Goal: Information Seeking & Learning: Learn about a topic

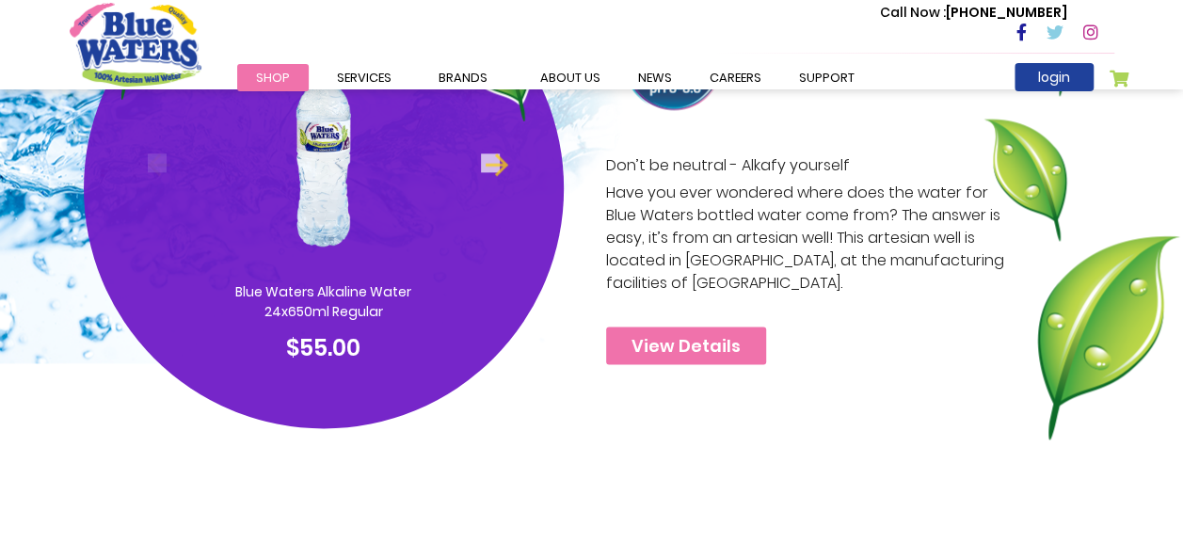
scroll to position [1167, 0]
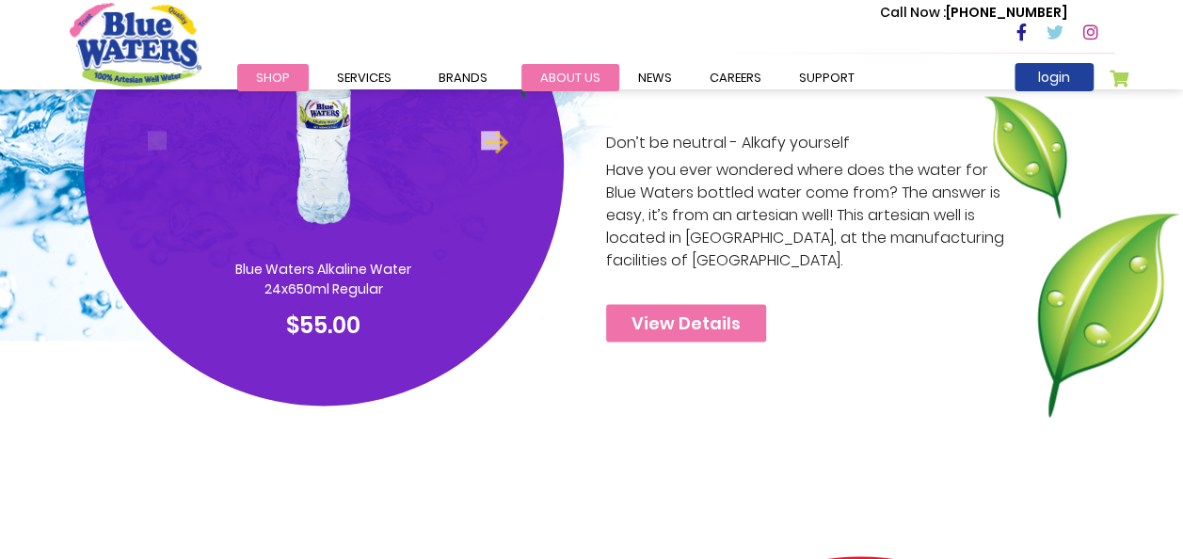
click at [573, 65] on link "about us" at bounding box center [570, 77] width 98 height 27
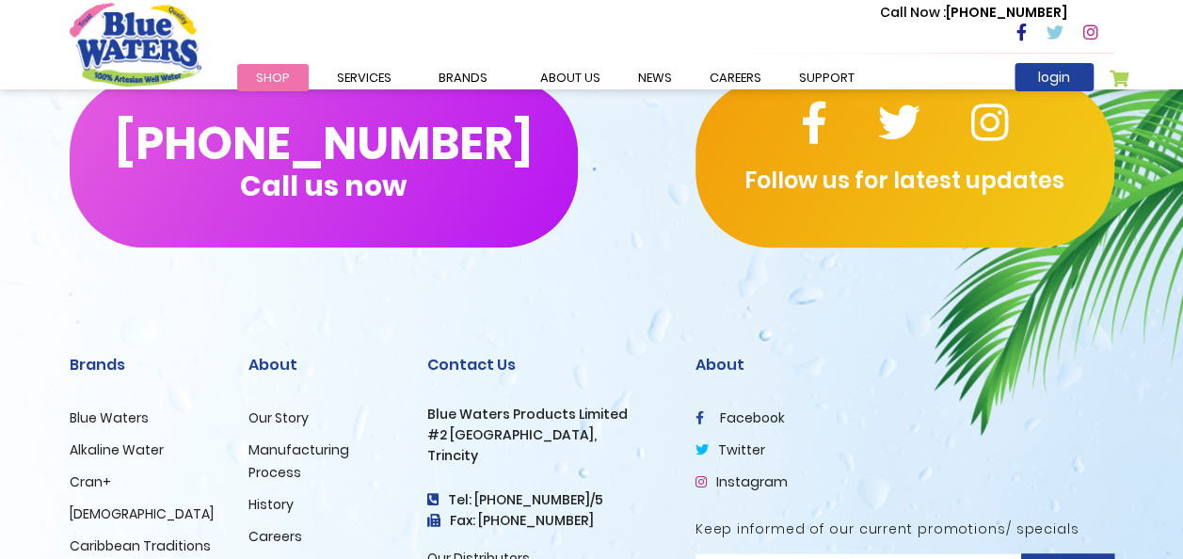
scroll to position [4752, 0]
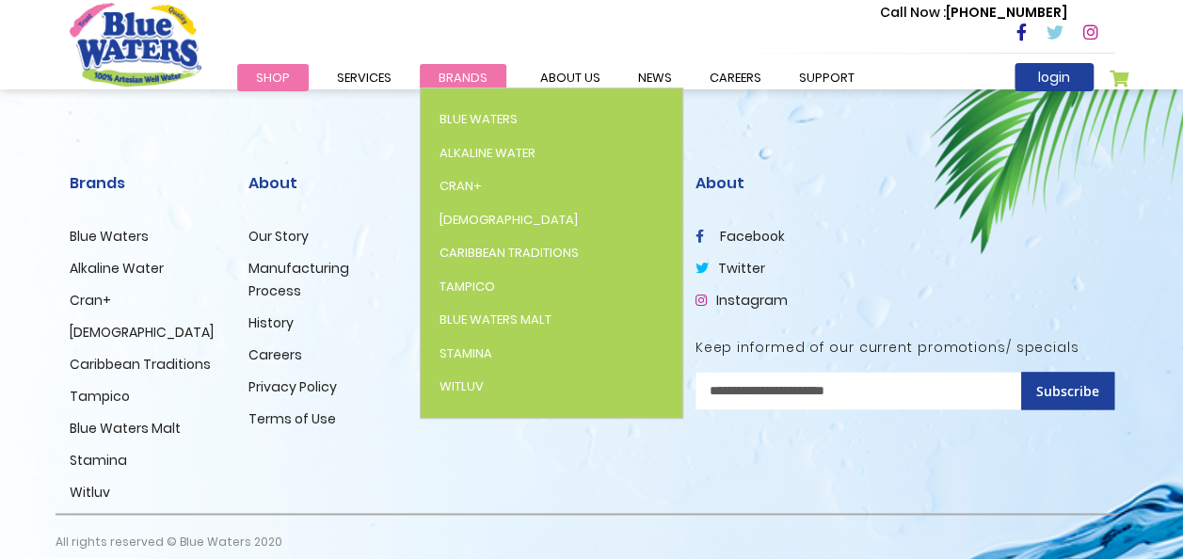
click at [465, 71] on span "Brands" at bounding box center [463, 78] width 49 height 18
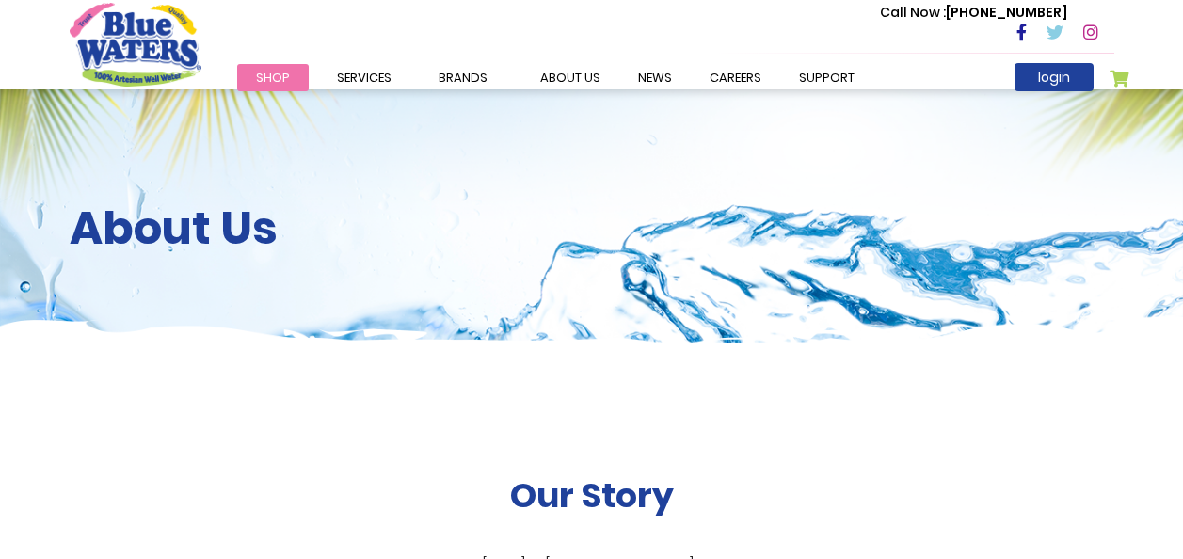
scroll to position [4752, 0]
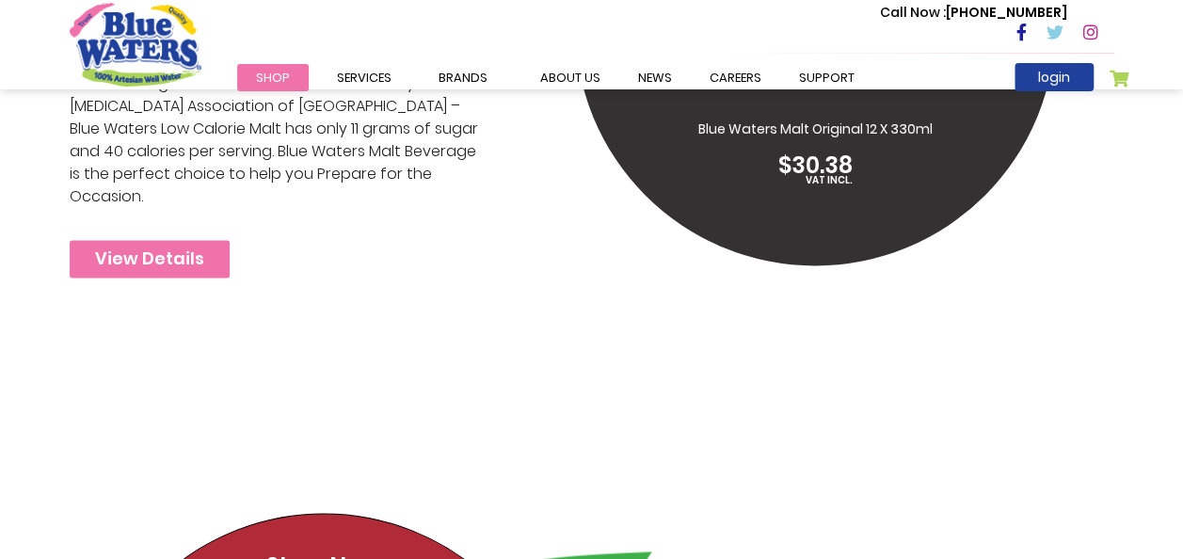
scroll to position [6648, 0]
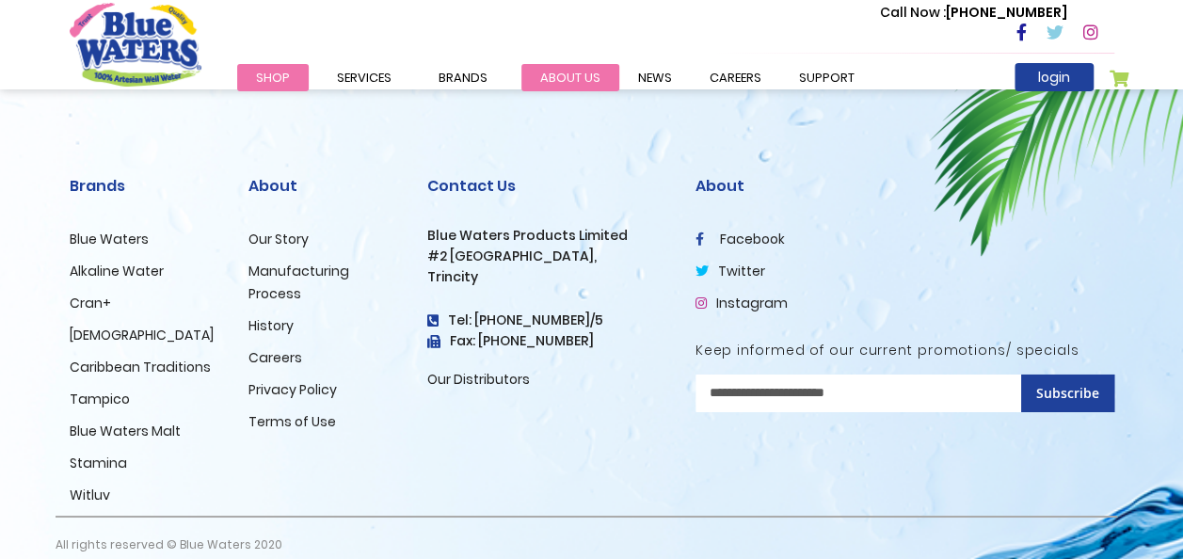
click at [587, 75] on link "about us" at bounding box center [570, 77] width 98 height 27
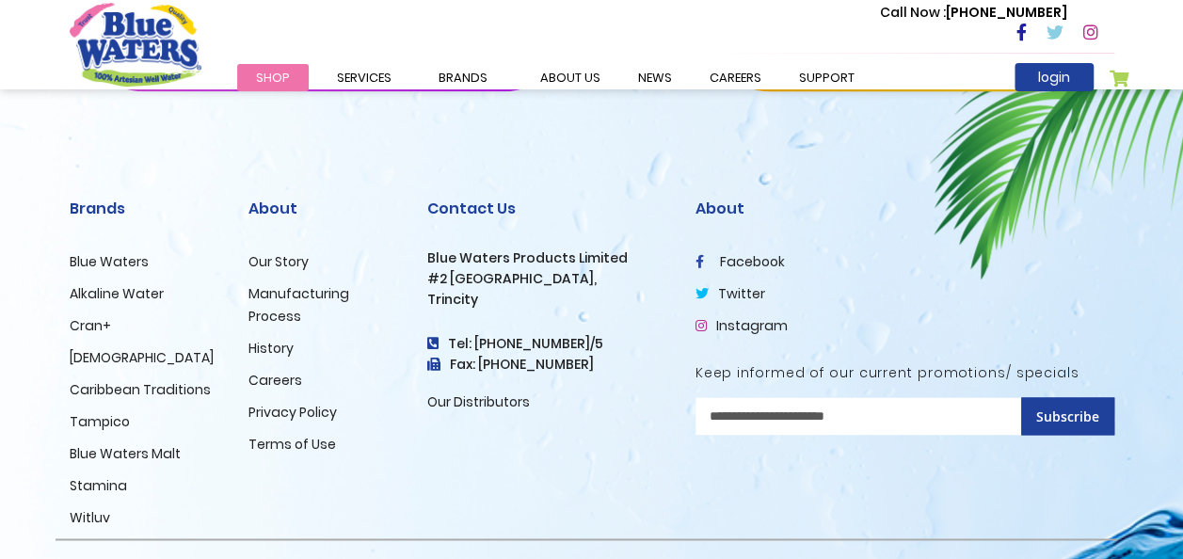
scroll to position [4752, 0]
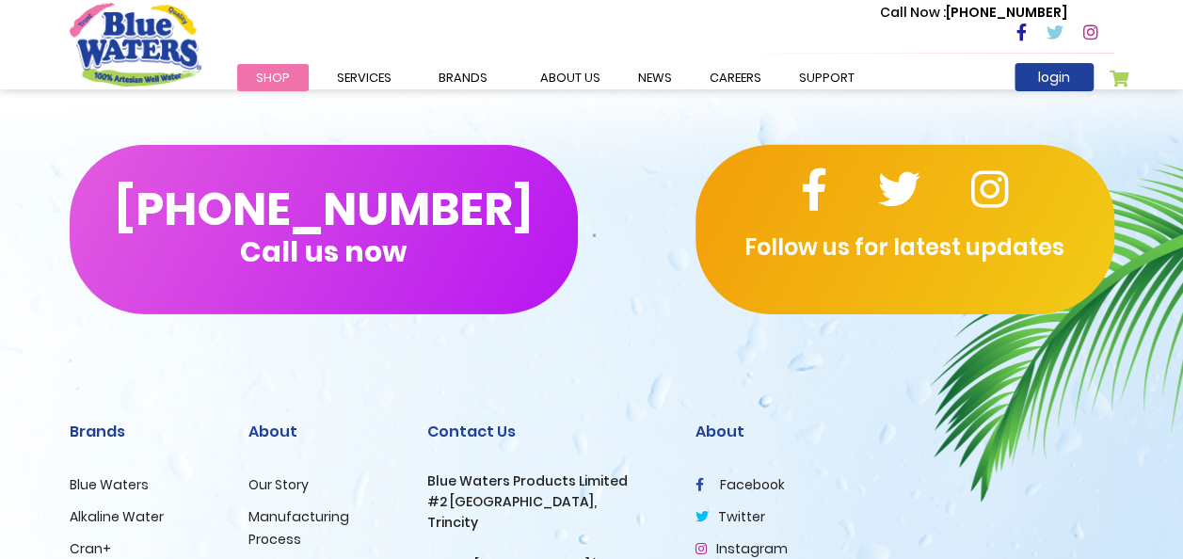
scroll to position [6648, 0]
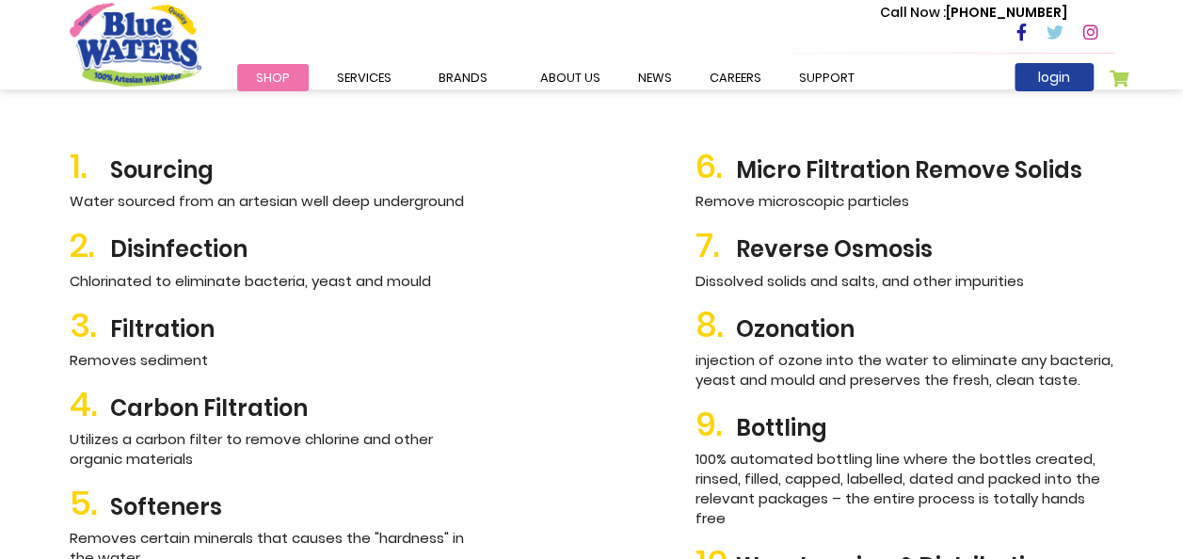
scroll to position [286, 0]
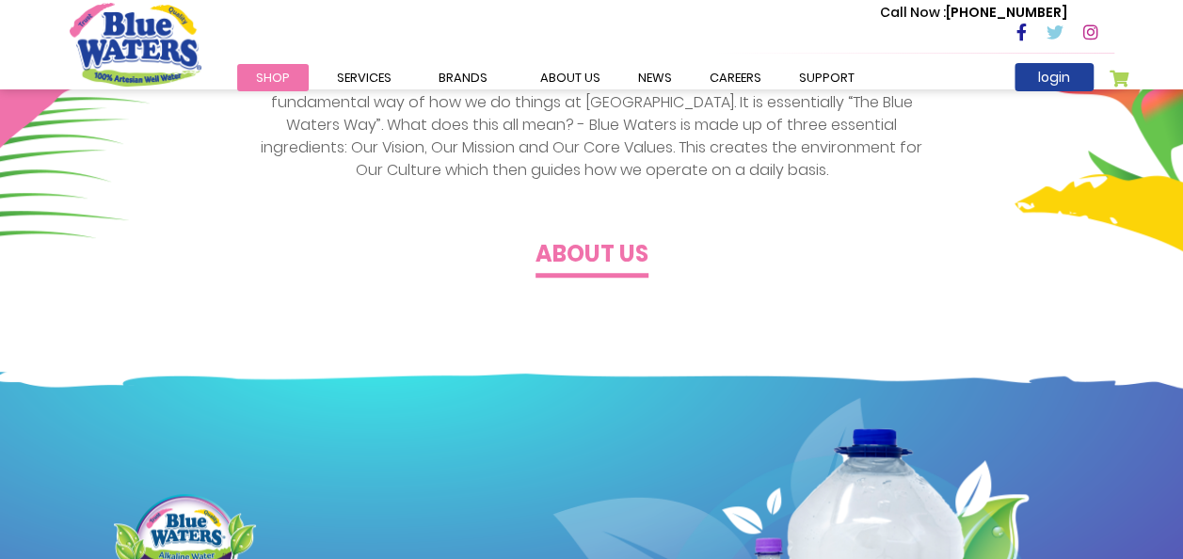
scroll to position [682, 0]
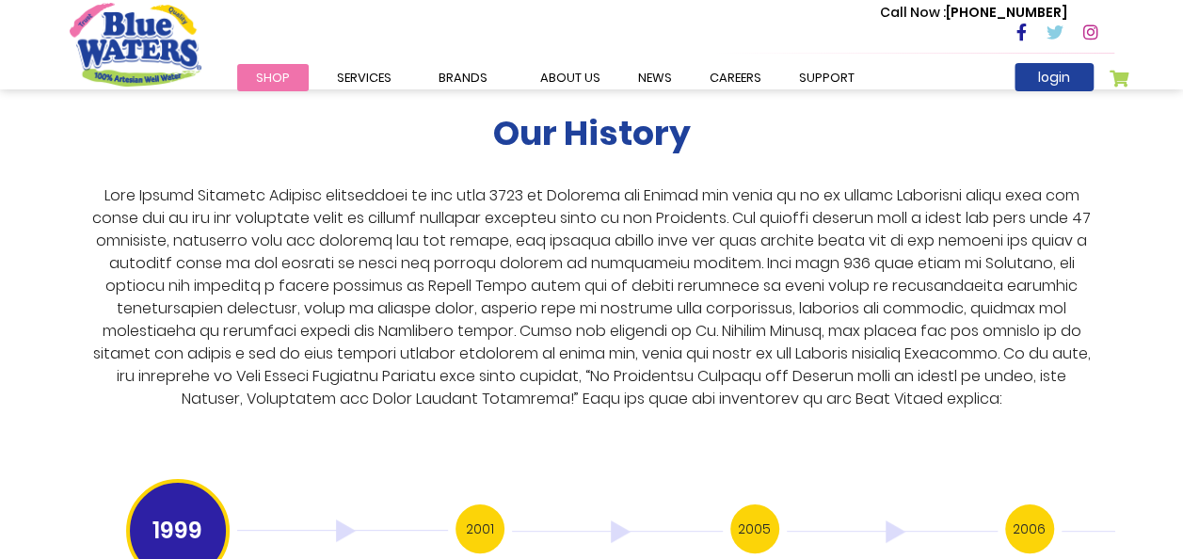
scroll to position [3450, 0]
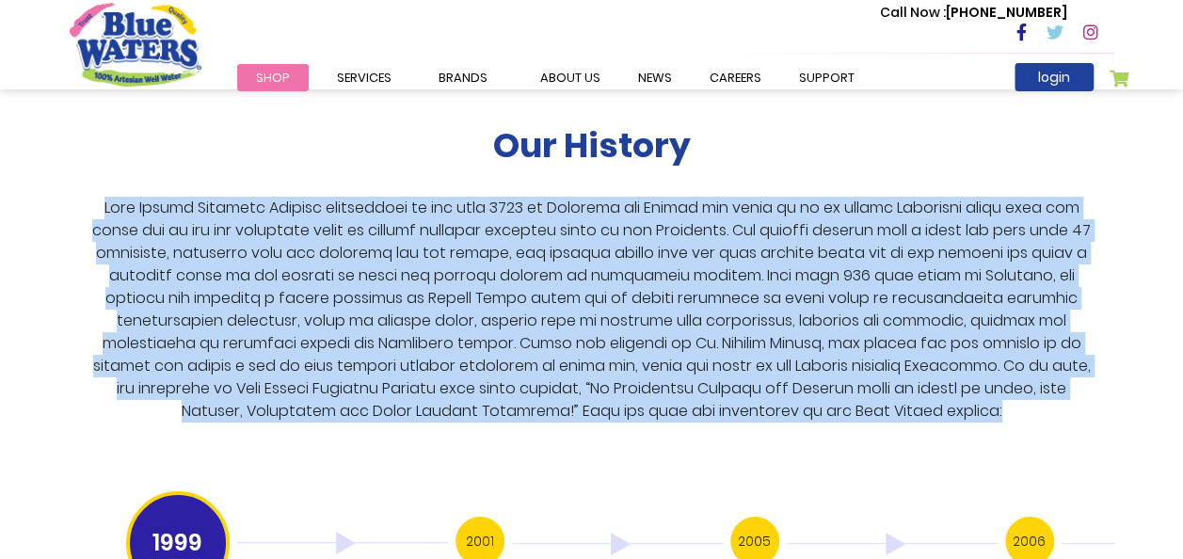
drag, startPoint x: 91, startPoint y: 189, endPoint x: 966, endPoint y: 393, distance: 897.8
click at [966, 393] on p at bounding box center [592, 310] width 1014 height 226
copy p "Blue Waters Products Limited established in the year 1999 in Trinidad and Tobag…"
click at [808, 263] on p at bounding box center [592, 310] width 1014 height 226
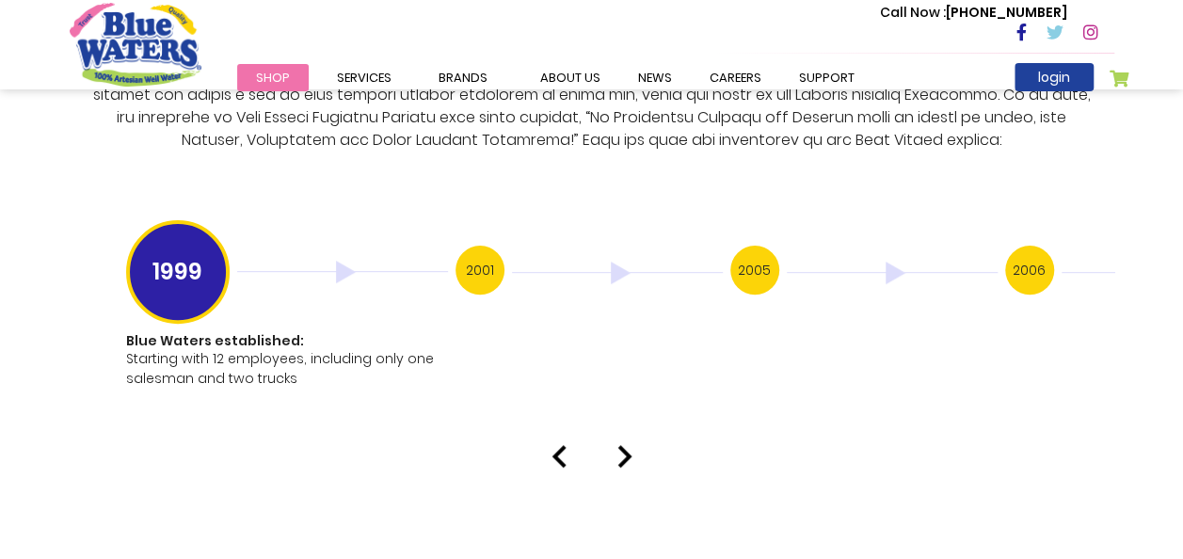
scroll to position [3754, 0]
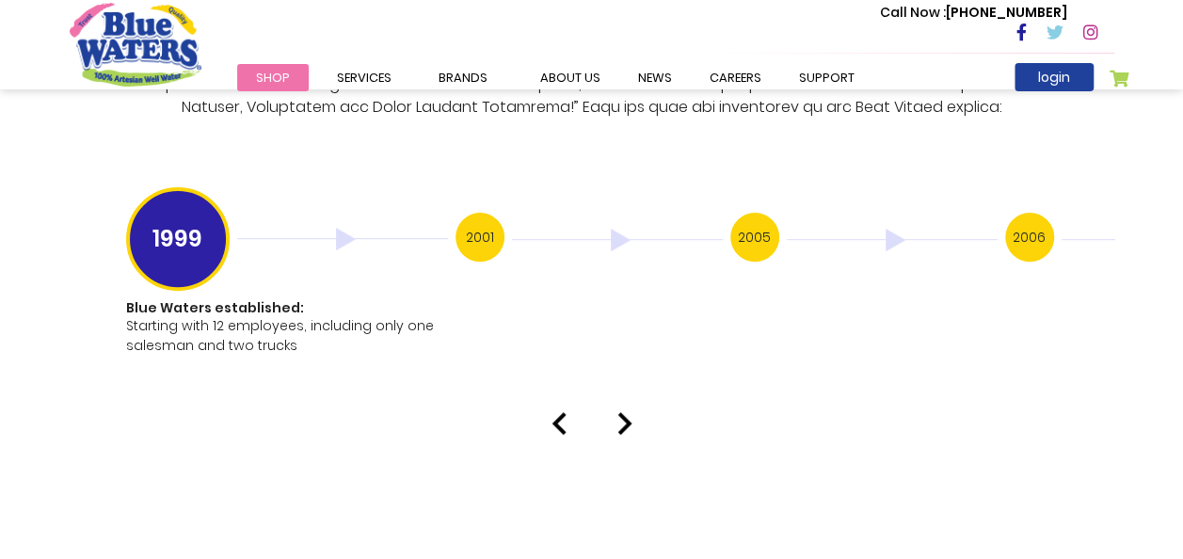
click at [628, 412] on img at bounding box center [624, 423] width 15 height 23
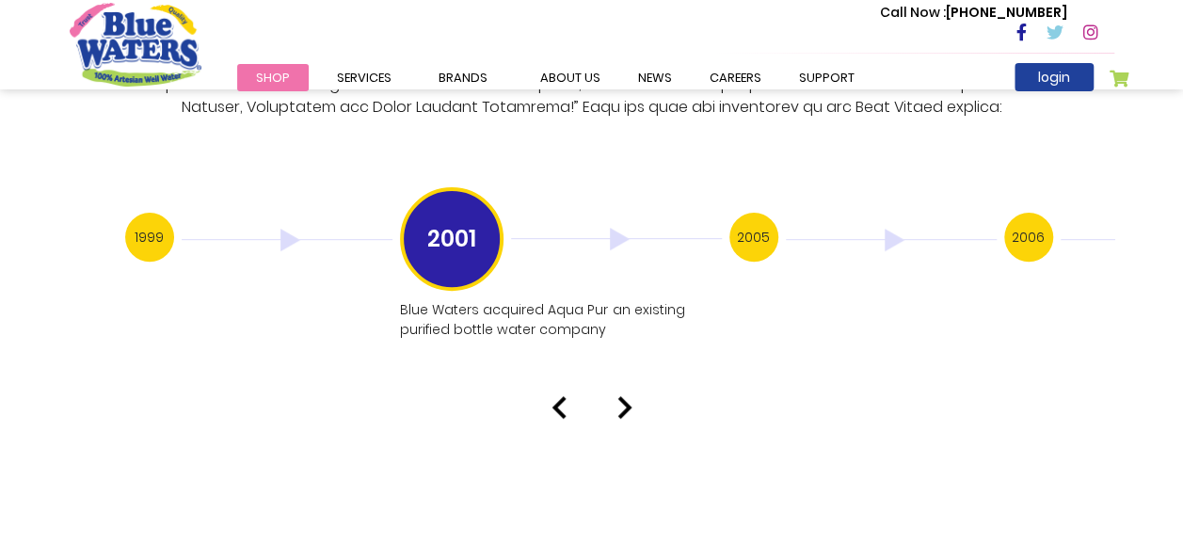
click at [628, 396] on img at bounding box center [624, 407] width 15 height 23
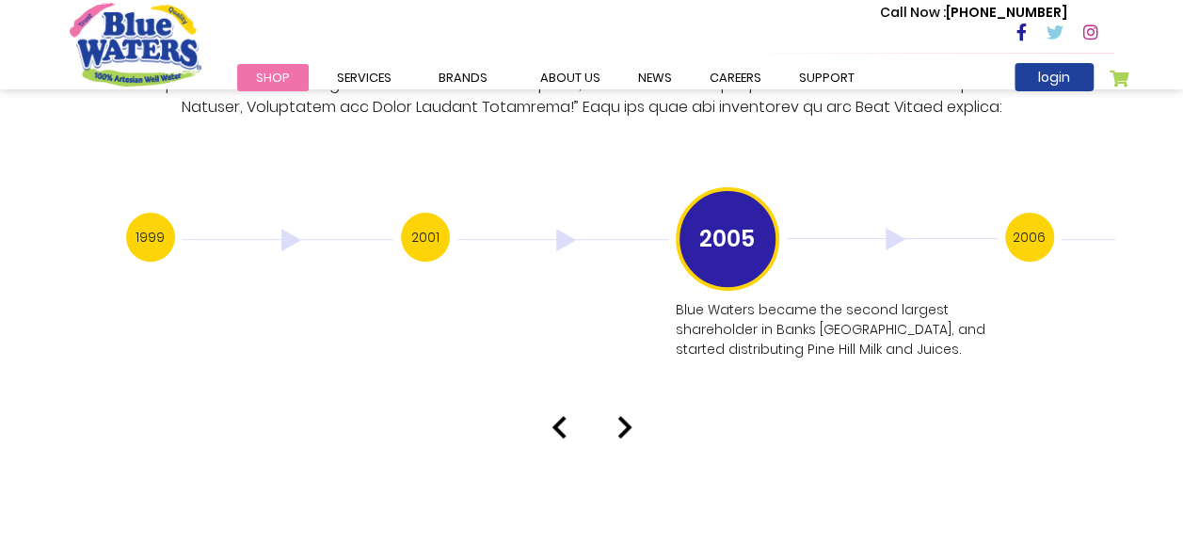
click at [628, 393] on div "Our History 1999 Blue Waters established: Starting with 12 employees, including…" at bounding box center [591, 60] width 1183 height 758
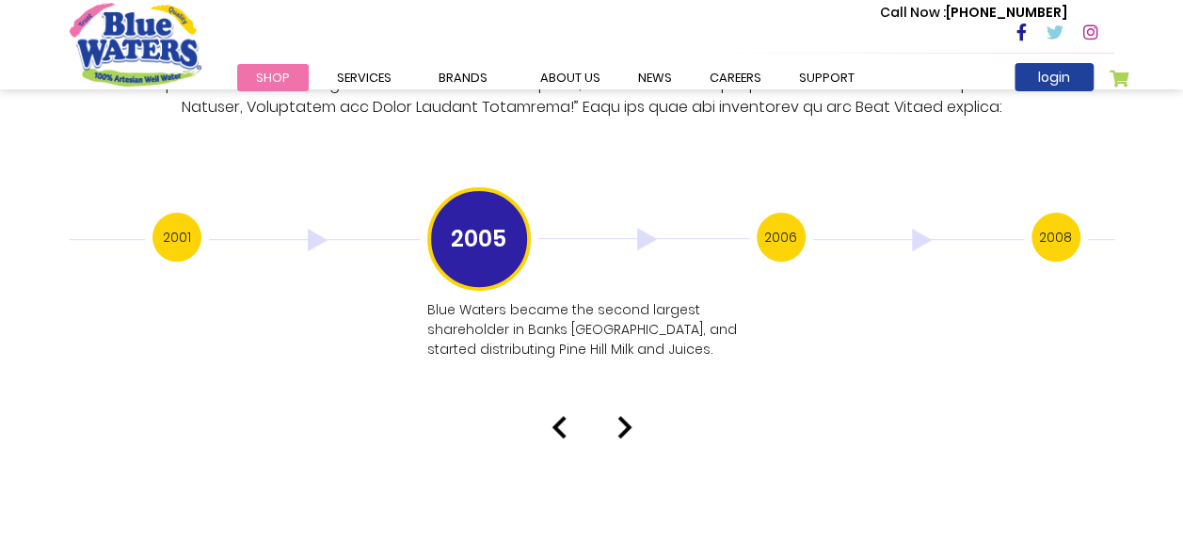
click at [628, 393] on div "Our History 1999 Blue Waters established: Starting with 12 employees, including…" at bounding box center [591, 60] width 1183 height 758
drag, startPoint x: 628, startPoint y: 393, endPoint x: 611, endPoint y: 411, distance: 24.6
click at [611, 416] on div at bounding box center [592, 427] width 1073 height 23
click at [627, 416] on img at bounding box center [624, 427] width 15 height 23
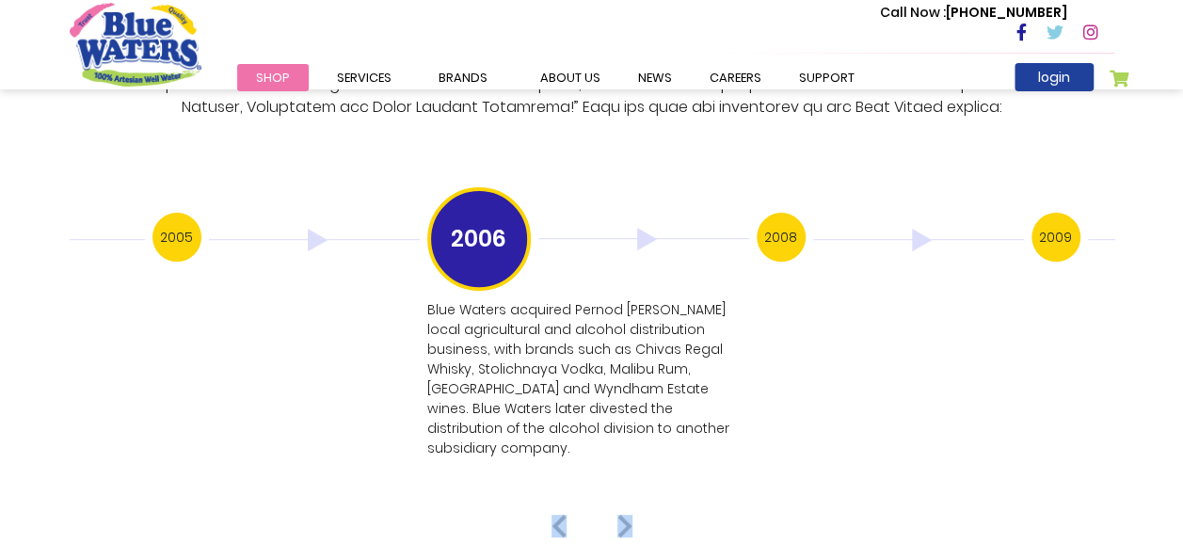
click at [625, 474] on div "Our History 1999 Blue Waters established: Starting with 12 employees, including…" at bounding box center [591, 109] width 1183 height 857
click at [554, 515] on img at bounding box center [559, 526] width 15 height 23
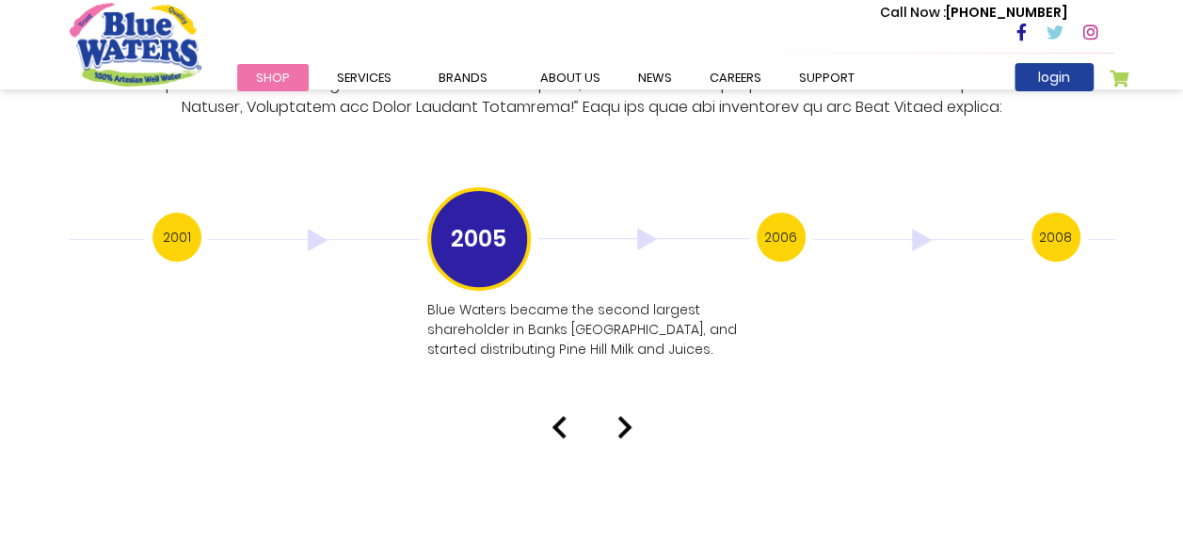
drag, startPoint x: 554, startPoint y: 480, endPoint x: 559, endPoint y: 403, distance: 77.3
click at [559, 416] on img at bounding box center [559, 427] width 15 height 23
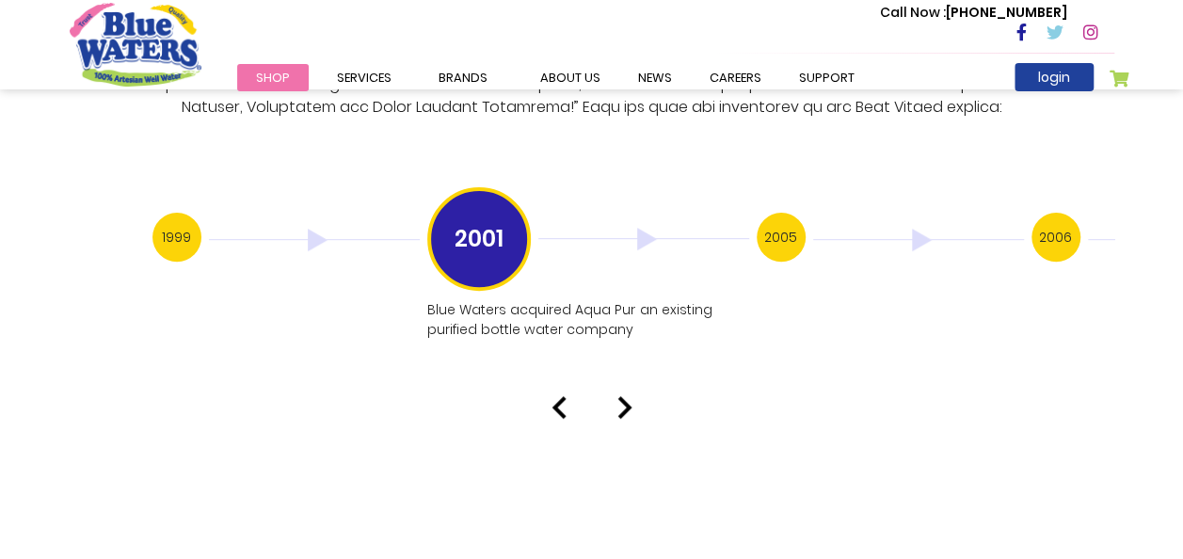
click at [555, 396] on img at bounding box center [559, 407] width 15 height 23
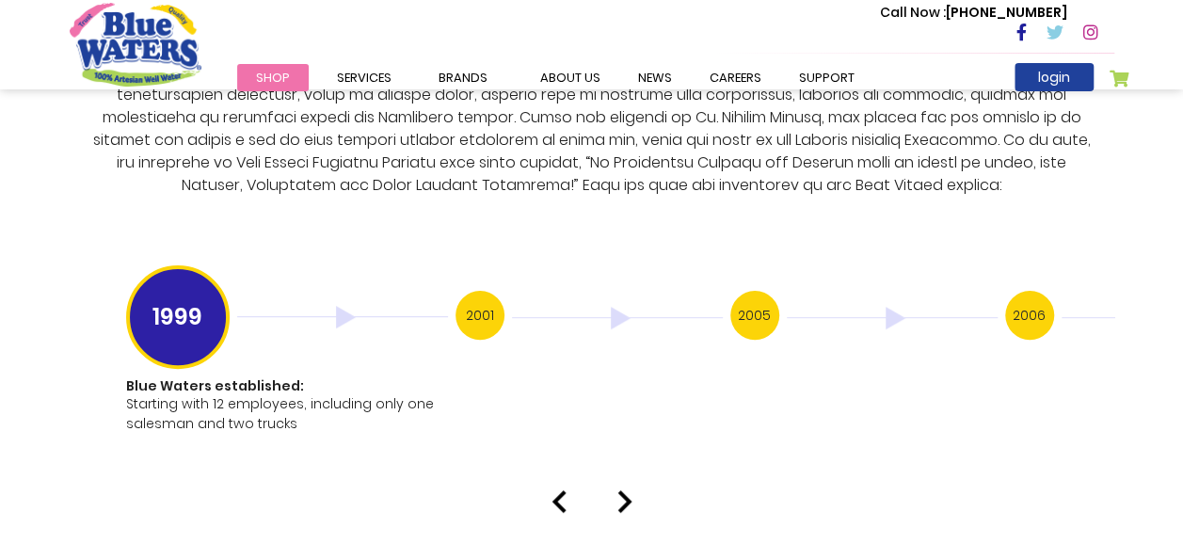
scroll to position [3682, 0]
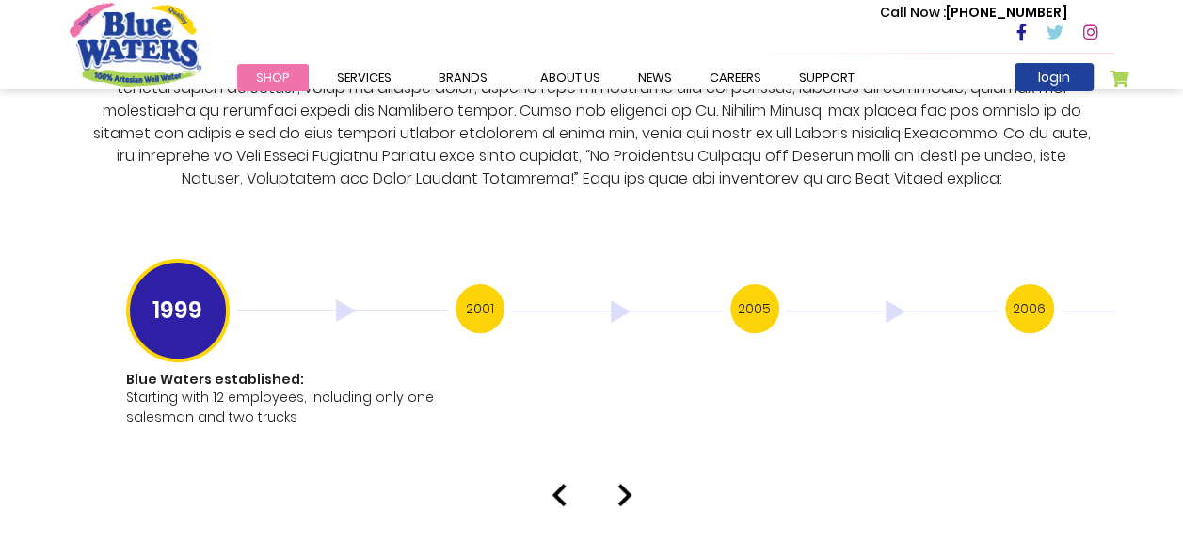
click at [623, 484] on img at bounding box center [624, 495] width 15 height 23
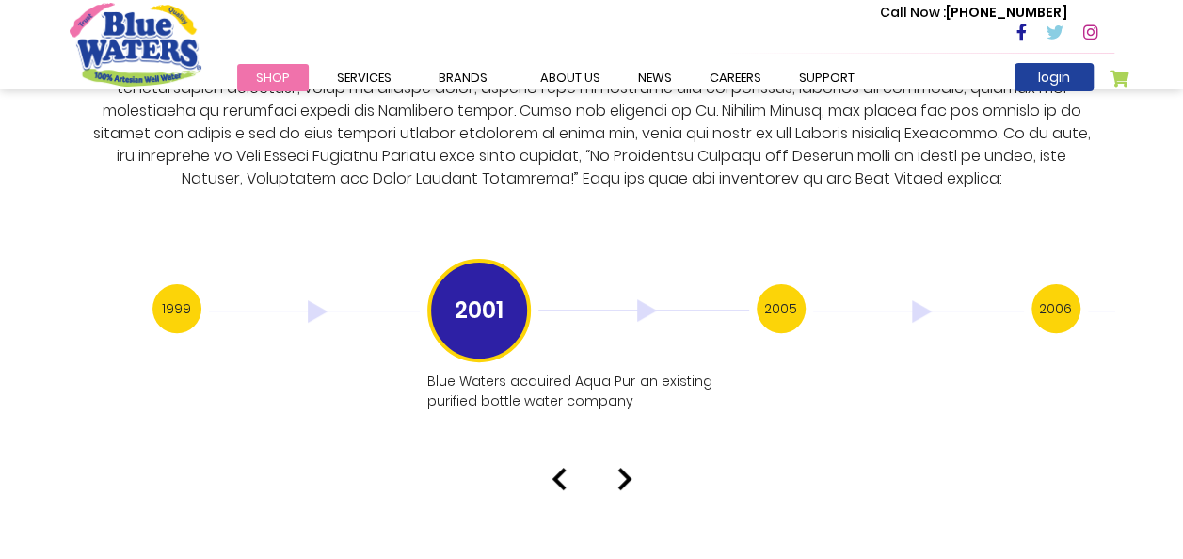
click at [622, 468] on img at bounding box center [624, 479] width 15 height 23
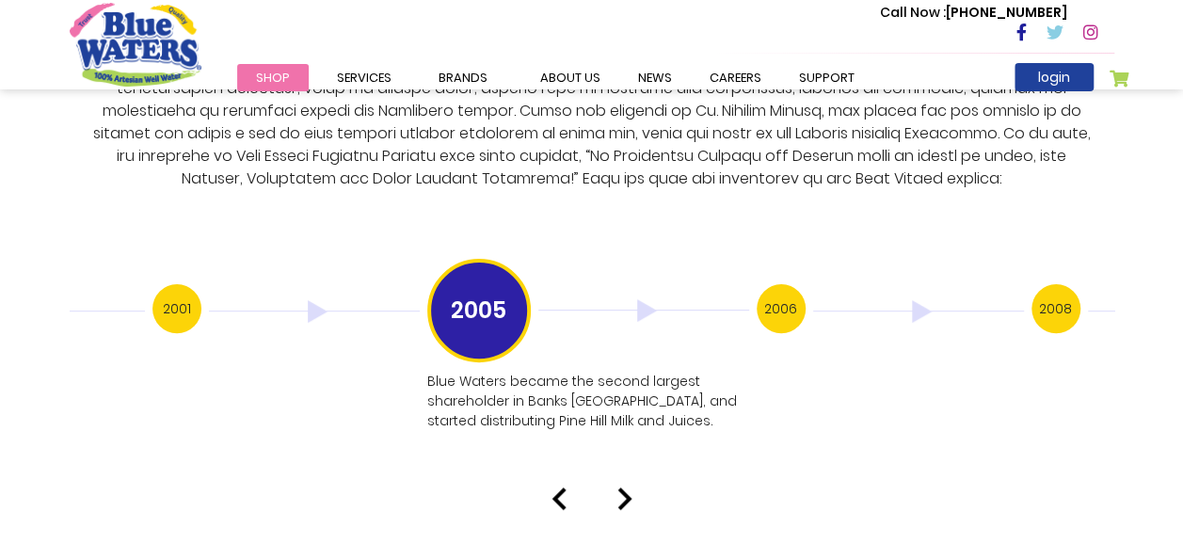
click at [622, 488] on img at bounding box center [624, 499] width 15 height 23
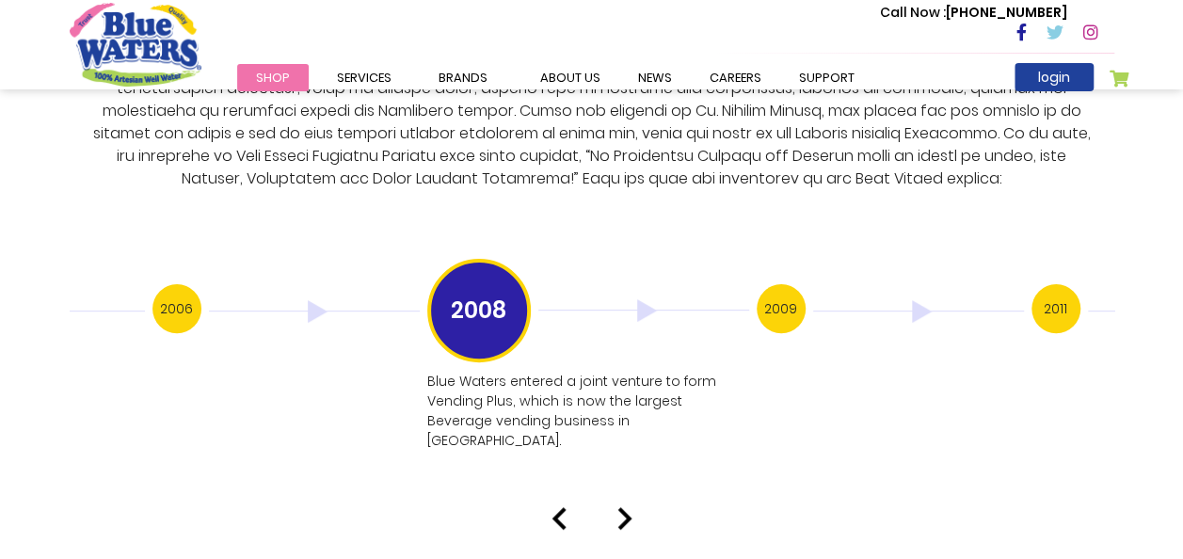
click at [627, 507] on img at bounding box center [624, 518] width 15 height 23
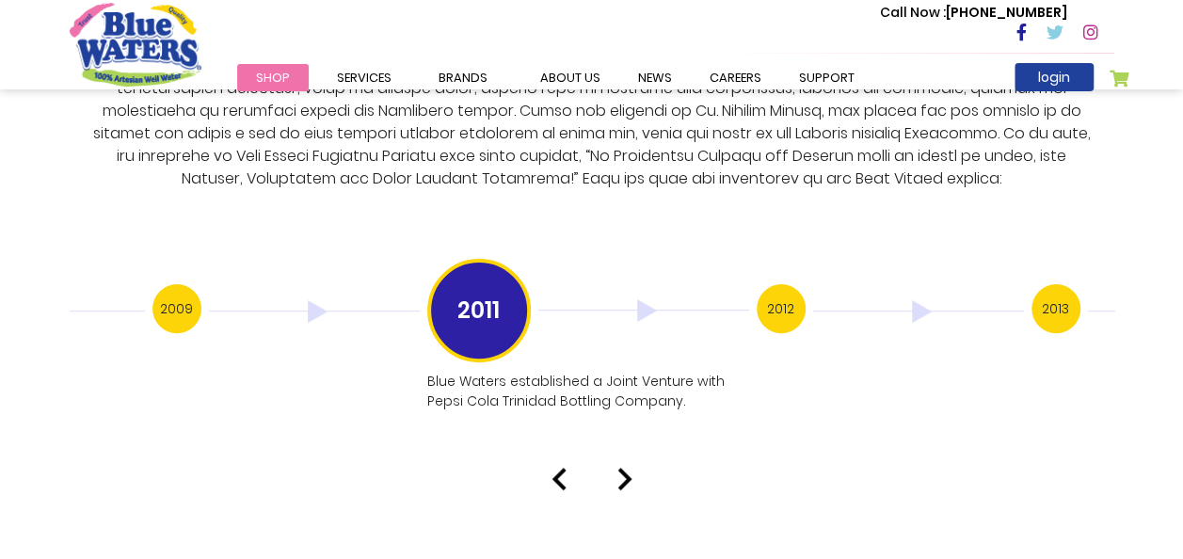
click at [627, 468] on img at bounding box center [624, 479] width 15 height 23
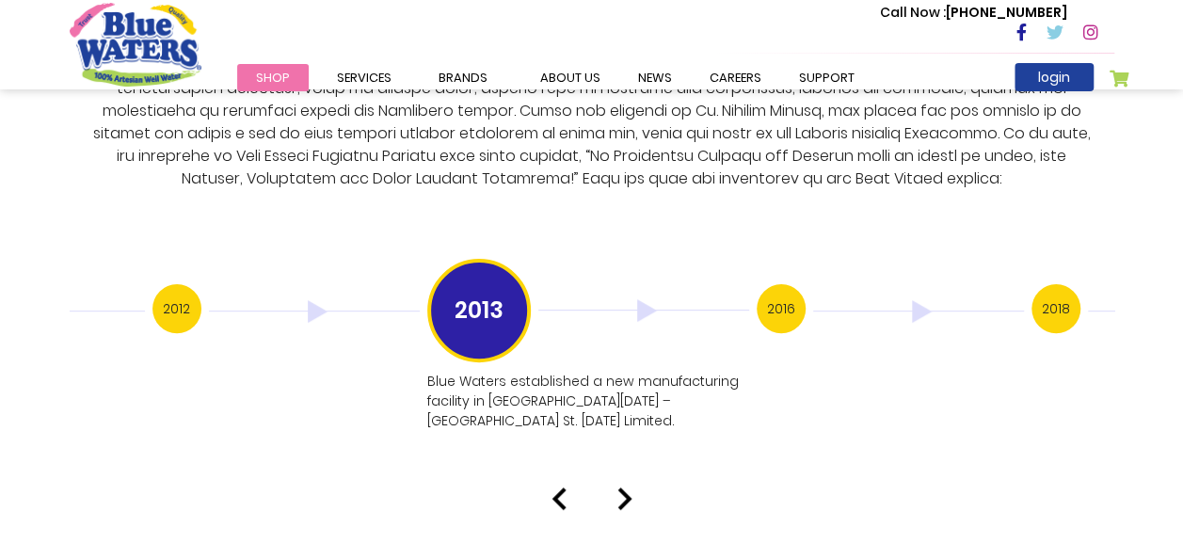
click at [627, 488] on img at bounding box center [624, 499] width 15 height 23
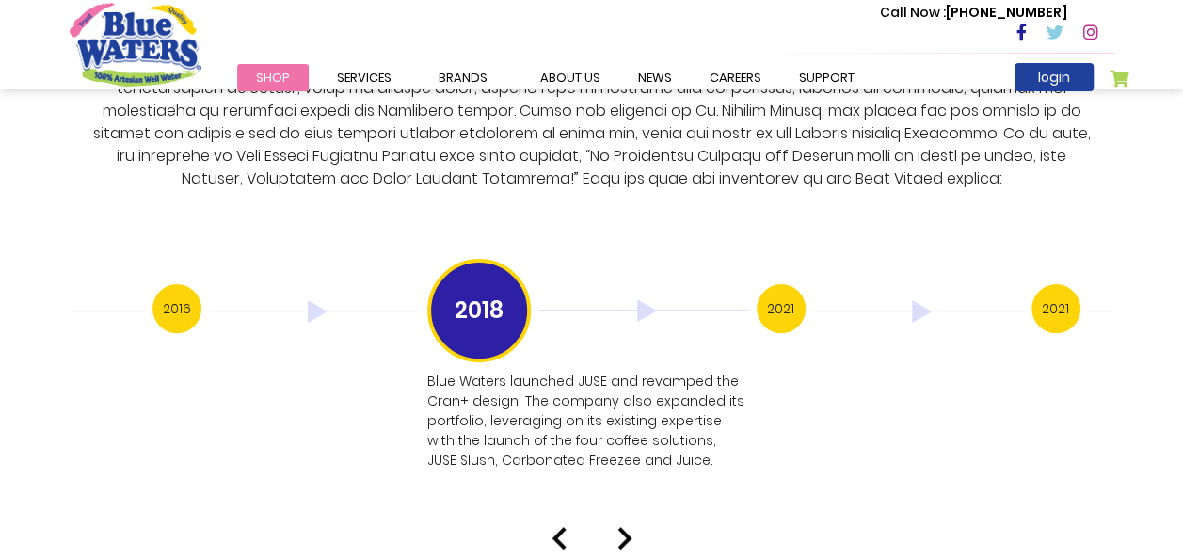
click at [627, 527] on img at bounding box center [624, 538] width 15 height 23
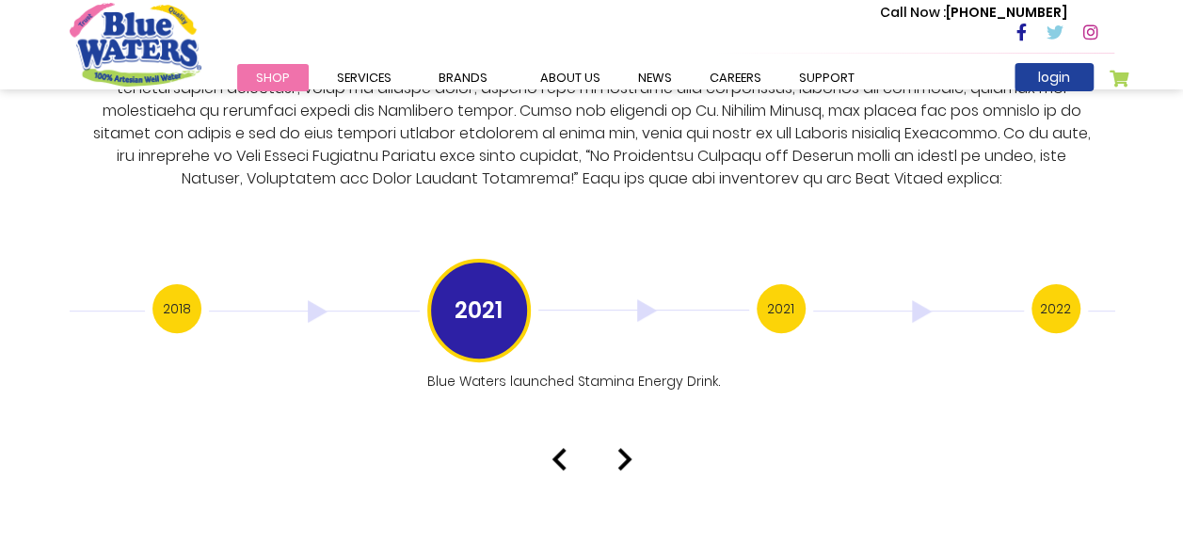
click at [629, 448] on img at bounding box center [624, 459] width 15 height 23
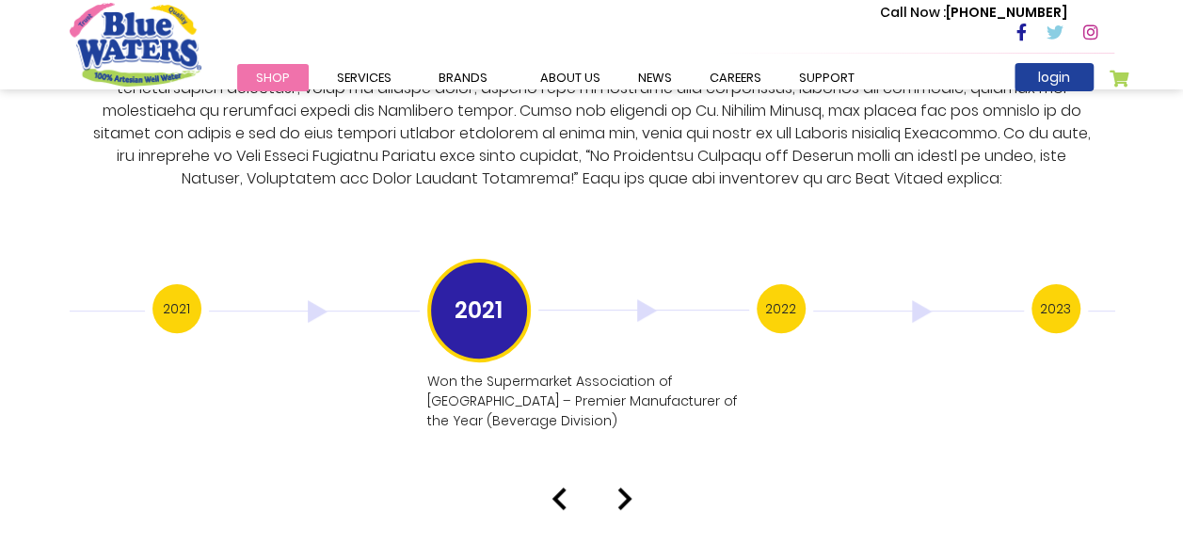
click at [619, 488] on img at bounding box center [624, 499] width 15 height 23
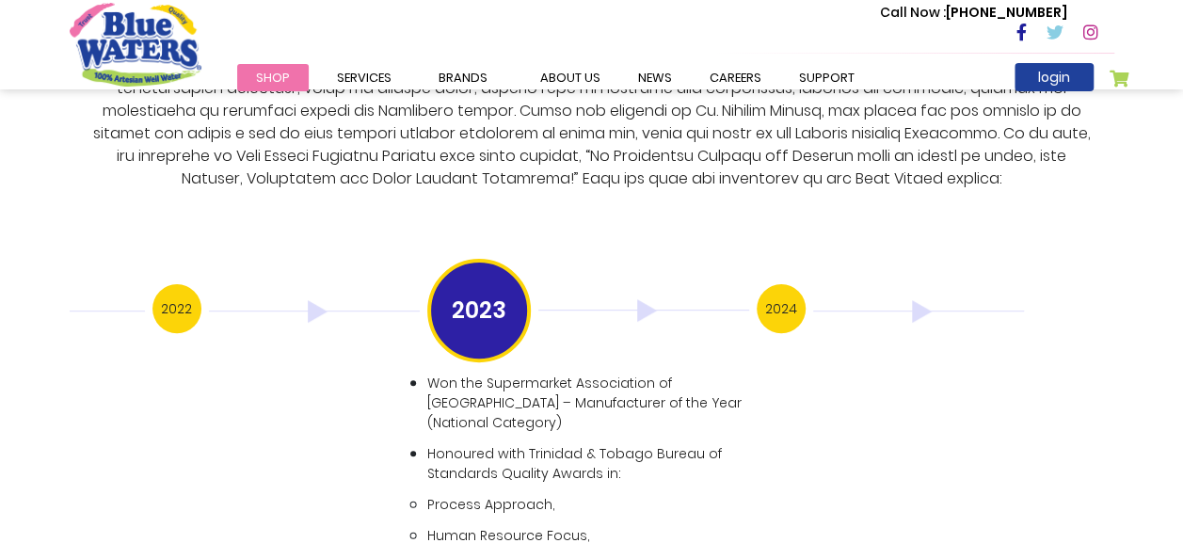
scroll to position [4172, 0]
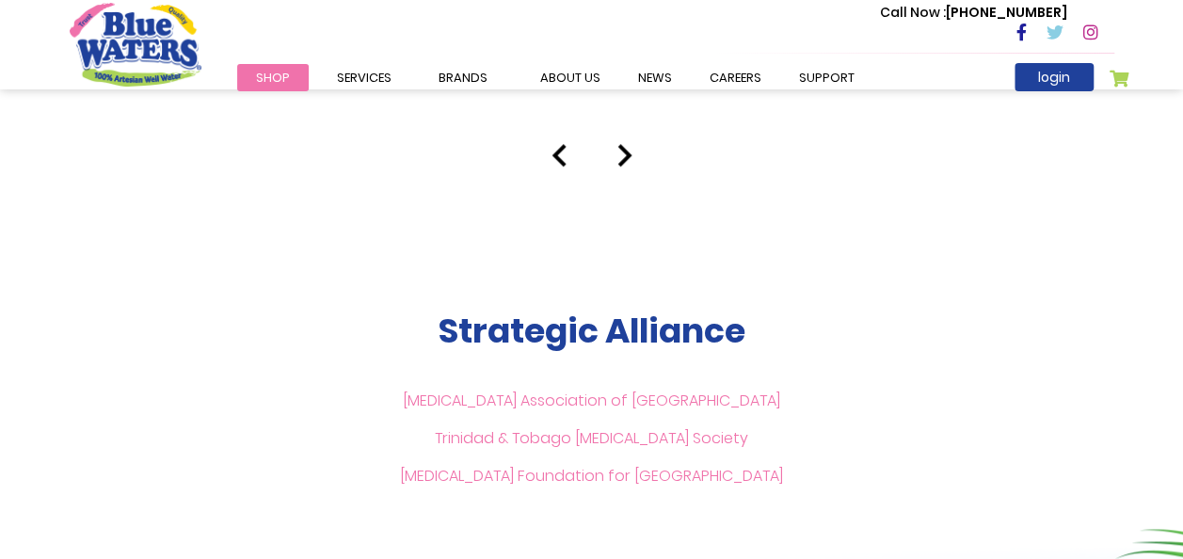
click at [623, 144] on img at bounding box center [624, 155] width 15 height 23
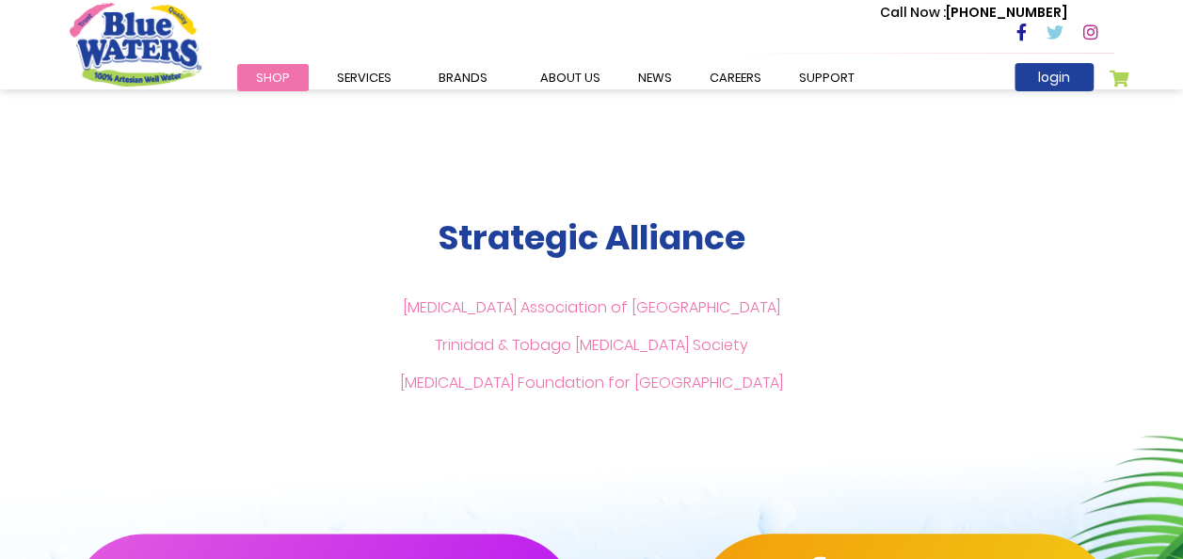
scroll to position [3740, 0]
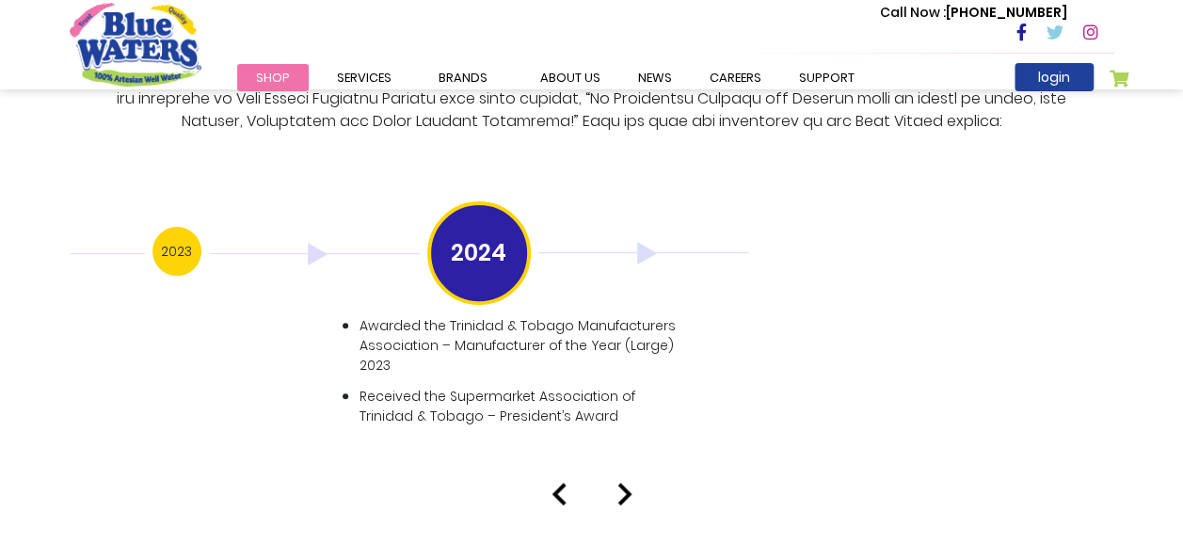
click at [629, 483] on img at bounding box center [624, 494] width 15 height 23
click at [624, 483] on img at bounding box center [624, 494] width 15 height 23
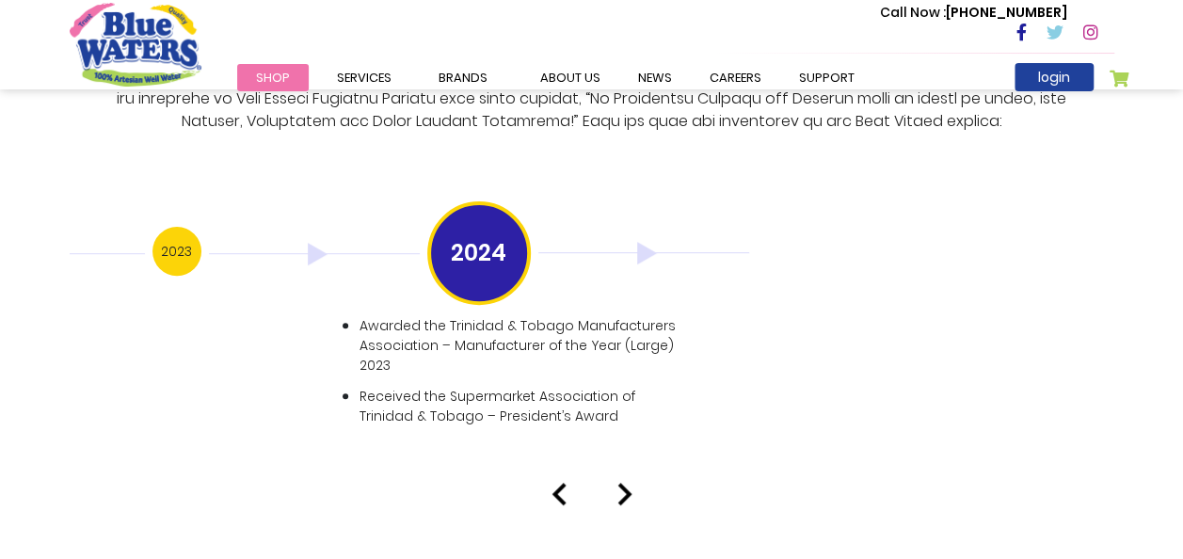
click at [624, 483] on img at bounding box center [624, 494] width 15 height 23
click at [619, 483] on img at bounding box center [624, 494] width 15 height 23
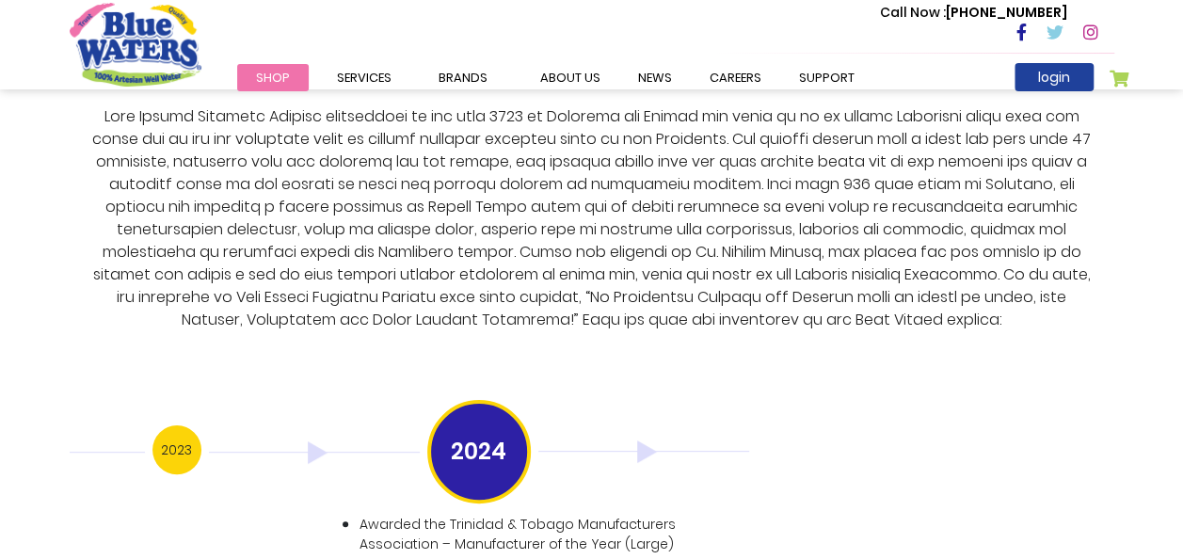
scroll to position [3593, 0]
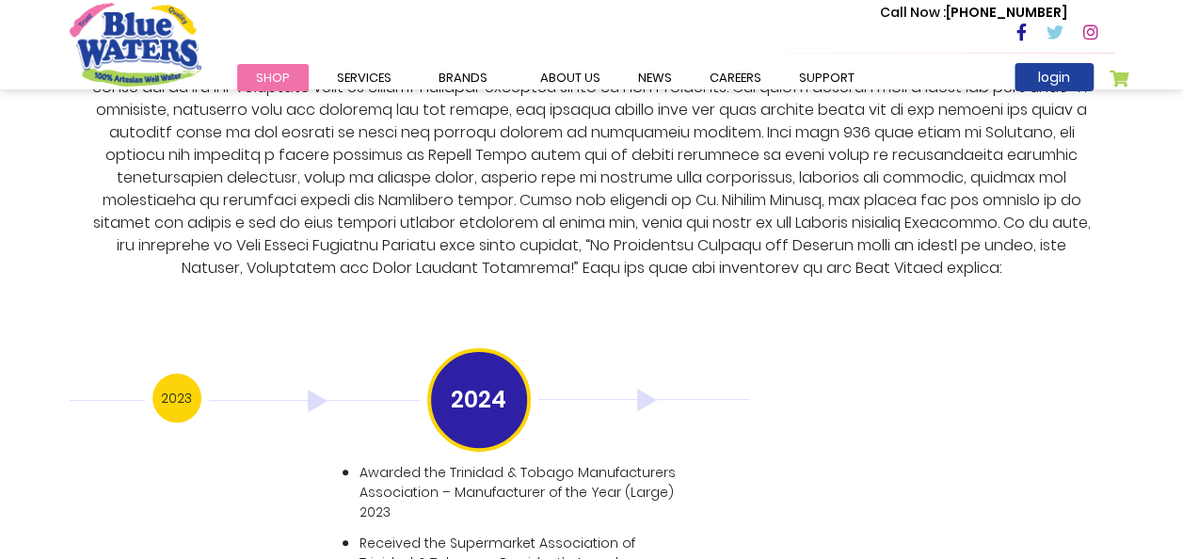
click at [1155, 388] on div "Our History 1999 Blue Waters established: Starting with 12 employees, including…" at bounding box center [591, 247] width 1183 height 810
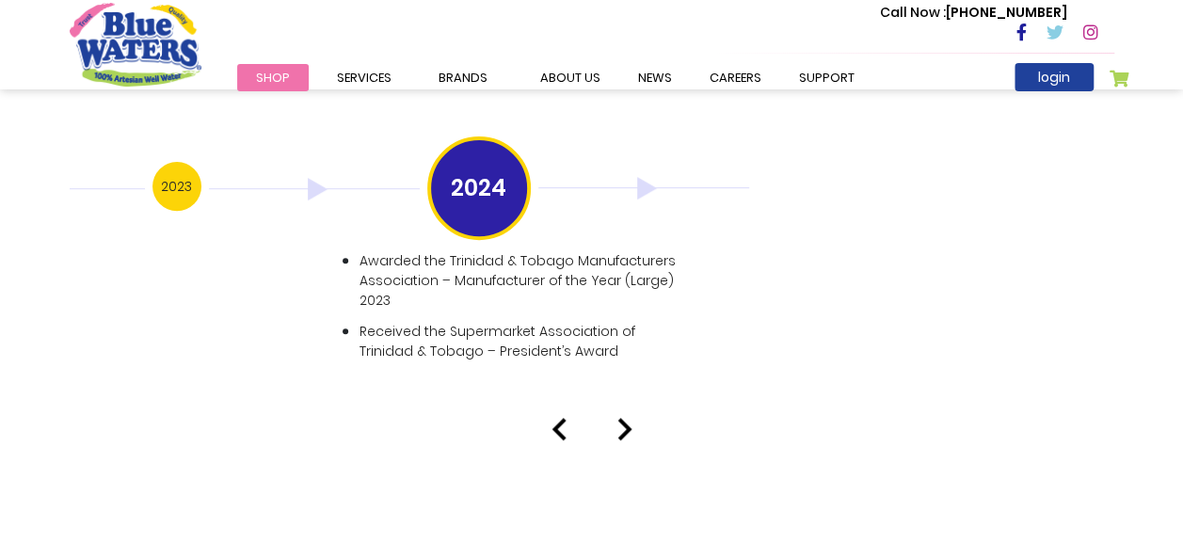
scroll to position [3818, 0]
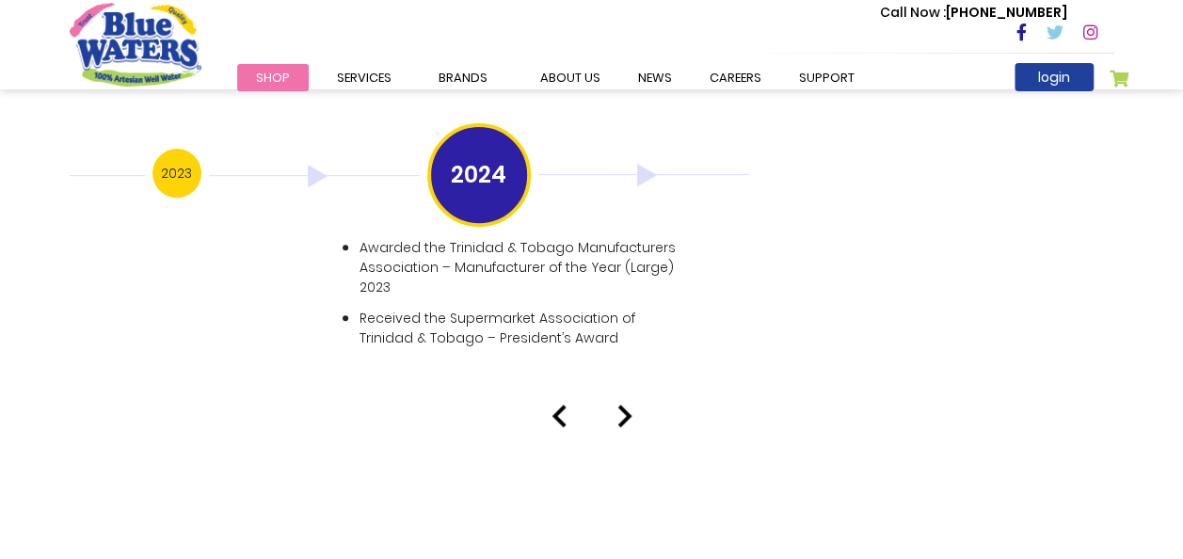
click at [585, 405] on div at bounding box center [592, 416] width 1073 height 23
click at [561, 405] on img at bounding box center [559, 416] width 15 height 23
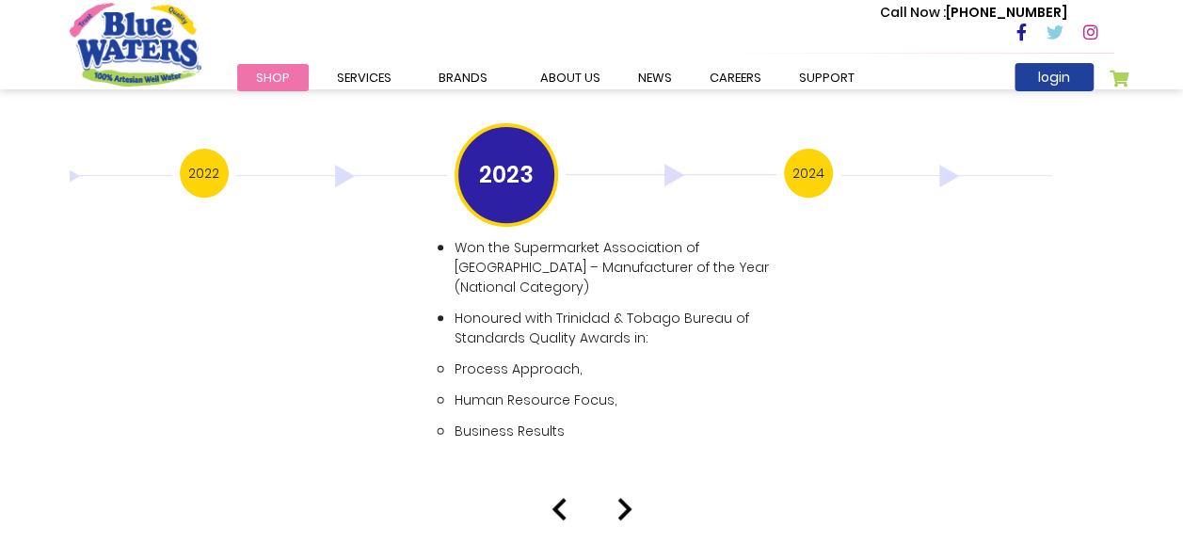
click at [561, 399] on ul "Process Approach, Human Resource Focus, Business Results" at bounding box center [614, 400] width 318 height 84
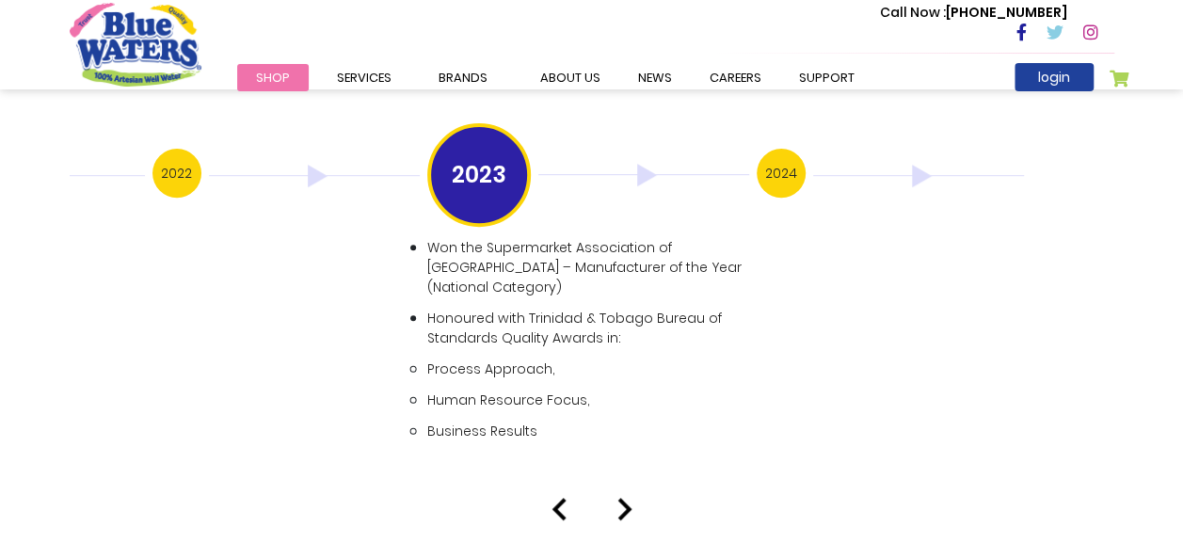
click at [552, 498] on img at bounding box center [559, 509] width 15 height 23
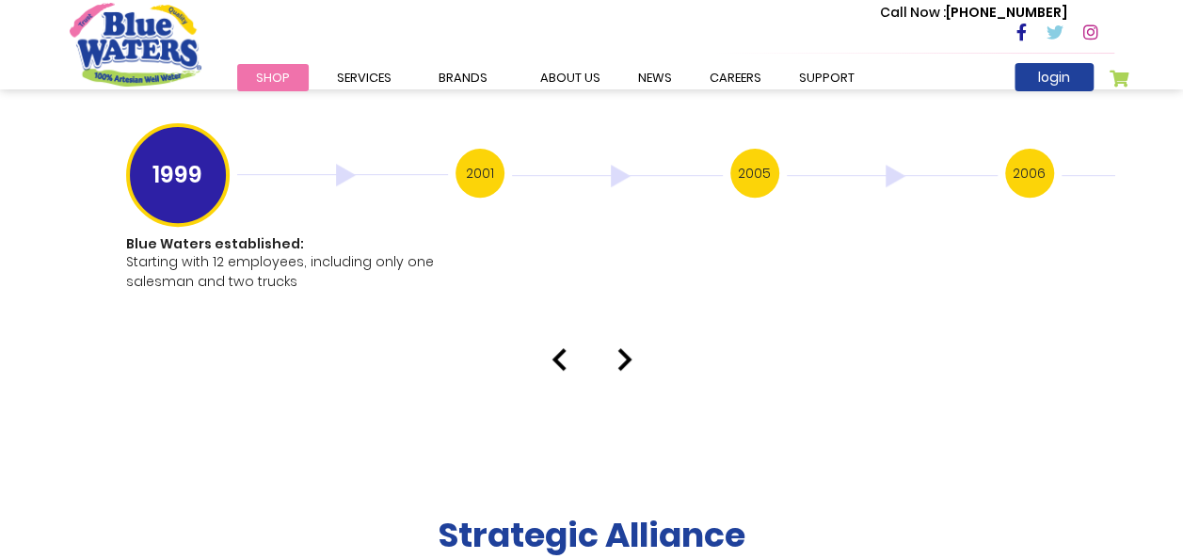
click at [131, 236] on h1 "Blue Waters established:" at bounding box center [285, 244] width 318 height 16
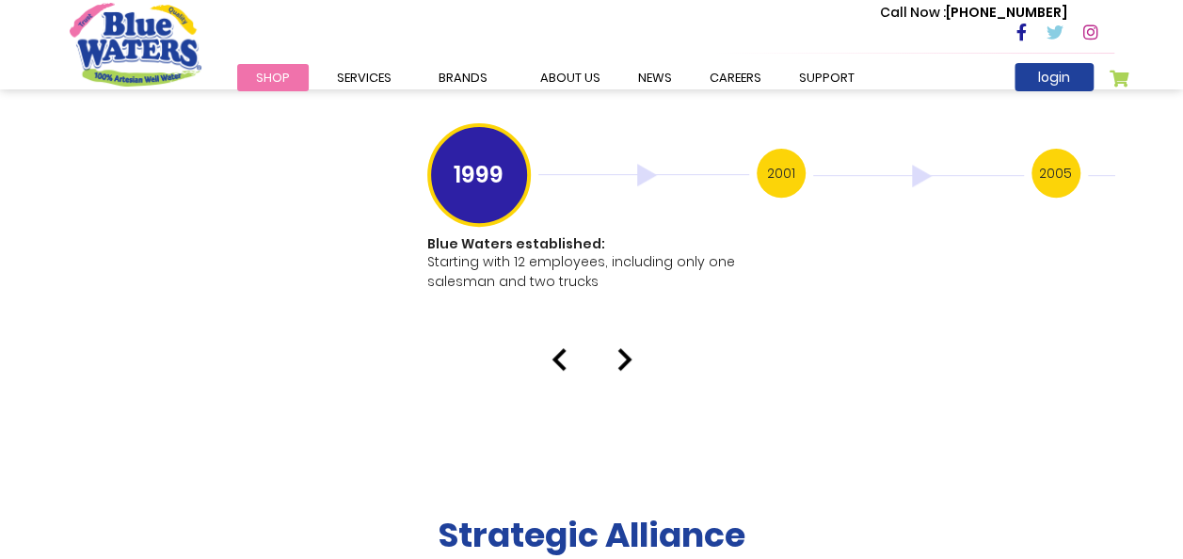
drag, startPoint x: 124, startPoint y: 225, endPoint x: 262, endPoint y: 293, distance: 153.2
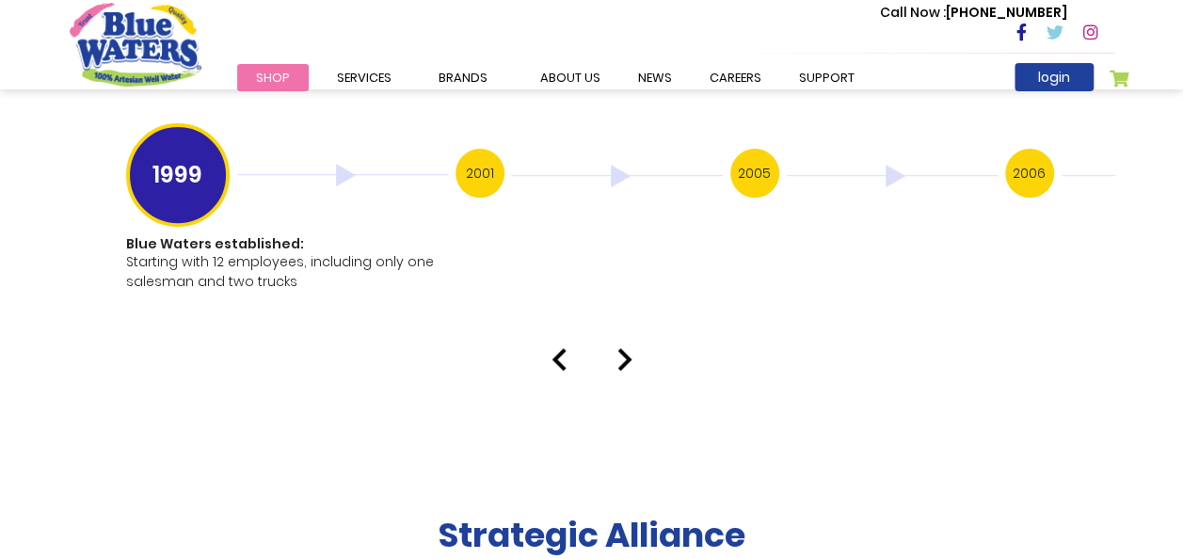
click at [252, 252] on p "Starting with 12 employees, including only one salesman and two trucks" at bounding box center [285, 272] width 318 height 40
click at [252, 238] on div "1999 Blue Waters established: Starting with 12 employees, including only one sa…" at bounding box center [592, 225] width 1045 height 152
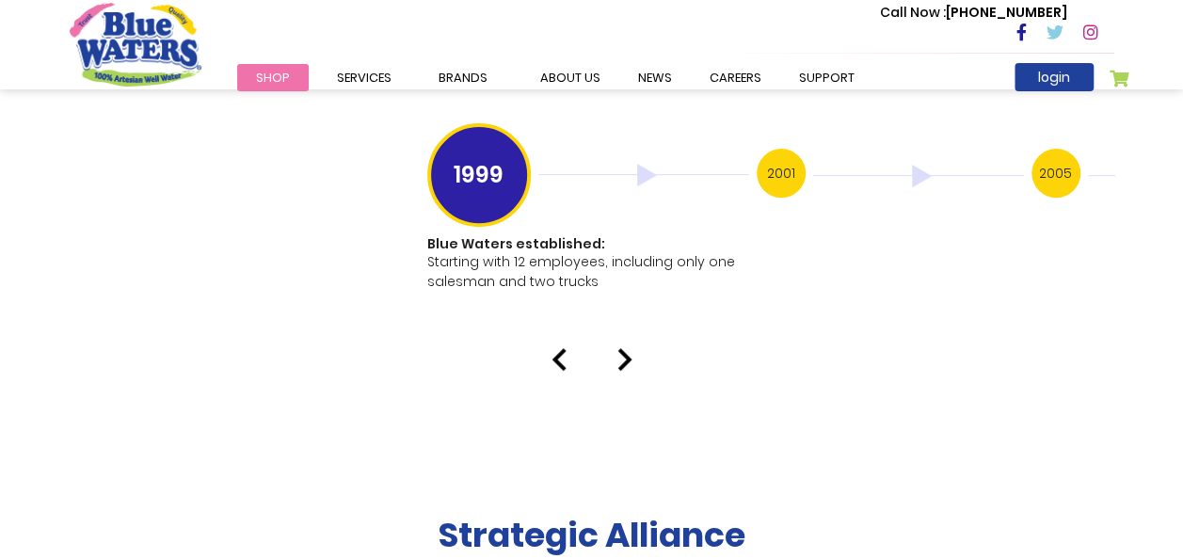
click at [252, 238] on div "1999 Blue Waters established: Starting with 12 employees, including only one sa…" at bounding box center [592, 225] width 1045 height 152
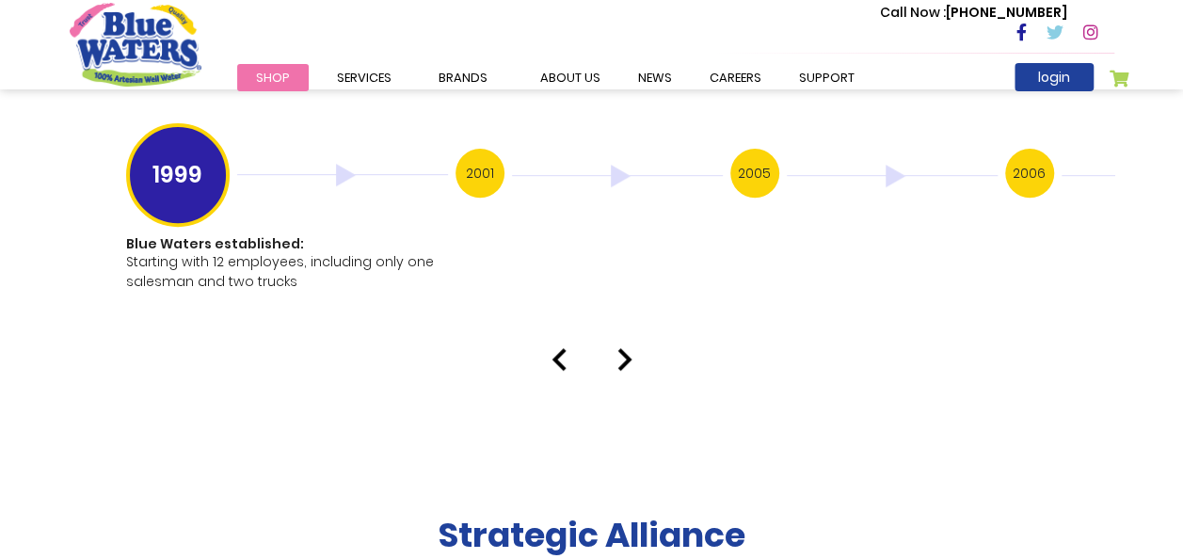
drag, startPoint x: 305, startPoint y: 264, endPoint x: 125, endPoint y: 133, distance: 222.3
click at [126, 133] on div "1999 Blue Waters established: Starting with 12 employees, including only one sa…" at bounding box center [290, 212] width 329 height 178
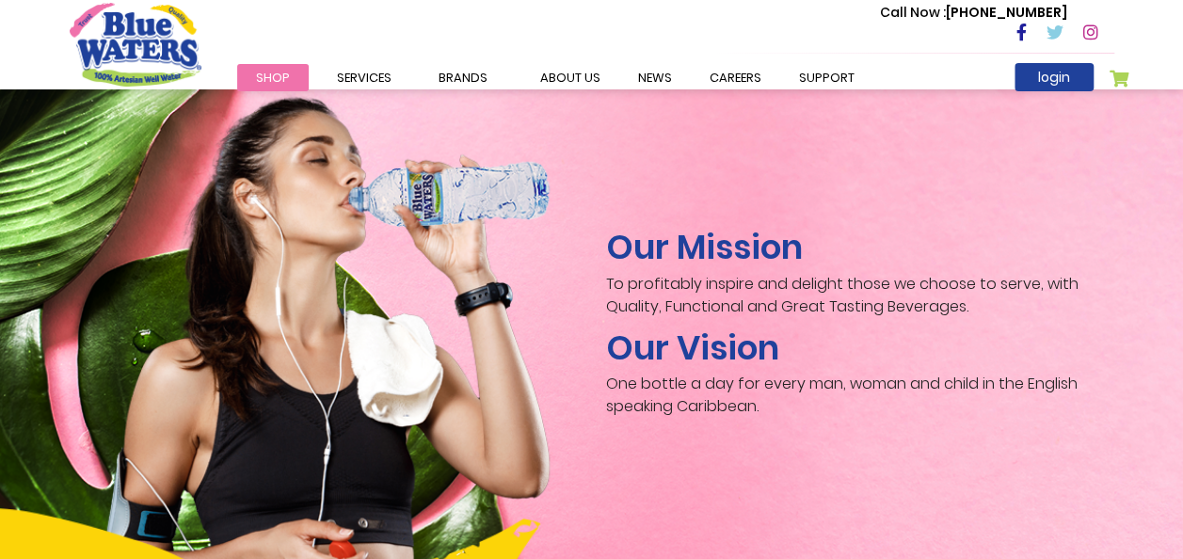
scroll to position [2829, 0]
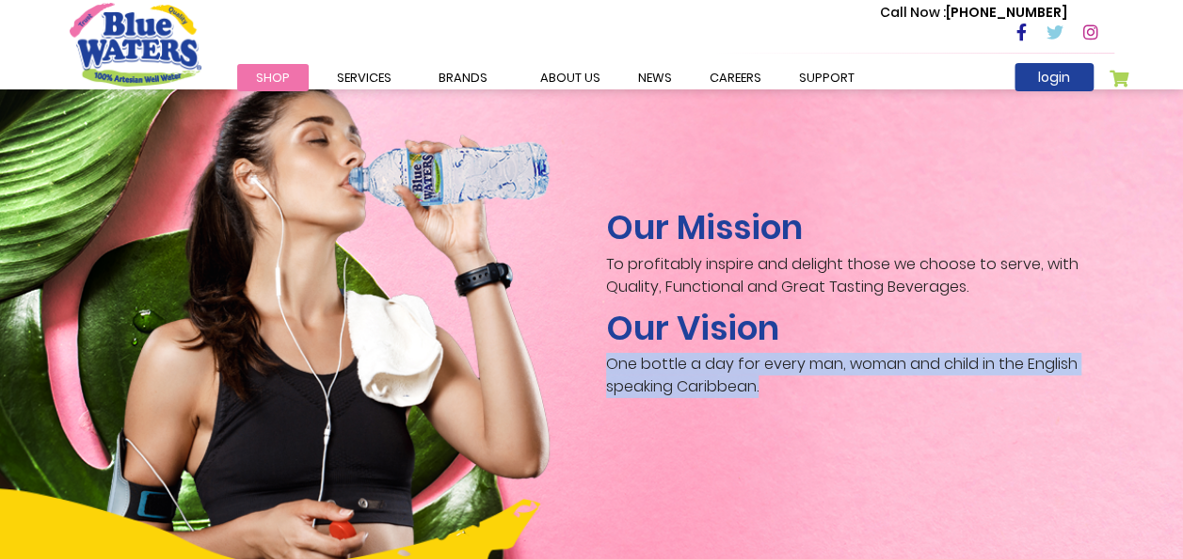
drag, startPoint x: 608, startPoint y: 338, endPoint x: 798, endPoint y: 377, distance: 194.2
click at [798, 377] on p "One bottle a day for every man, woman and child in the English speaking Caribbe…" at bounding box center [860, 375] width 508 height 45
copy p "One bottle a day for every man, woman and child in the English speaking Caribbe…"
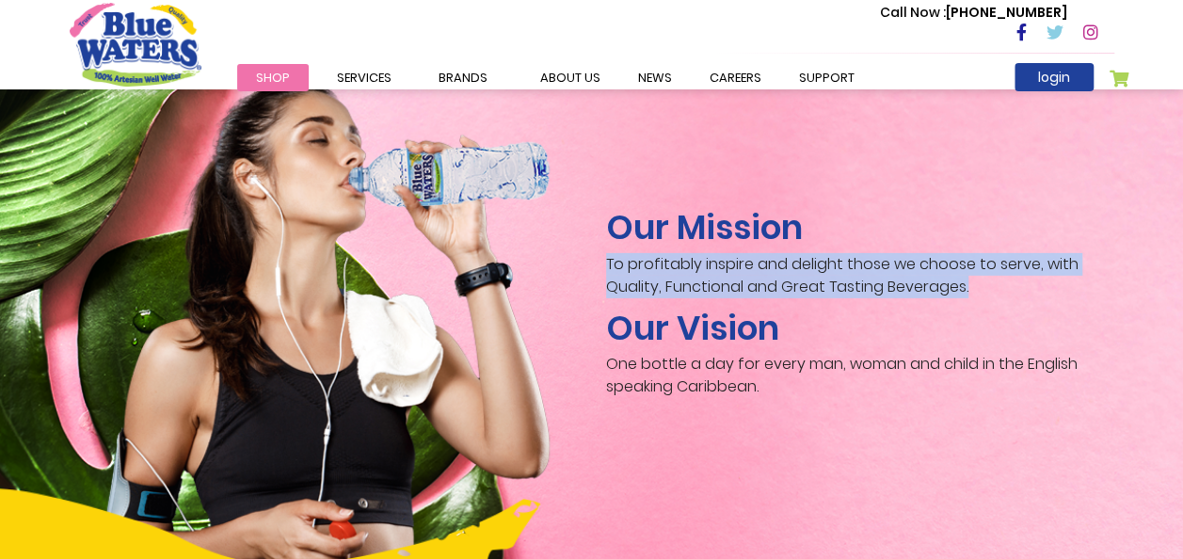
drag, startPoint x: 604, startPoint y: 243, endPoint x: 974, endPoint y: 264, distance: 370.5
click at [974, 264] on div "Our Mission To profitably inspire and delight those we choose to serve, with Qu…" at bounding box center [860, 307] width 537 height 200
copy p "To profitably inspire and delight those we choose to serve, with Quality, Funct…"
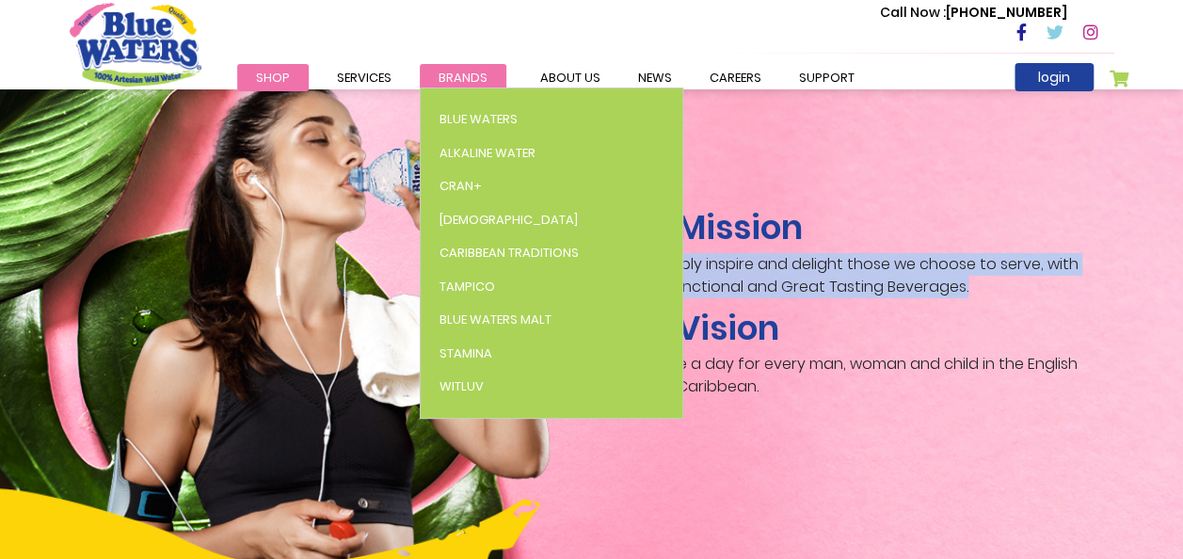
click at [456, 68] on link "Brands" at bounding box center [463, 77] width 87 height 27
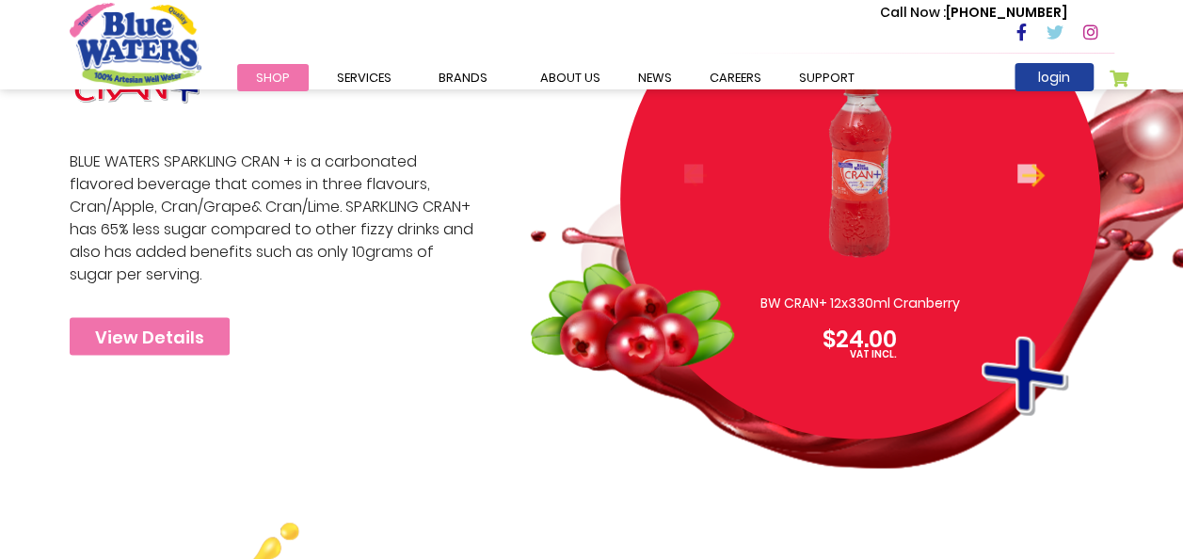
scroll to position [1773, 0]
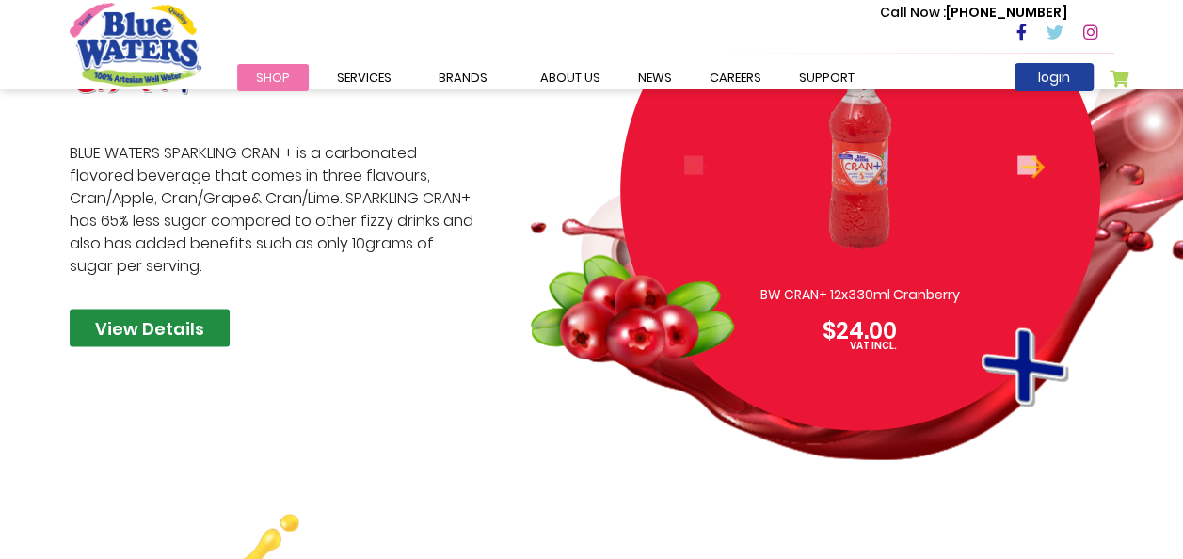
click at [212, 309] on link "View Details" at bounding box center [150, 328] width 160 height 38
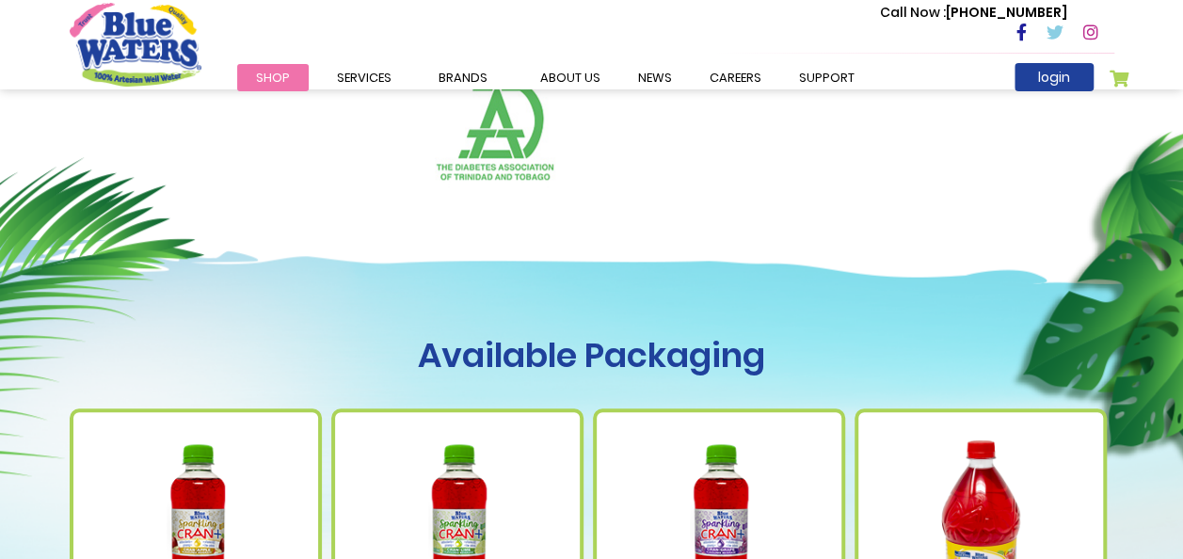
scroll to position [791, 0]
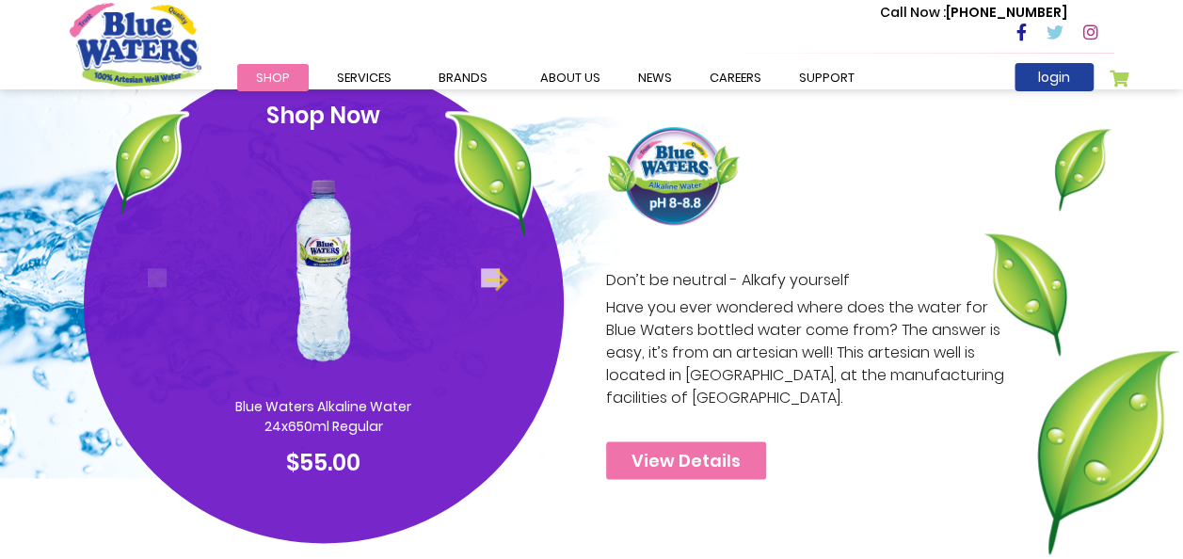
scroll to position [992, 0]
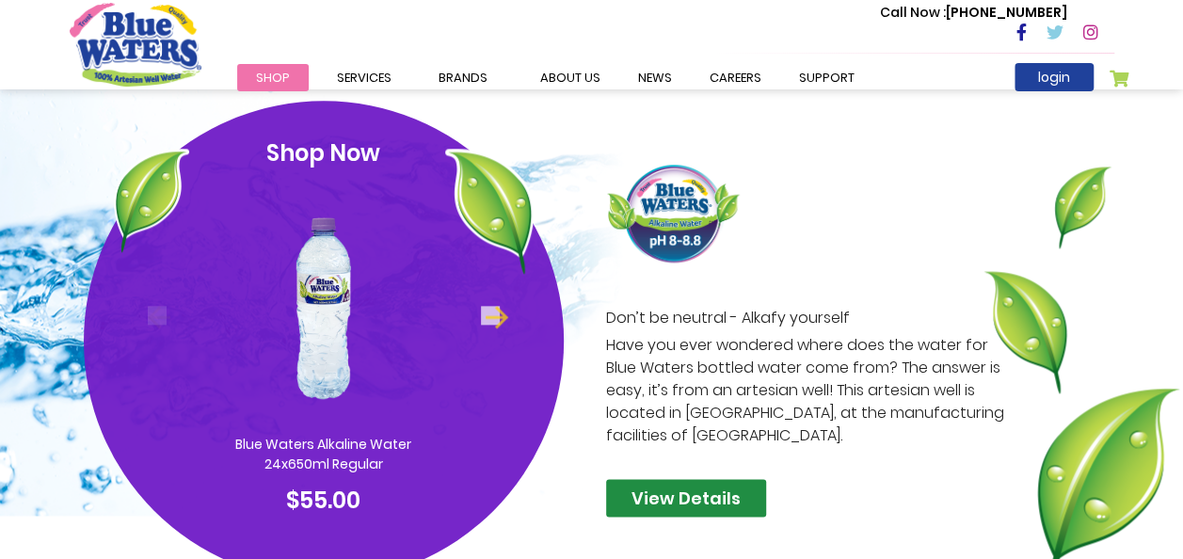
click at [717, 493] on link "View Details" at bounding box center [686, 498] width 160 height 38
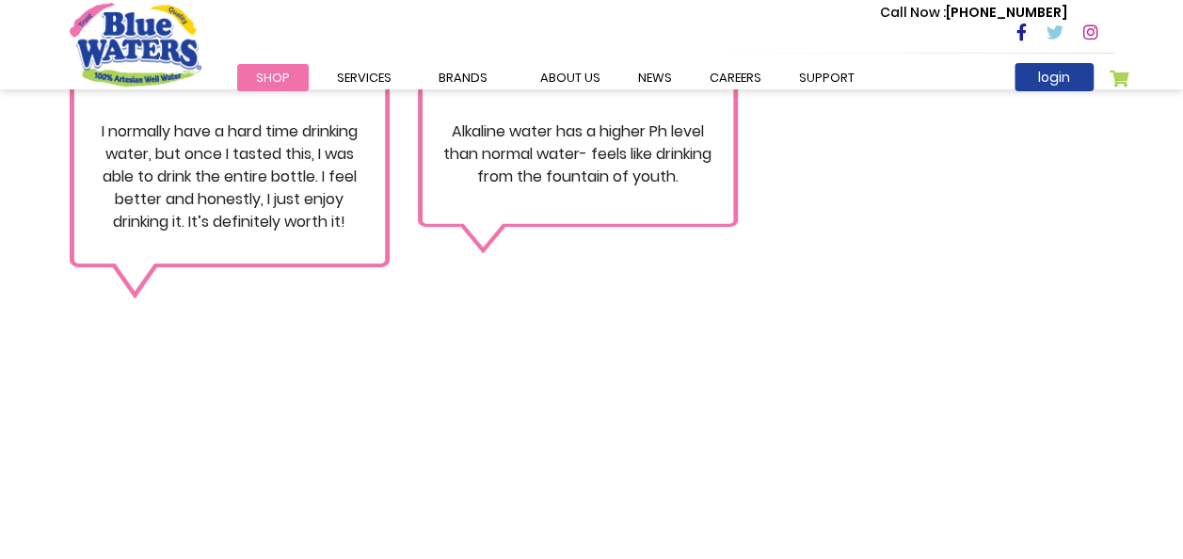
scroll to position [1879, 0]
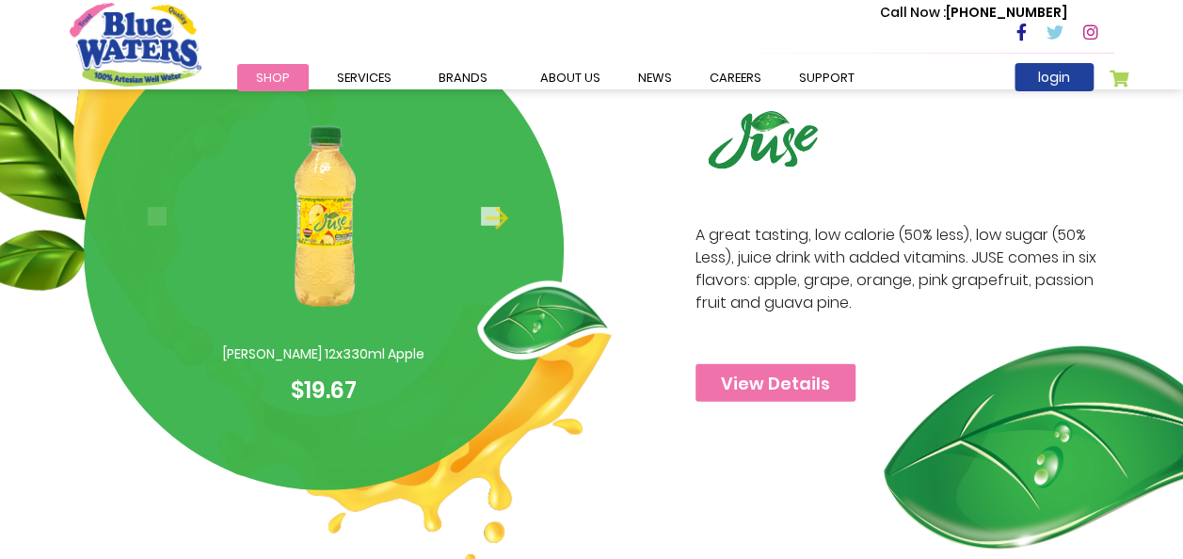
scroll to position [2309, 0]
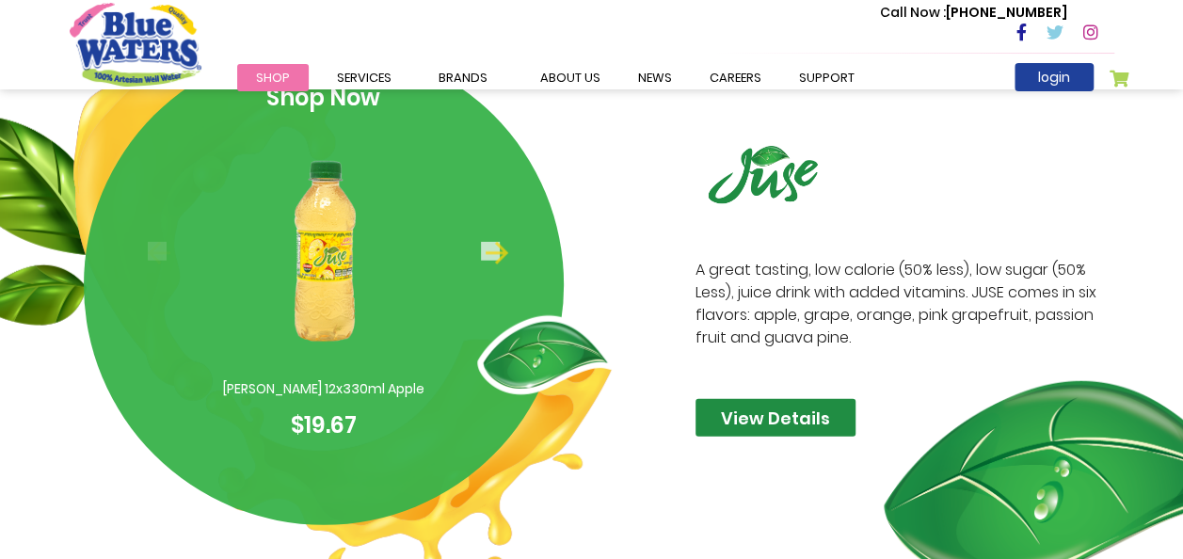
click at [773, 423] on link "View Details" at bounding box center [776, 418] width 160 height 38
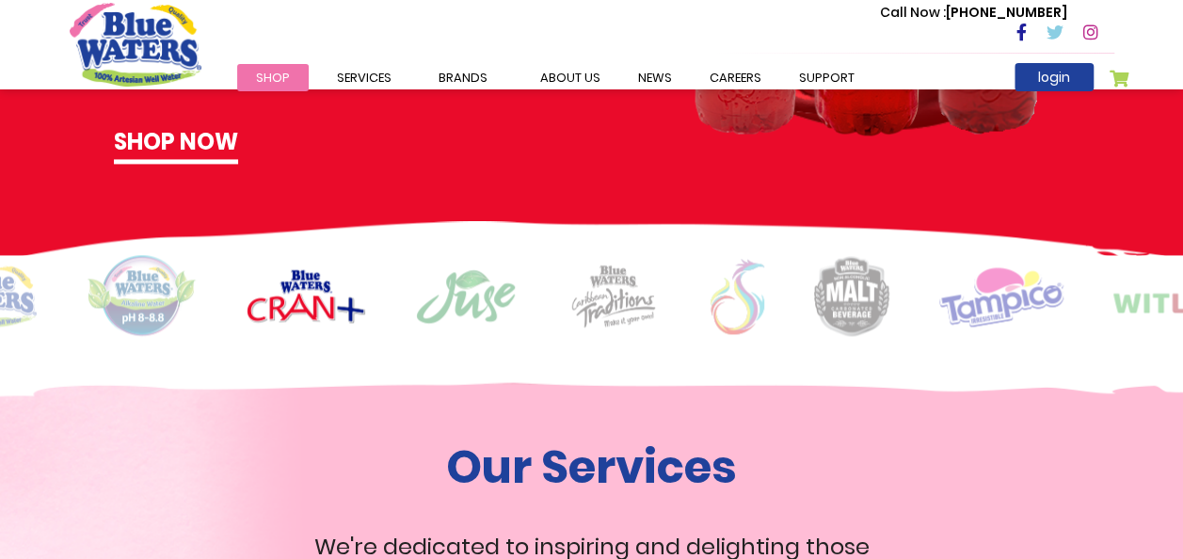
scroll to position [1203, 0]
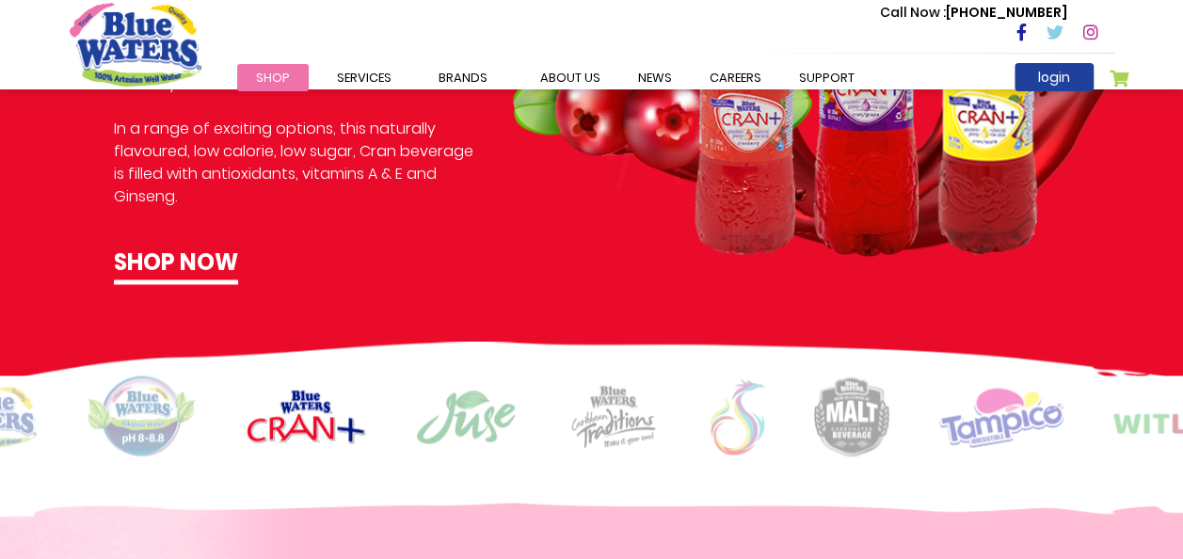
click at [457, 433] on img at bounding box center [466, 417] width 102 height 56
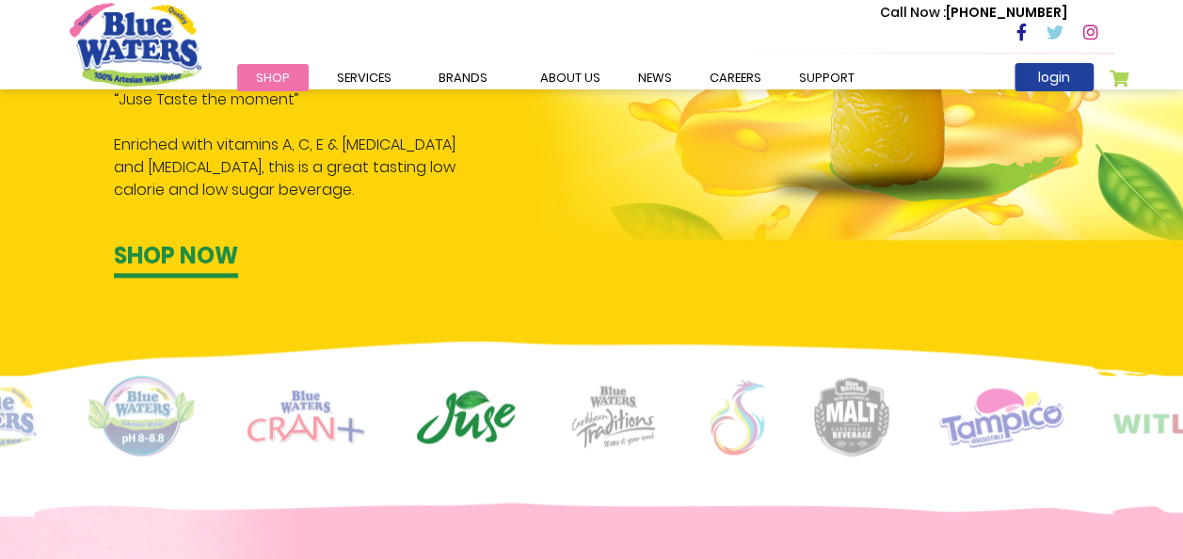
scroll to position [1103, 0]
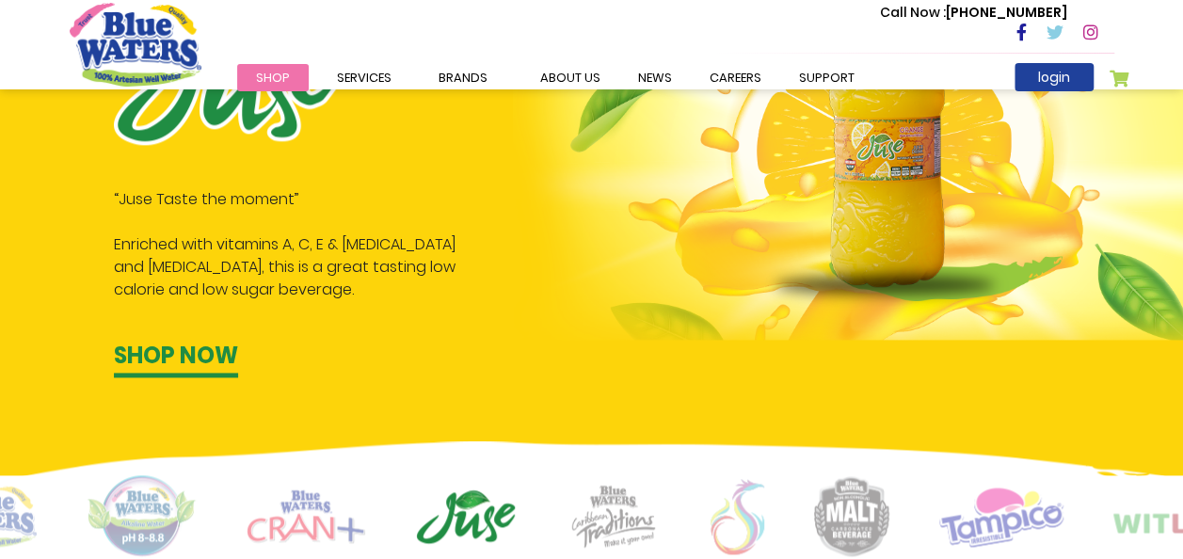
click at [627, 512] on img at bounding box center [614, 516] width 94 height 65
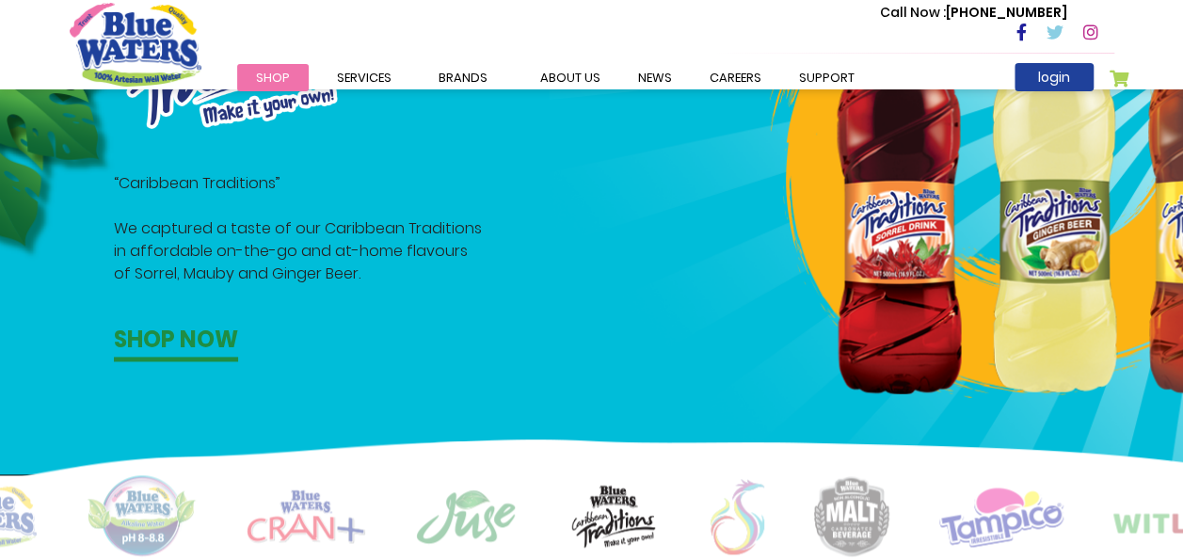
click at [717, 509] on img at bounding box center [738, 516] width 54 height 75
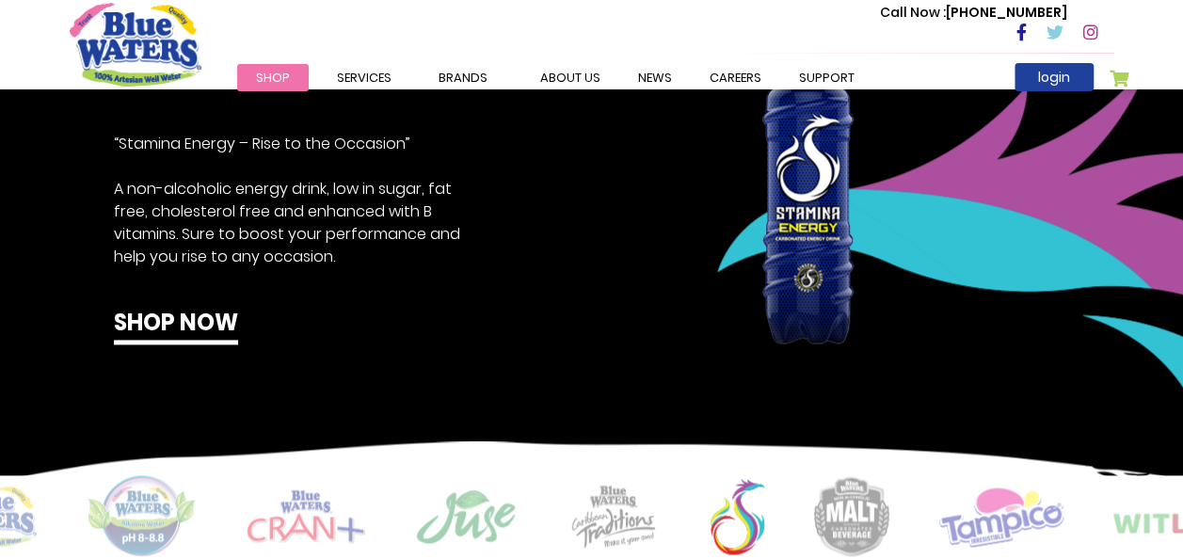
click at [836, 505] on img at bounding box center [851, 516] width 75 height 80
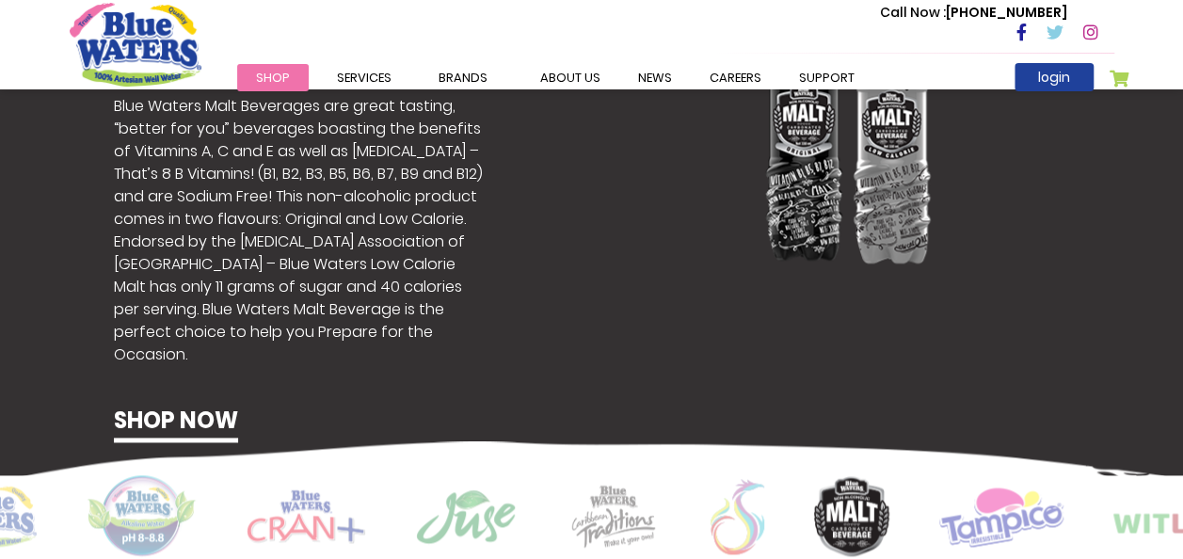
click at [1003, 523] on img at bounding box center [1001, 516] width 124 height 61
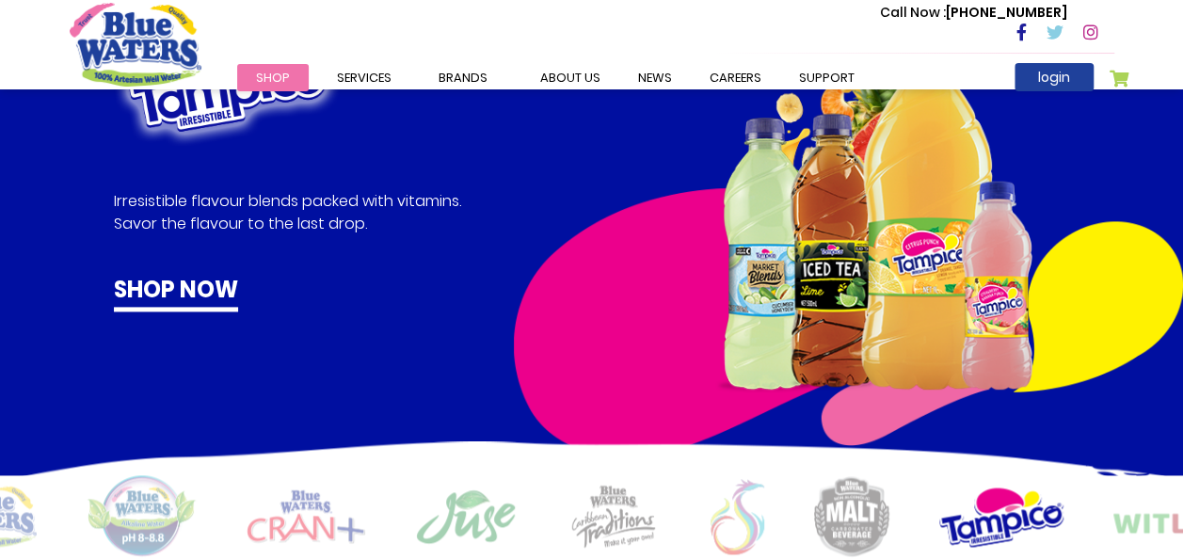
click at [1116, 521] on img at bounding box center [1180, 516] width 133 height 49
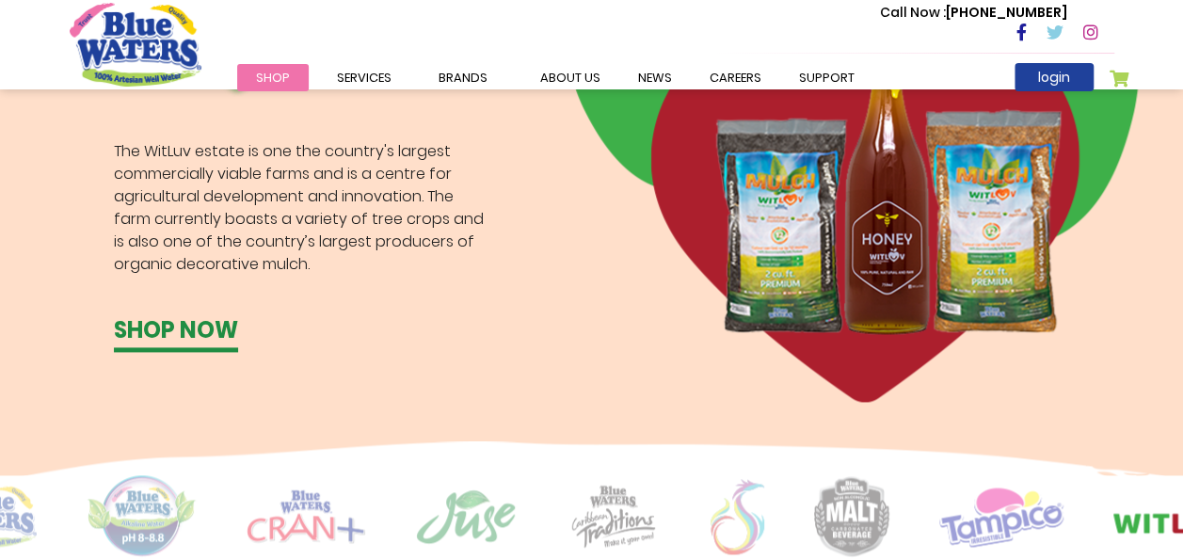
click at [730, 520] on img at bounding box center [738, 516] width 54 height 75
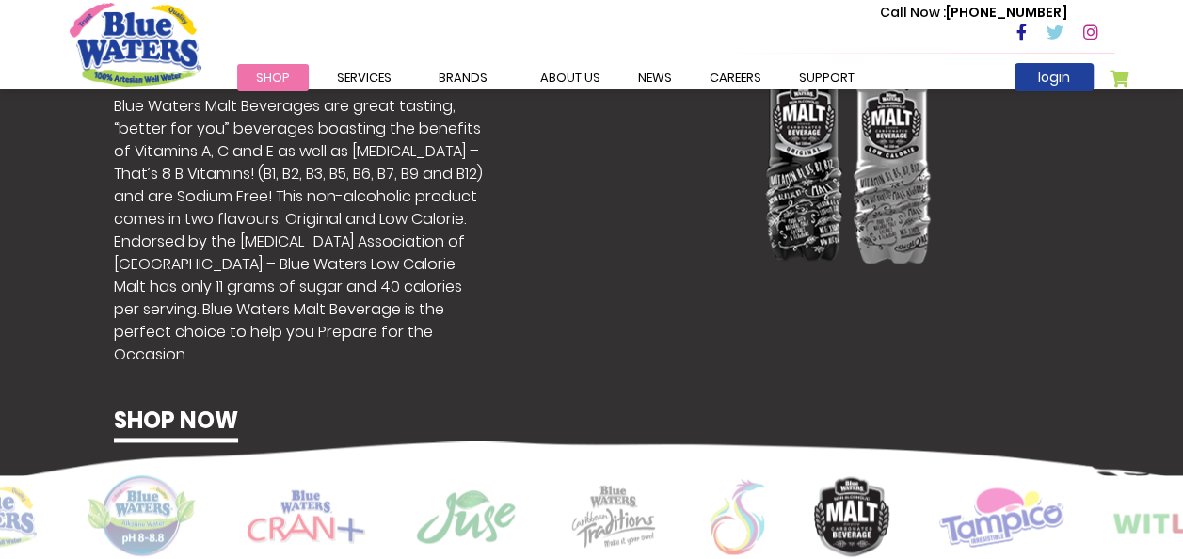
click at [596, 519] on img at bounding box center [614, 516] width 94 height 65
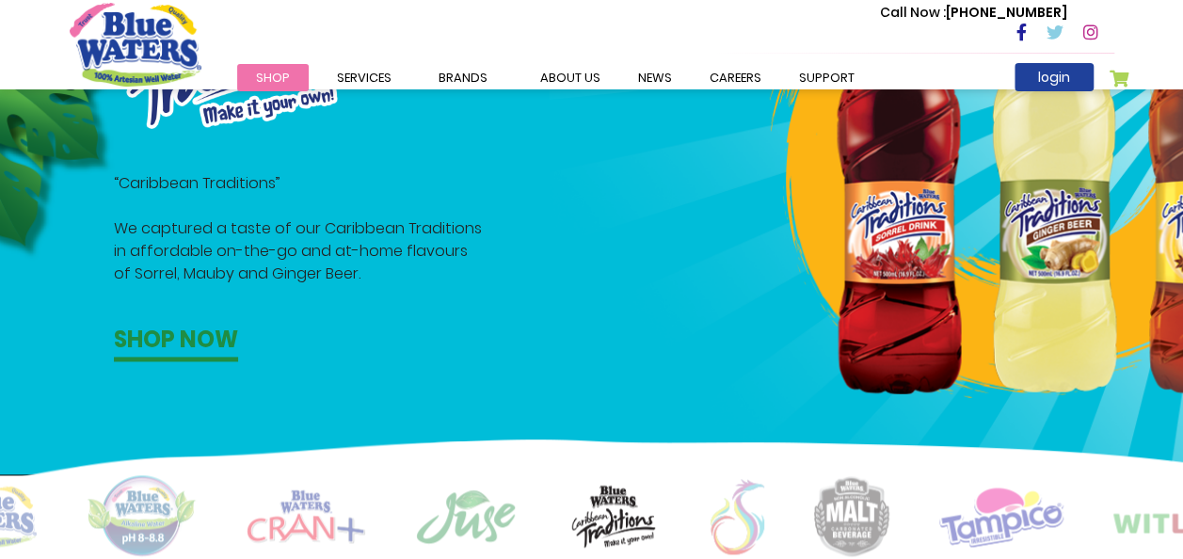
click at [706, 513] on div at bounding box center [592, 516] width 1045 height 82
click at [755, 529] on img at bounding box center [738, 516] width 54 height 75
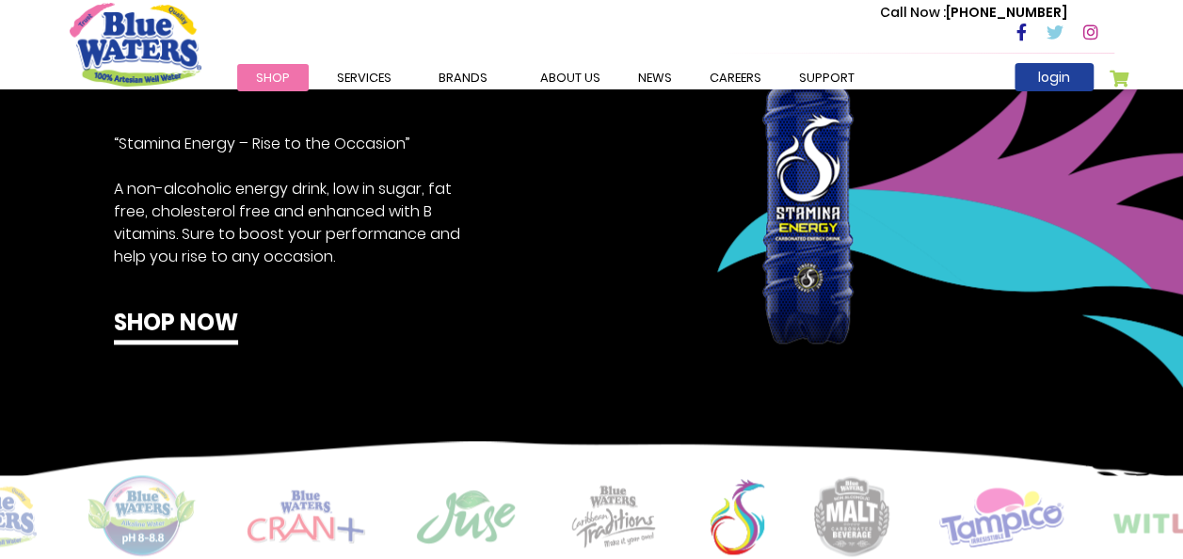
click at [446, 508] on img at bounding box center [466, 517] width 102 height 56
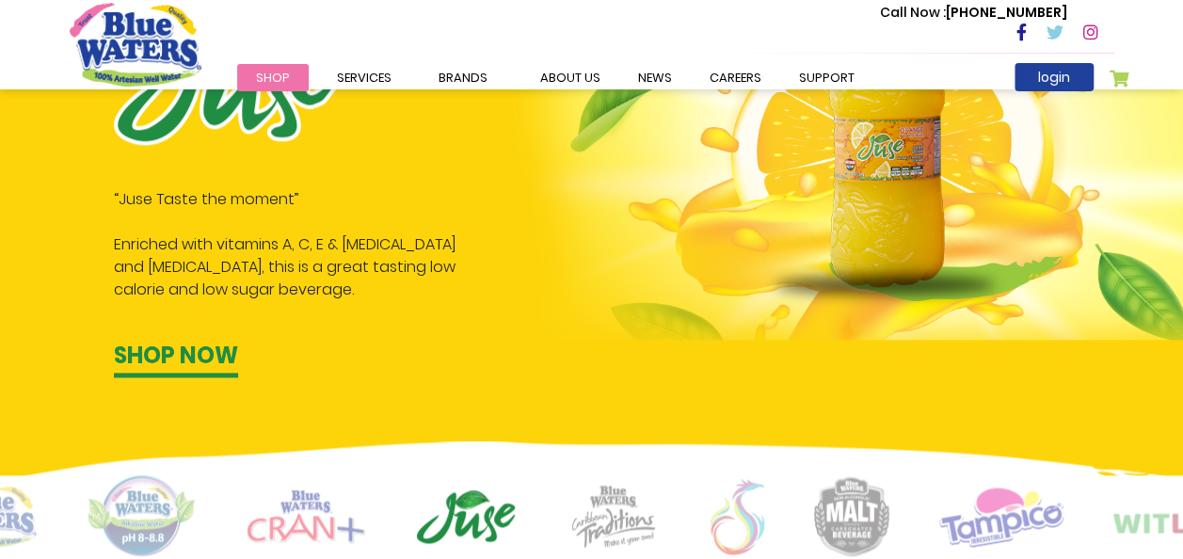
click at [305, 516] on img at bounding box center [306, 516] width 119 height 54
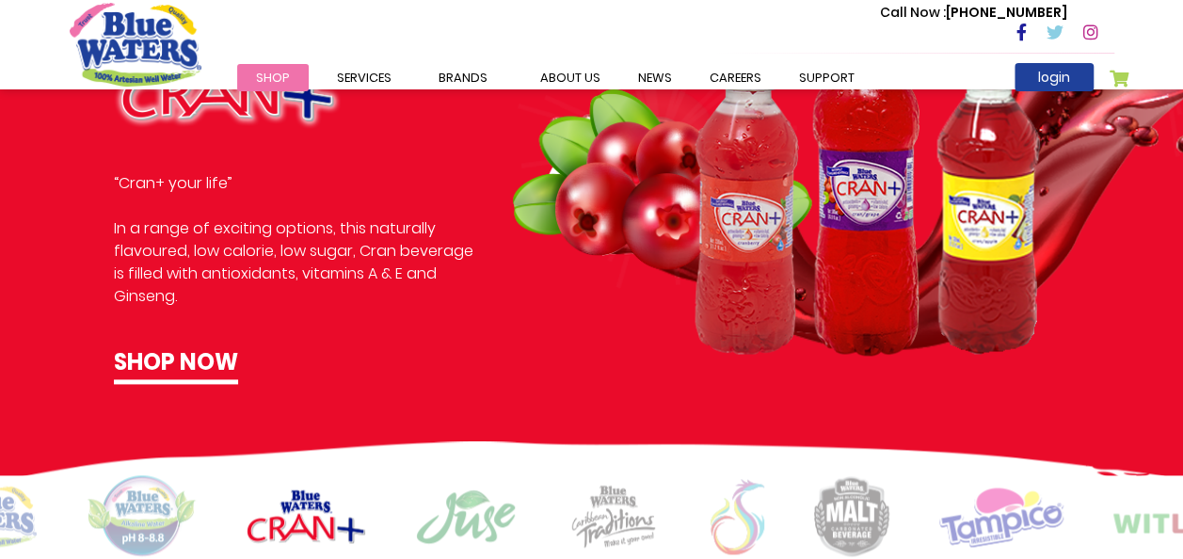
click at [436, 520] on img at bounding box center [466, 517] width 102 height 56
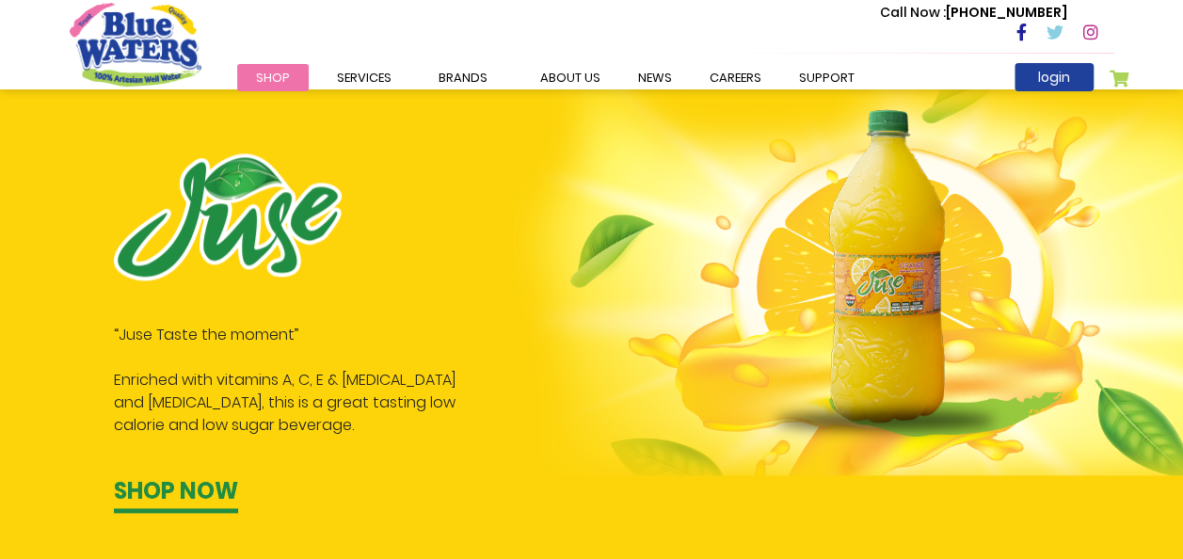
scroll to position [1159, 0]
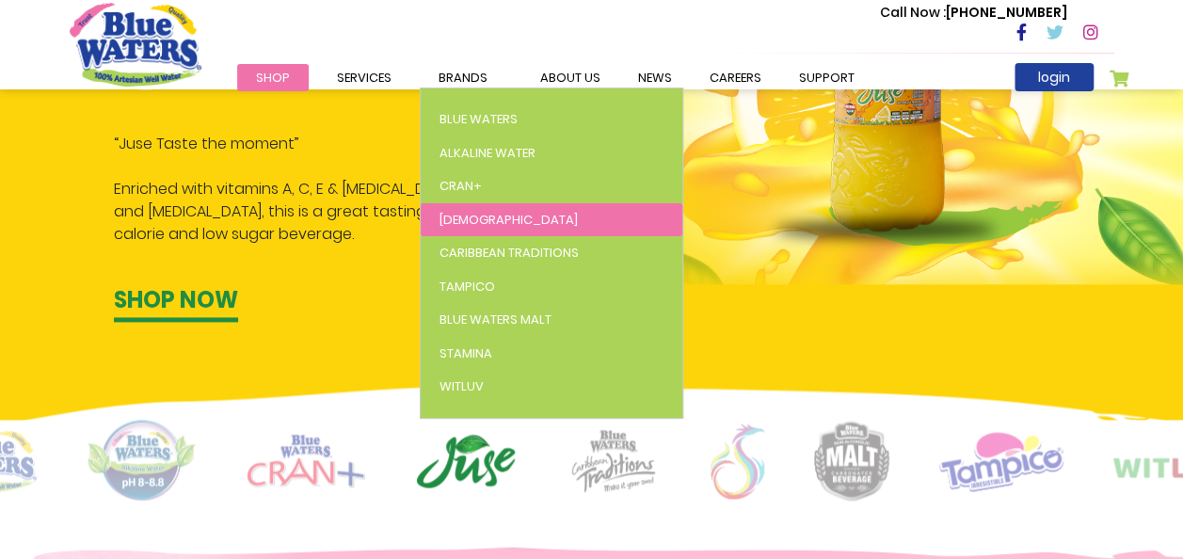
click at [467, 217] on link "[DEMOGRAPHIC_DATA]" at bounding box center [552, 220] width 262 height 34
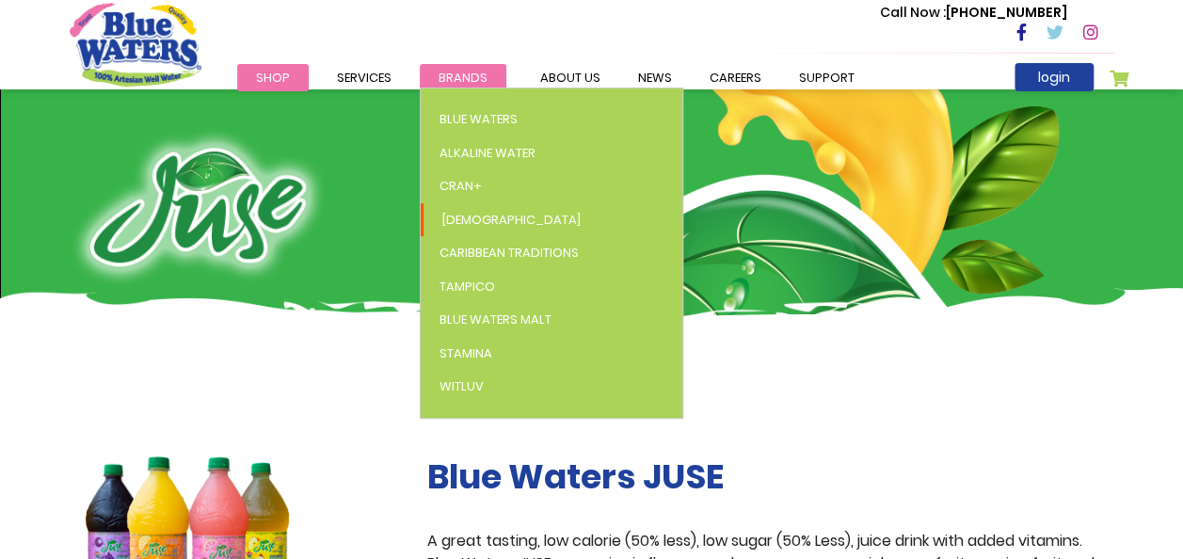
click at [463, 83] on span "Brands" at bounding box center [463, 78] width 49 height 18
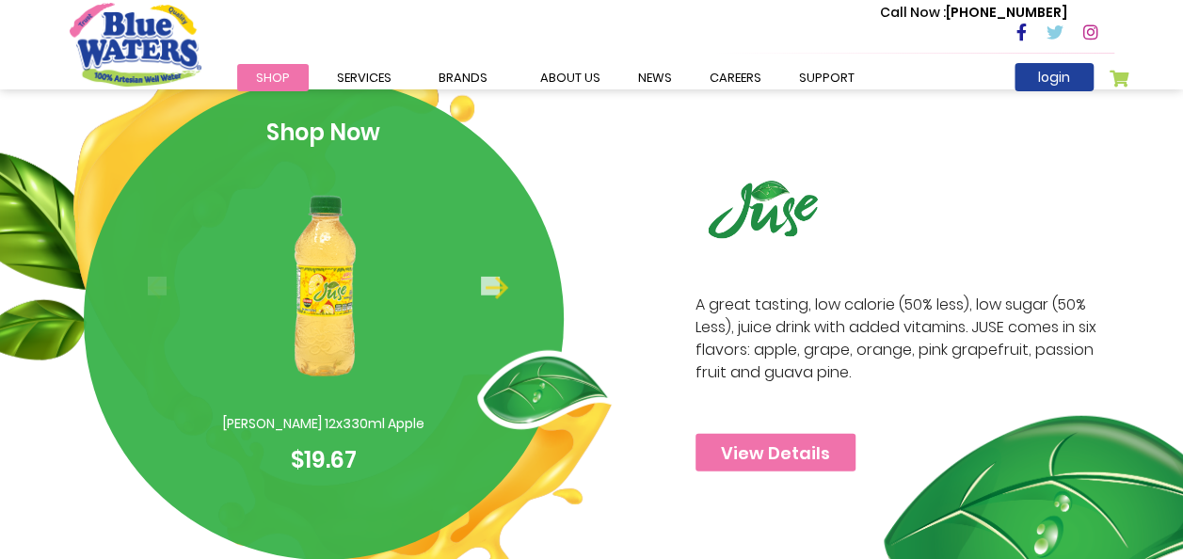
scroll to position [2239, 0]
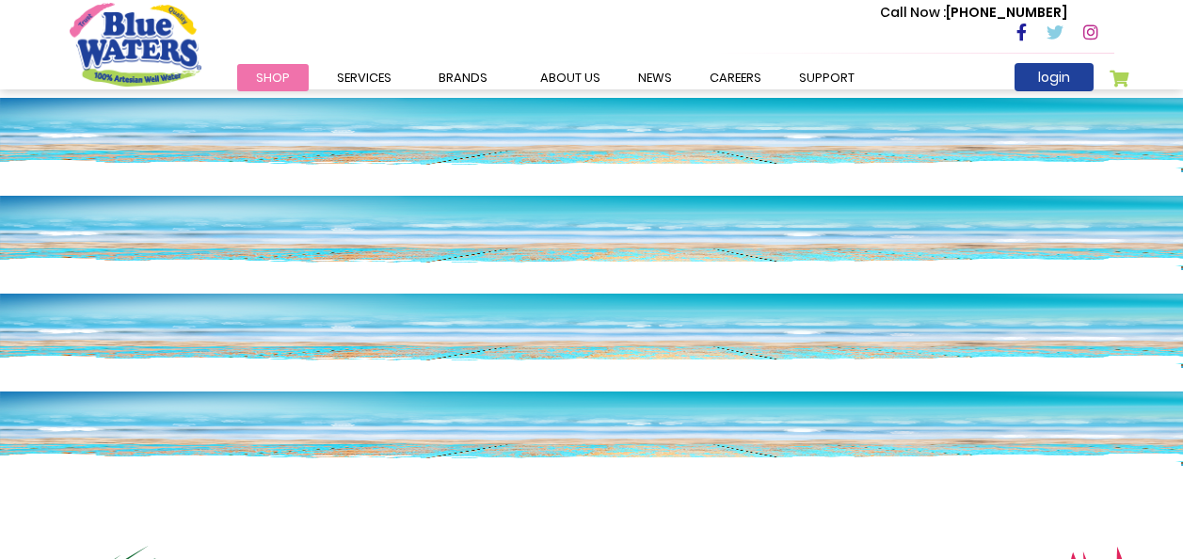
scroll to position [1159, 0]
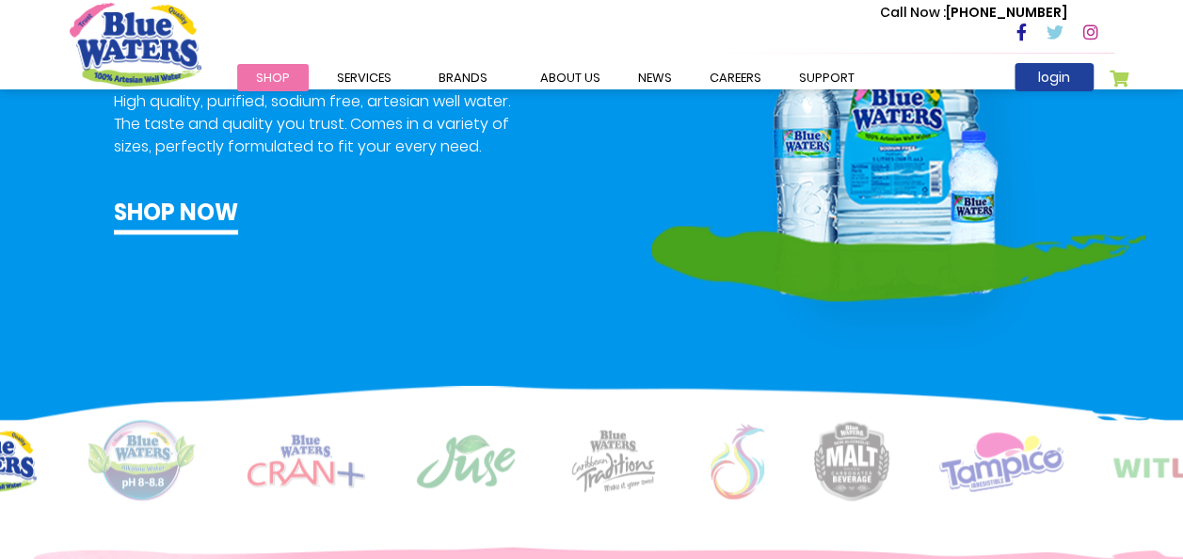
click at [493, 448] on img at bounding box center [466, 461] width 102 height 56
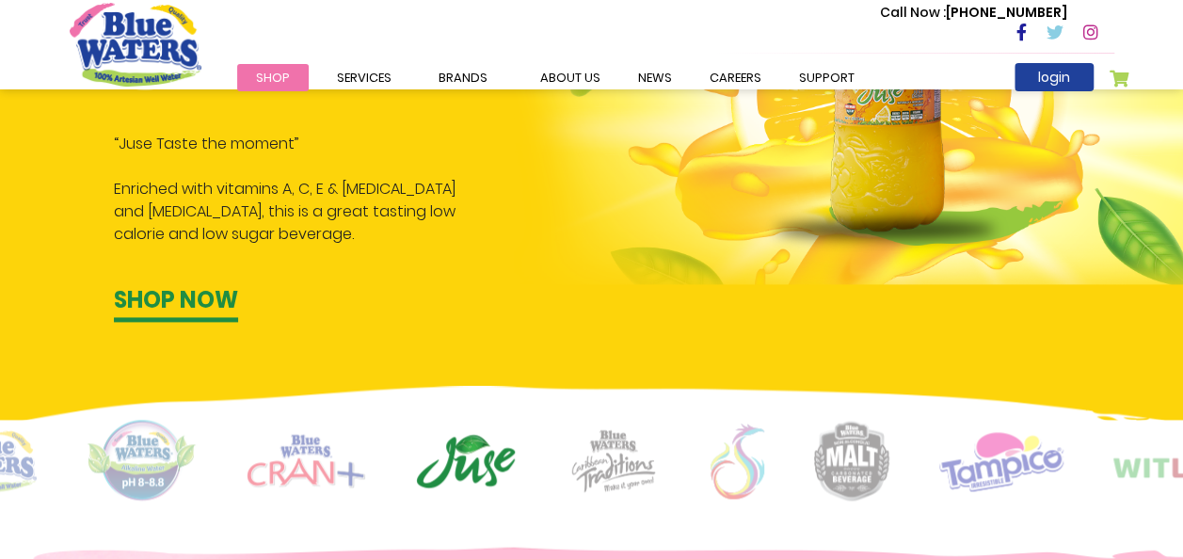
scroll to position [1024, 0]
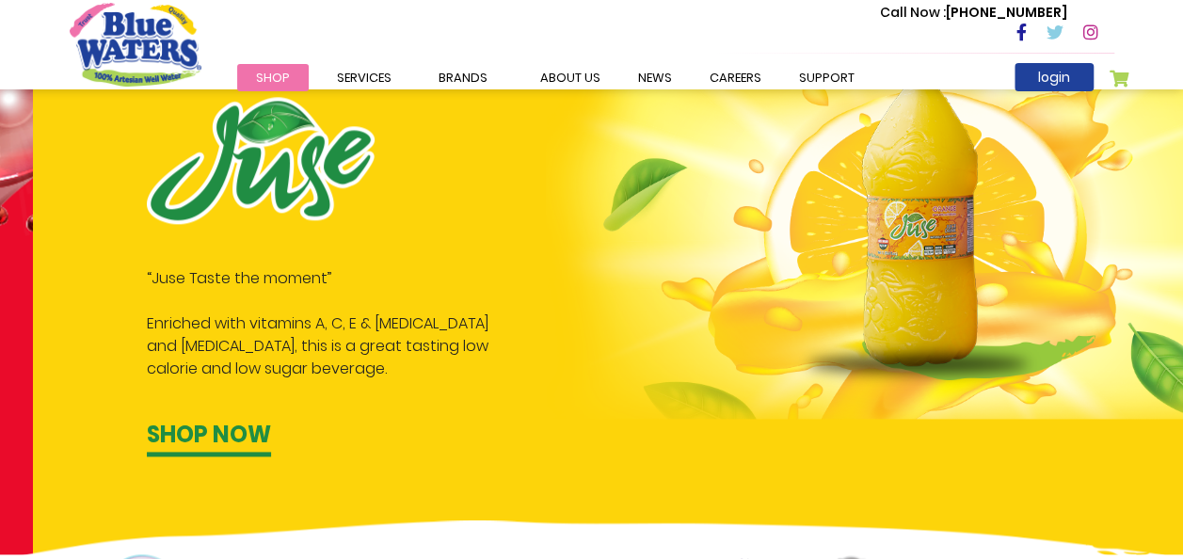
drag, startPoint x: 109, startPoint y: 272, endPoint x: 142, endPoint y: 274, distance: 33.0
click at [142, 274] on div "“Juse Taste the moment” Enriched with vitamins A, C, E & B complex and Biotin, …" at bounding box center [332, 277] width 399 height 360
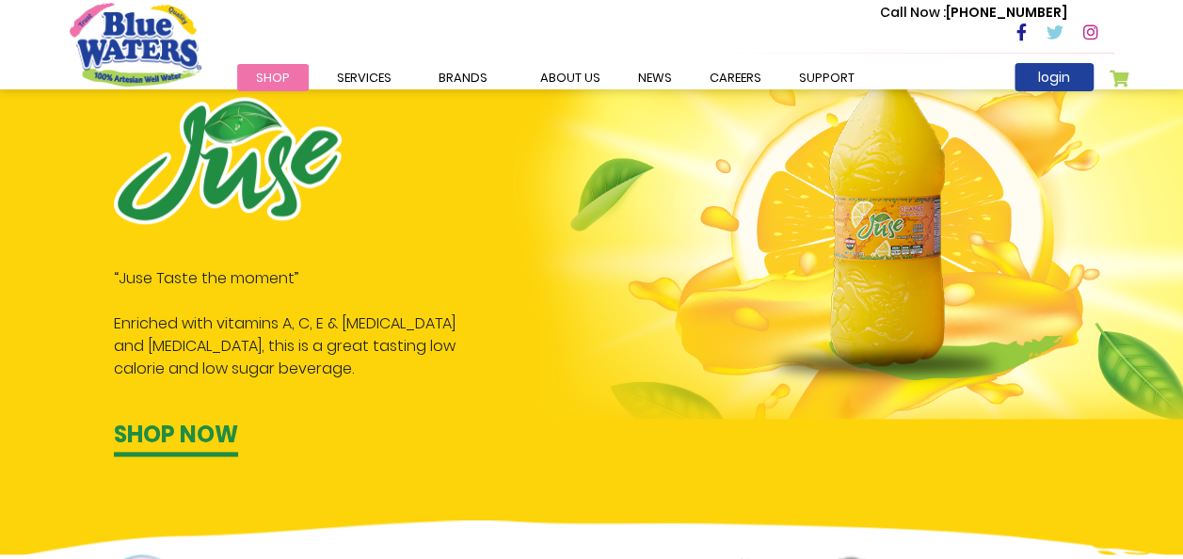
click at [162, 277] on p "“Juse Taste the moment” Enriched with vitamins A, C, E & B complex and Biotin, …" at bounding box center [299, 323] width 371 height 113
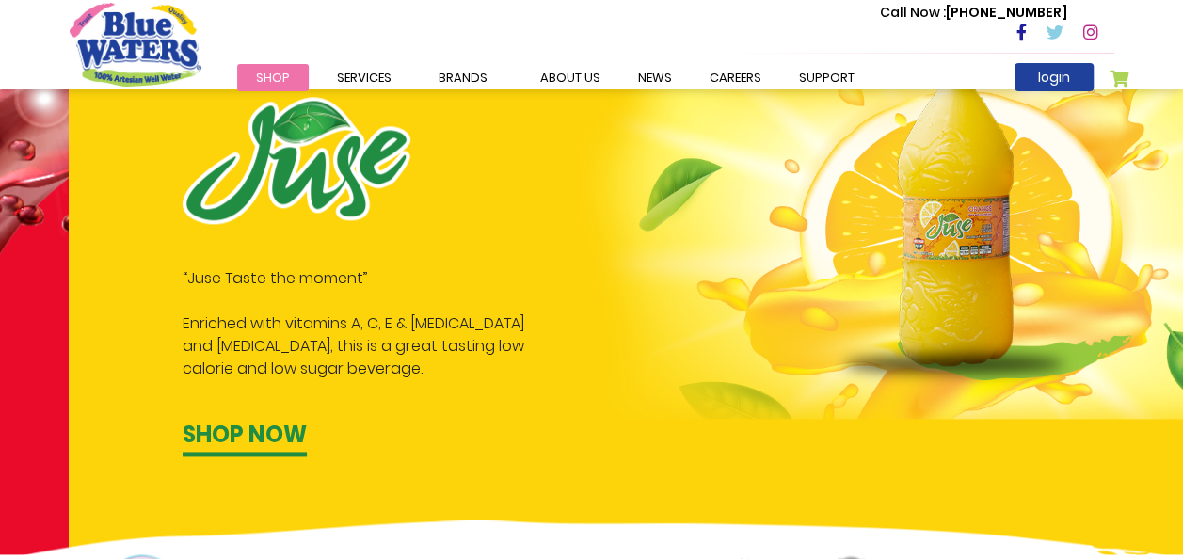
drag, startPoint x: 162, startPoint y: 277, endPoint x: 232, endPoint y: 276, distance: 69.7
click at [232, 276] on p "“Juse Taste the moment” Enriched with vitamins A, C, E & B complex and Biotin, …" at bounding box center [368, 323] width 371 height 113
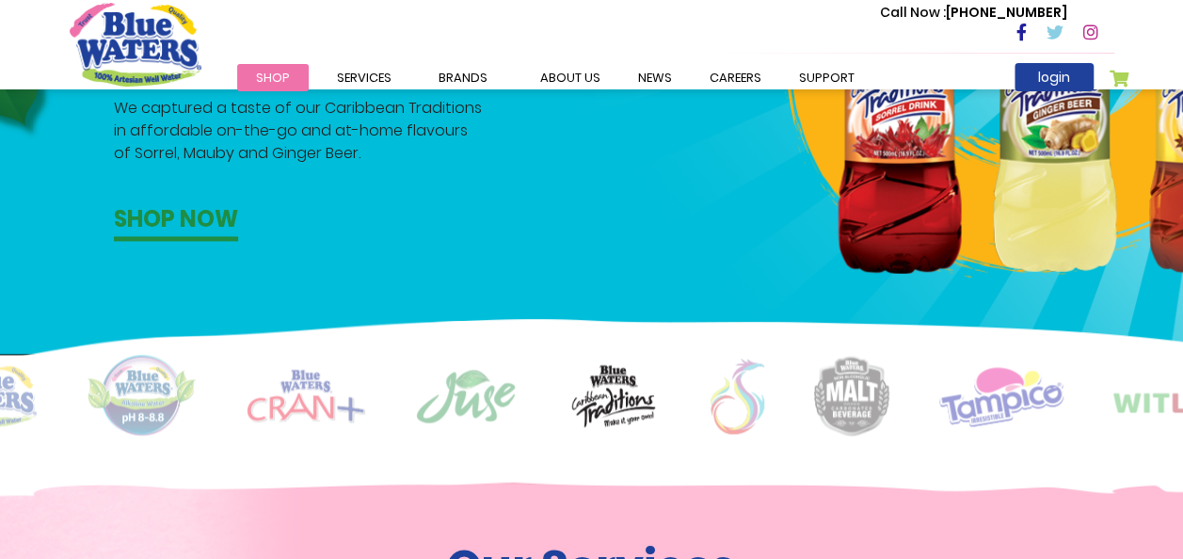
scroll to position [1252, 0]
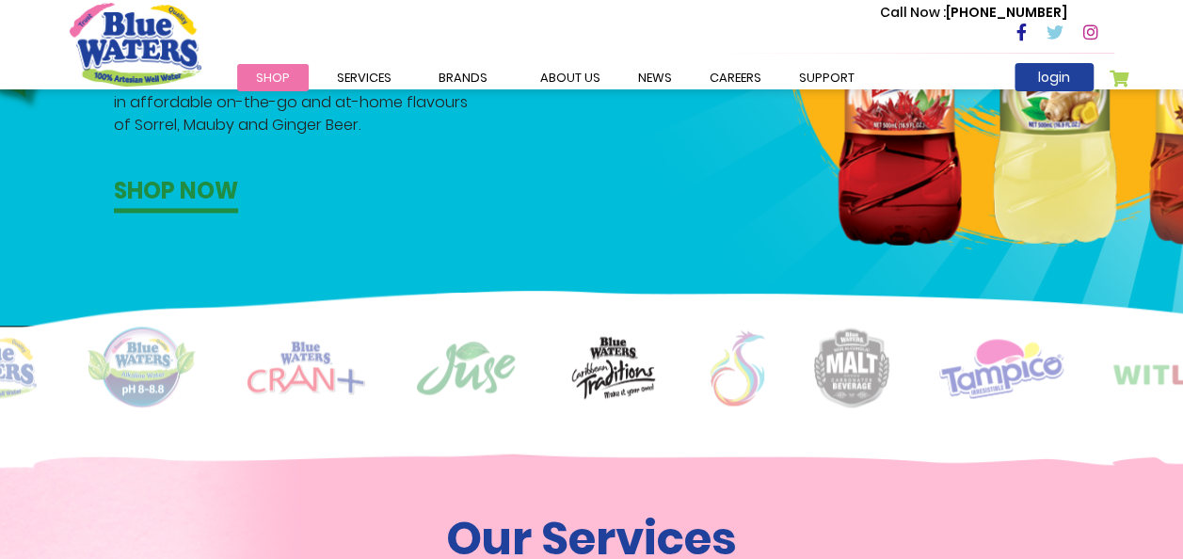
click at [485, 384] on img at bounding box center [466, 368] width 102 height 56
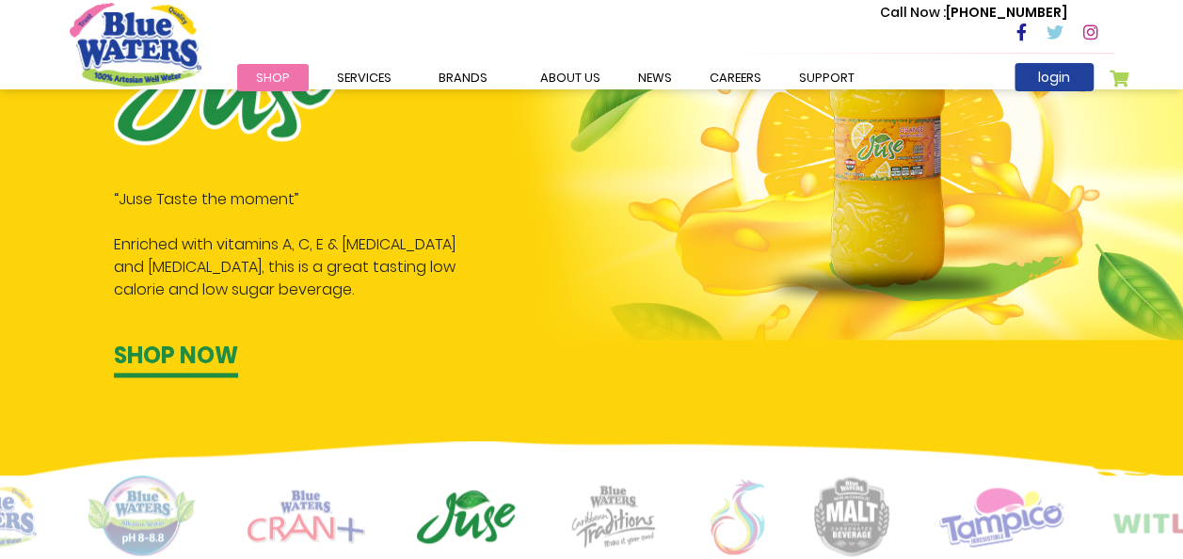
scroll to position [1056, 0]
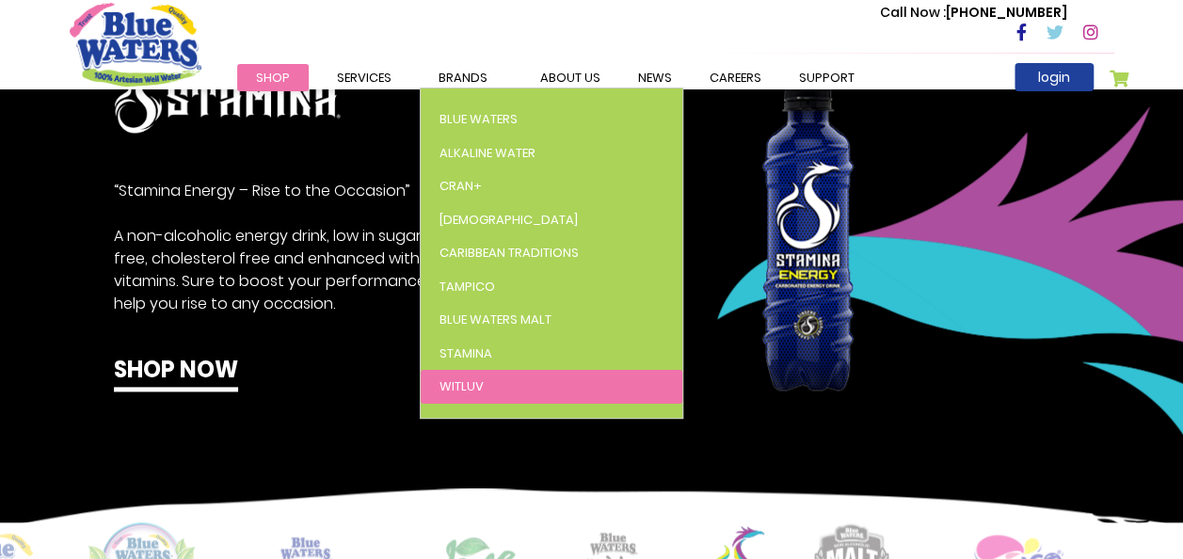
click at [449, 388] on span "WitLuv" at bounding box center [462, 386] width 44 height 18
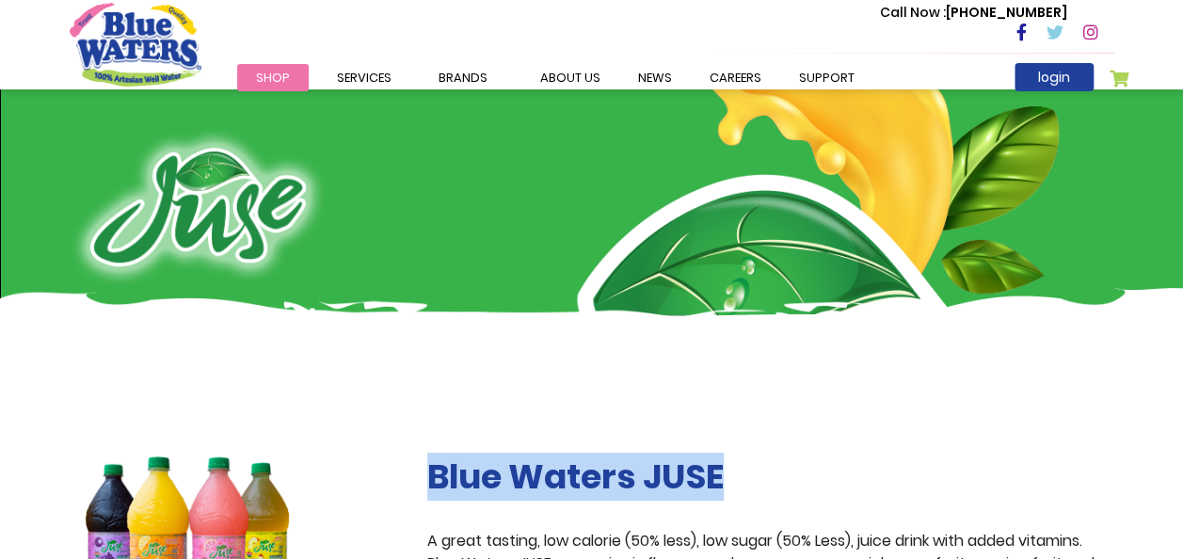
drag, startPoint x: 422, startPoint y: 473, endPoint x: 721, endPoint y: 485, distance: 299.6
click at [721, 485] on div "Blue Waters JUSE A great tasting, low calorie (50% less), low sugar (50% Less),…" at bounding box center [770, 542] width 715 height 170
copy h2 "Blue Waters JUSE"
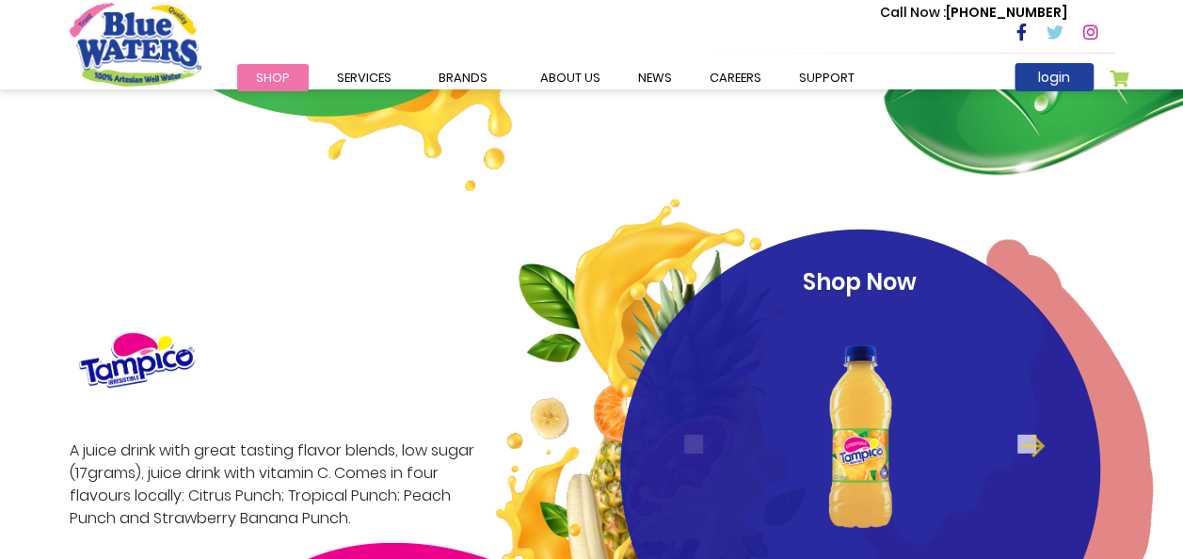
scroll to position [2893, 0]
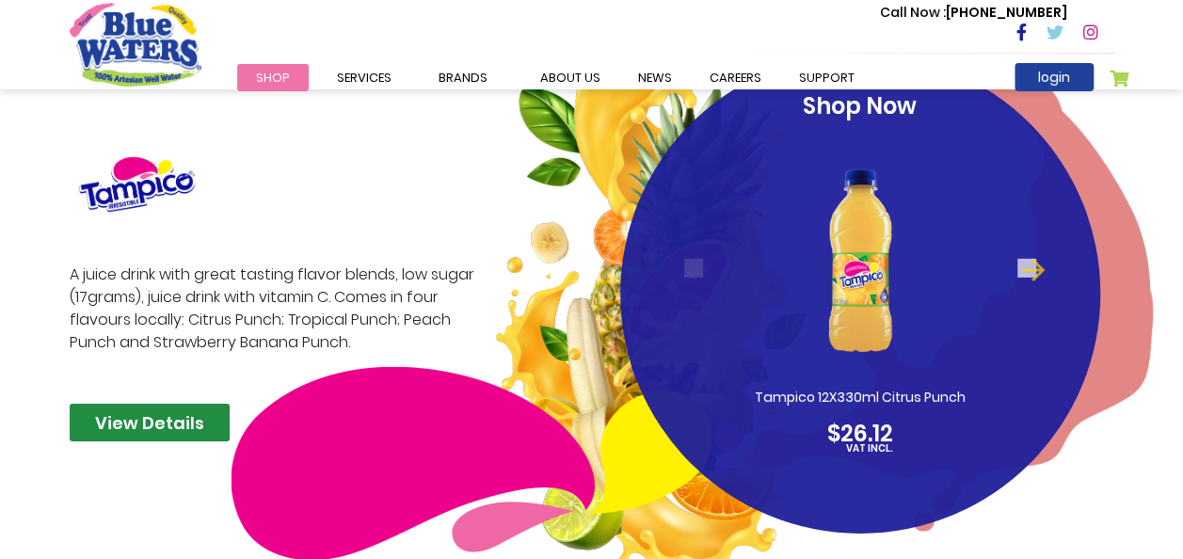
click at [164, 427] on link "View Details" at bounding box center [150, 423] width 160 height 38
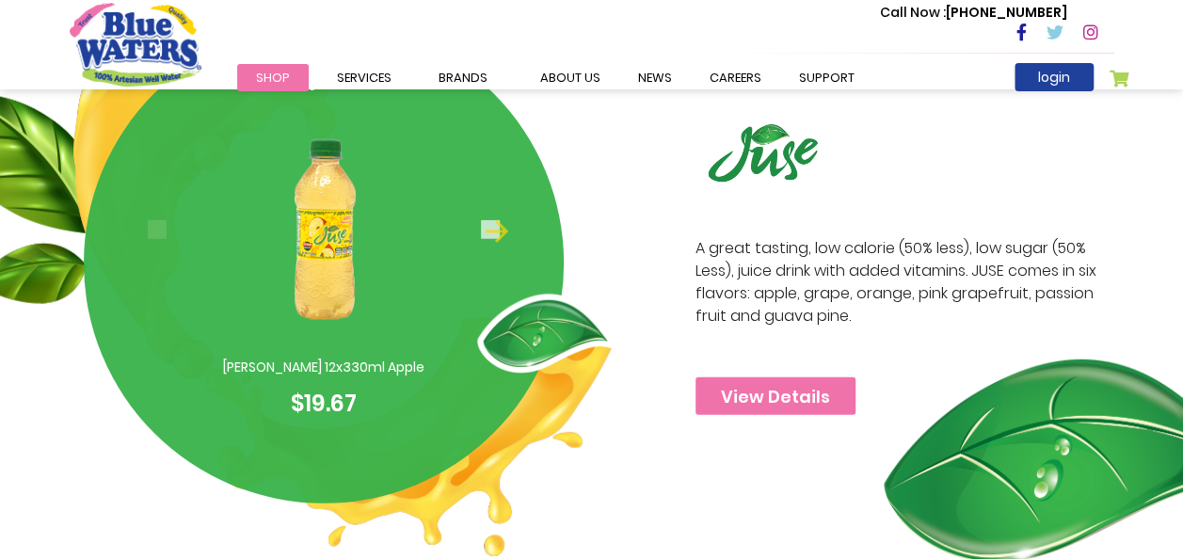
scroll to position [2208, 0]
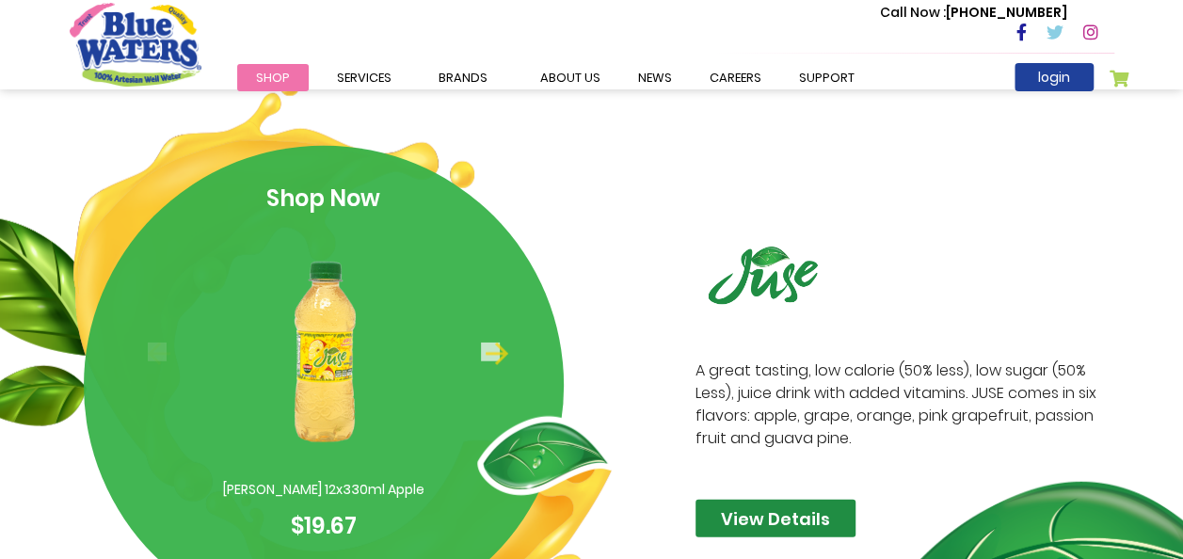
click at [742, 514] on link "View Details" at bounding box center [776, 519] width 160 height 38
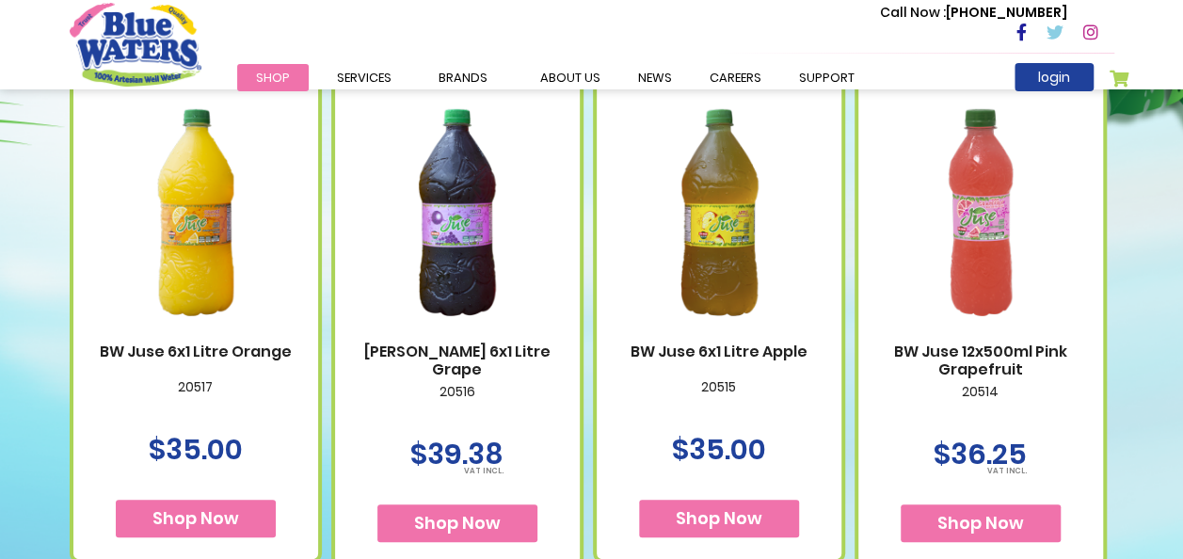
scroll to position [956, 0]
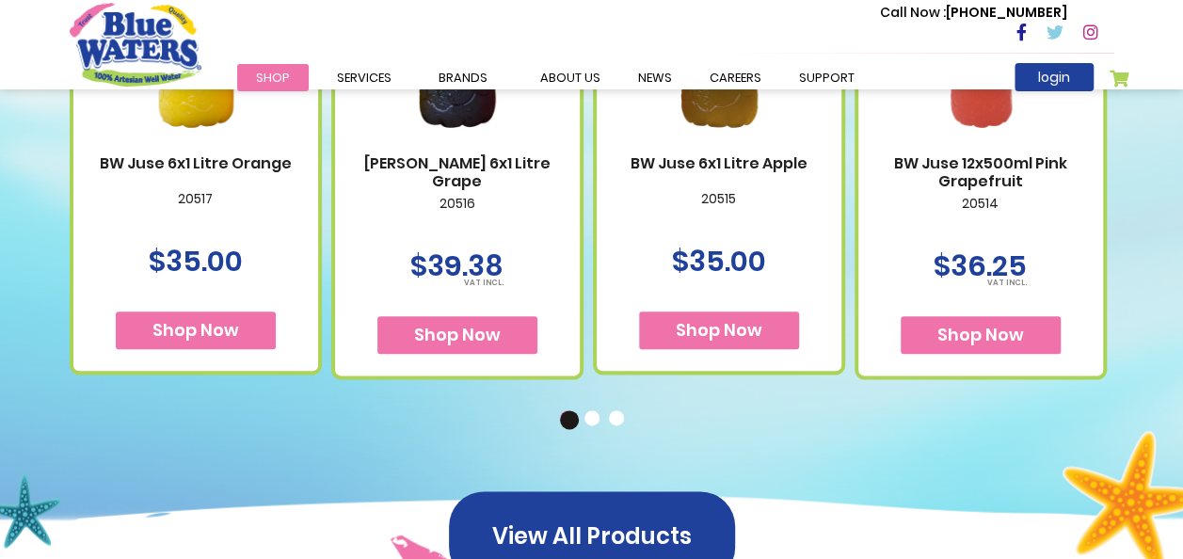
click at [593, 423] on button "2" at bounding box center [594, 419] width 19 height 19
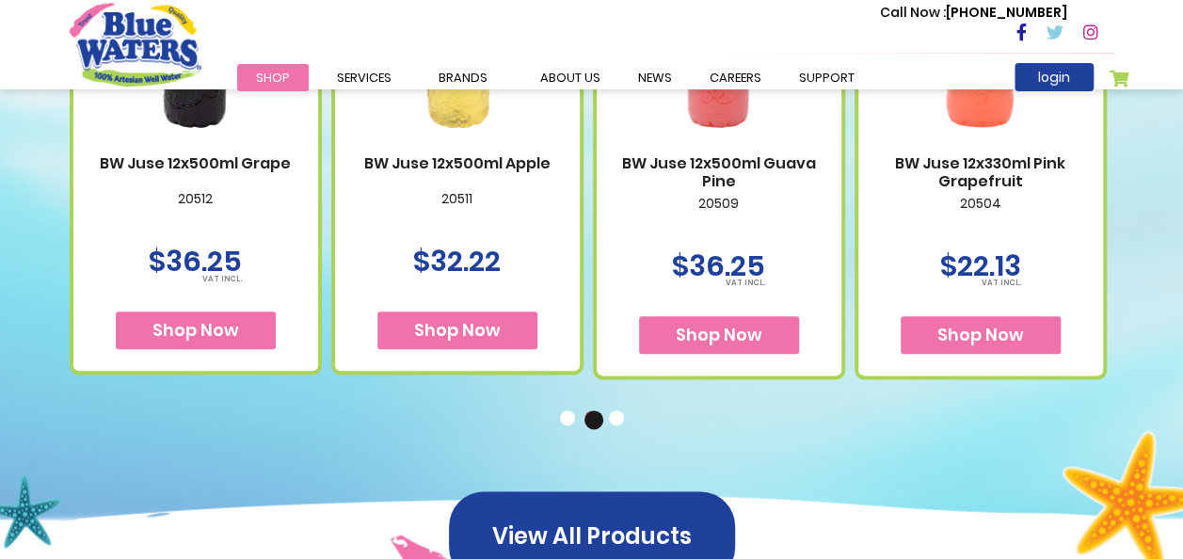
click at [619, 423] on button "3" at bounding box center [618, 419] width 19 height 19
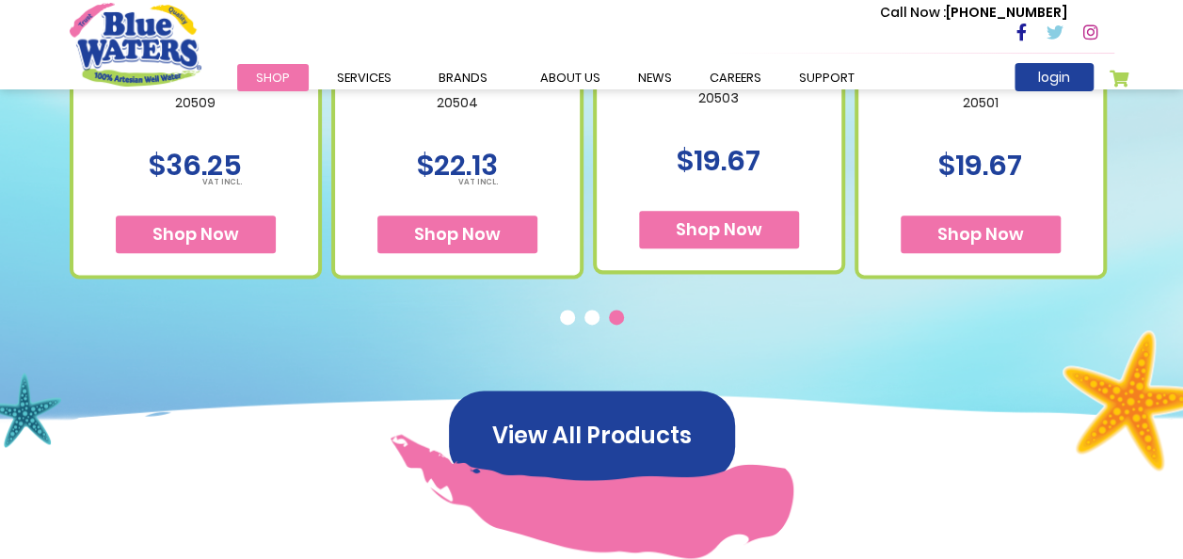
scroll to position [980, 0]
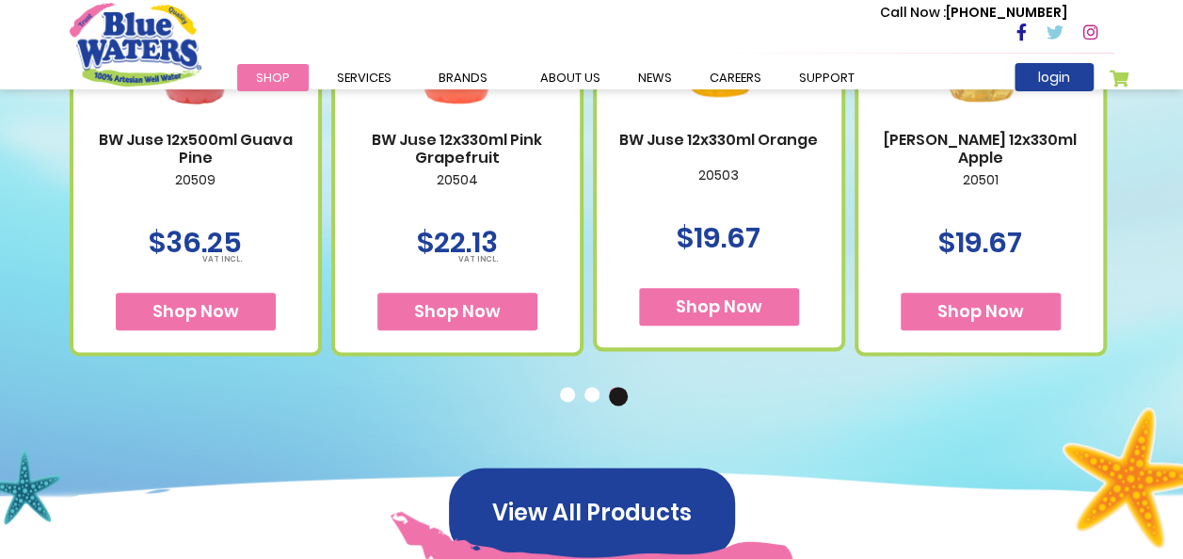
click at [595, 395] on button "2" at bounding box center [594, 396] width 19 height 19
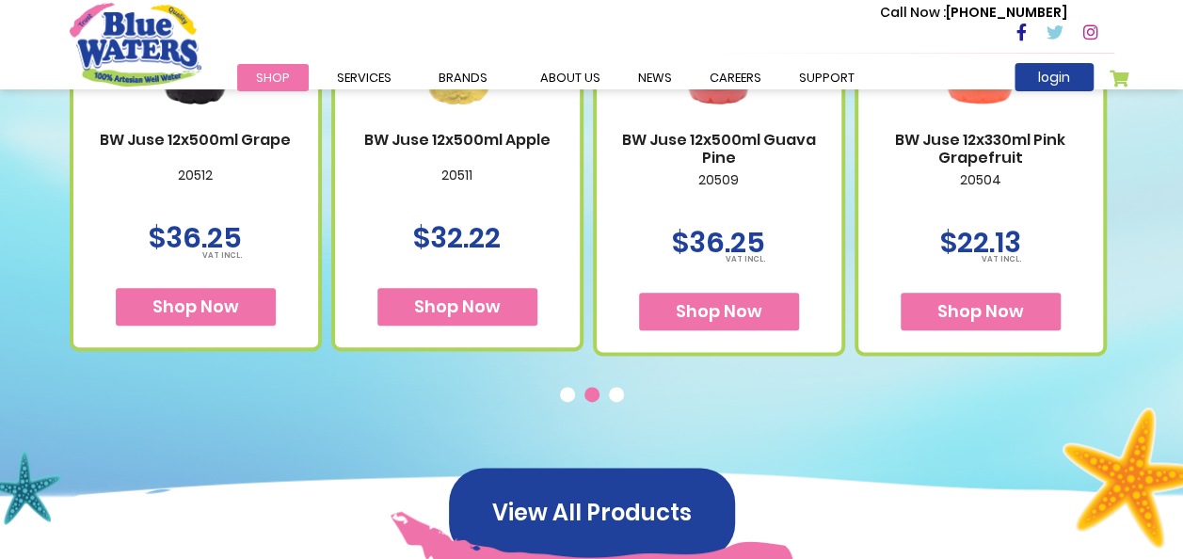
click at [595, 395] on button "2" at bounding box center [594, 396] width 19 height 19
click at [570, 391] on button "1" at bounding box center [569, 396] width 19 height 19
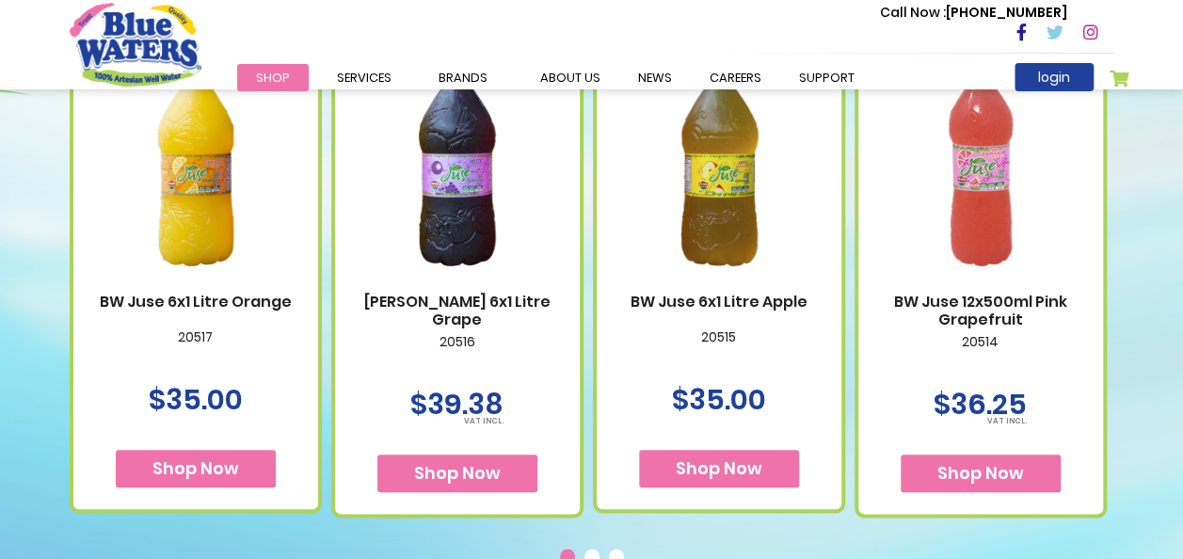
scroll to position [845, 0]
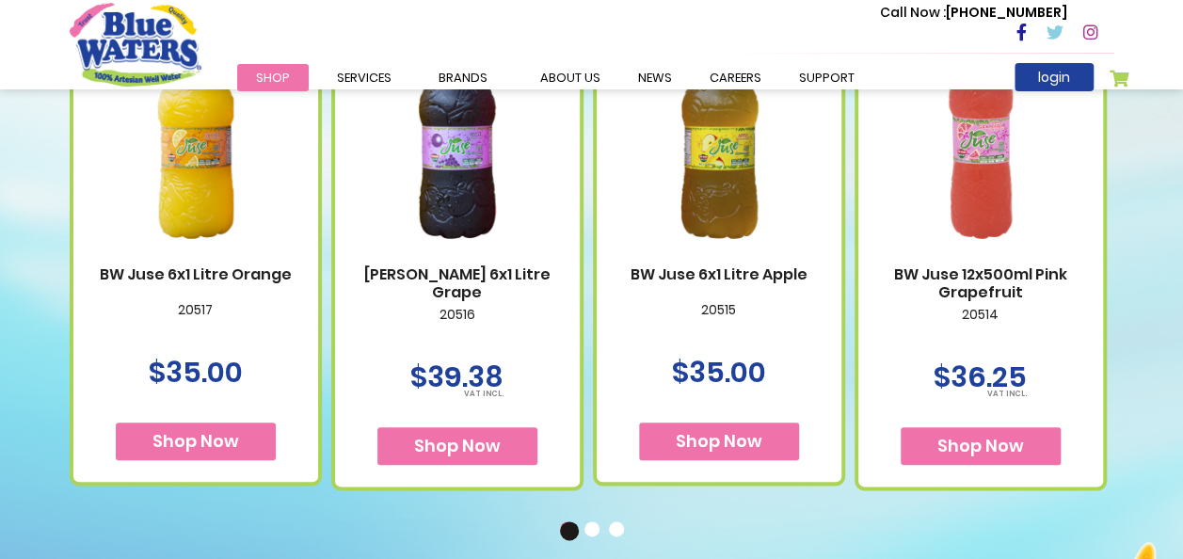
click at [591, 527] on button "2" at bounding box center [594, 530] width 19 height 19
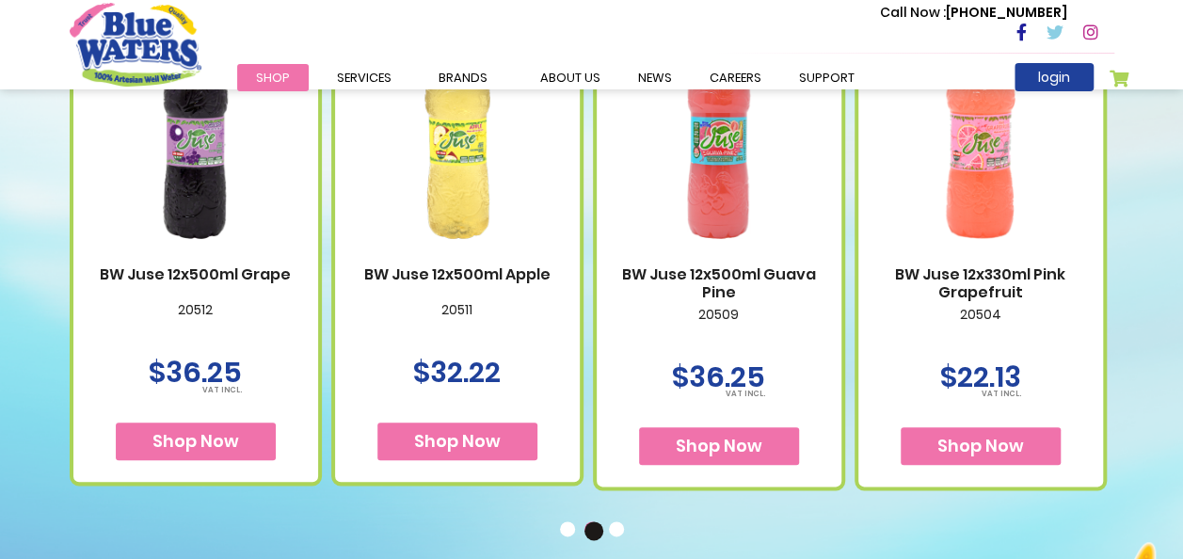
click at [614, 533] on button "3" at bounding box center [618, 530] width 19 height 19
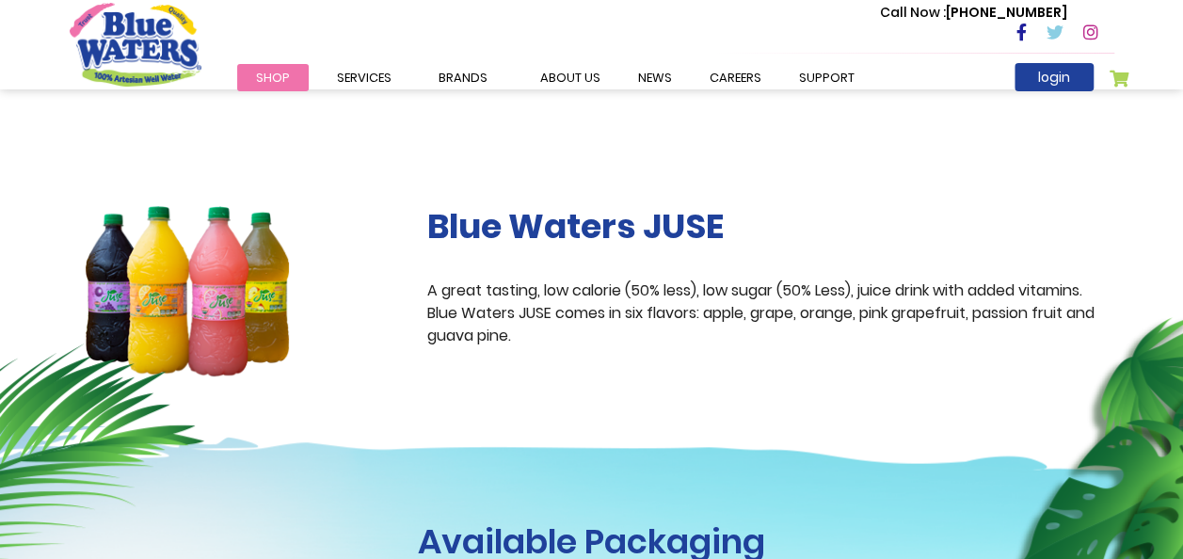
scroll to position [200, 0]
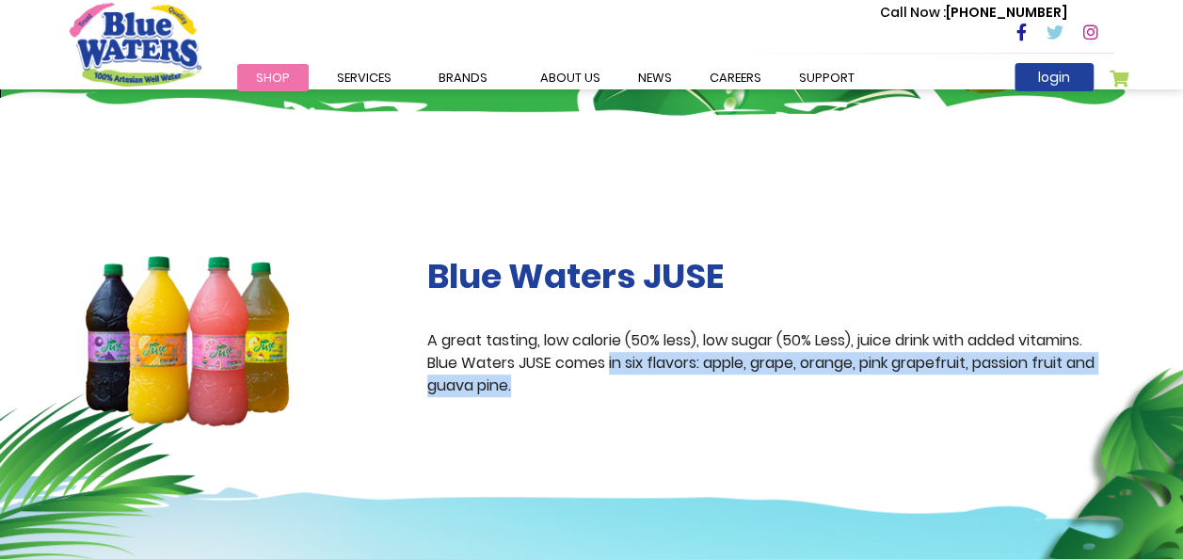
drag, startPoint x: 611, startPoint y: 363, endPoint x: 975, endPoint y: 400, distance: 366.1
click at [975, 400] on div "Blue Waters JUSE A great tasting, low calorie (50% less), low sugar (50% Less),…" at bounding box center [770, 341] width 715 height 170
copy p "in six flavors: apple, grape, orange, pink grapefruit, passion fruit and guava …"
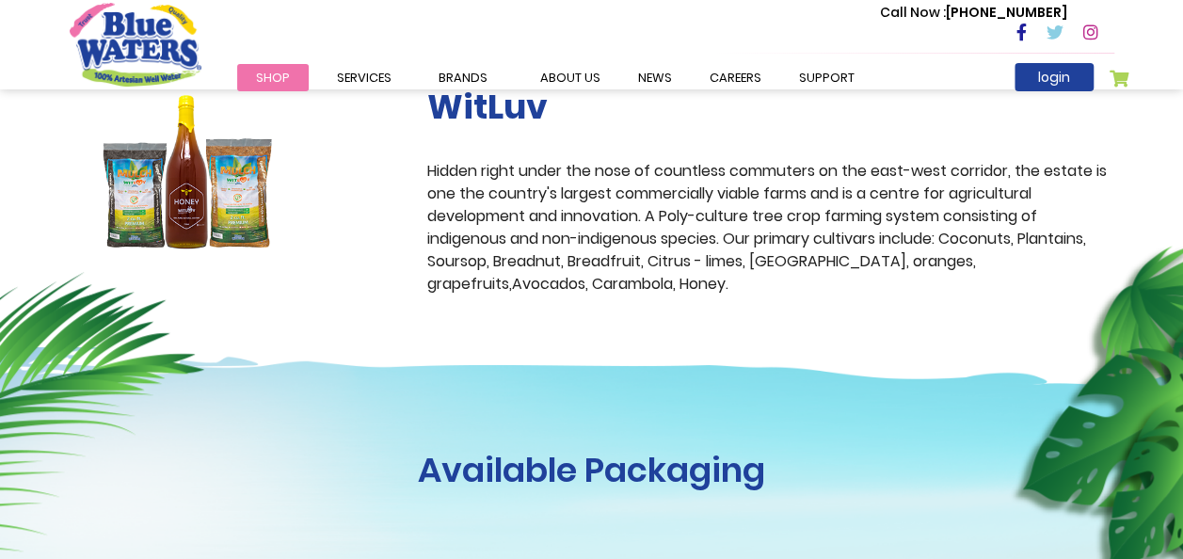
scroll to position [407, 0]
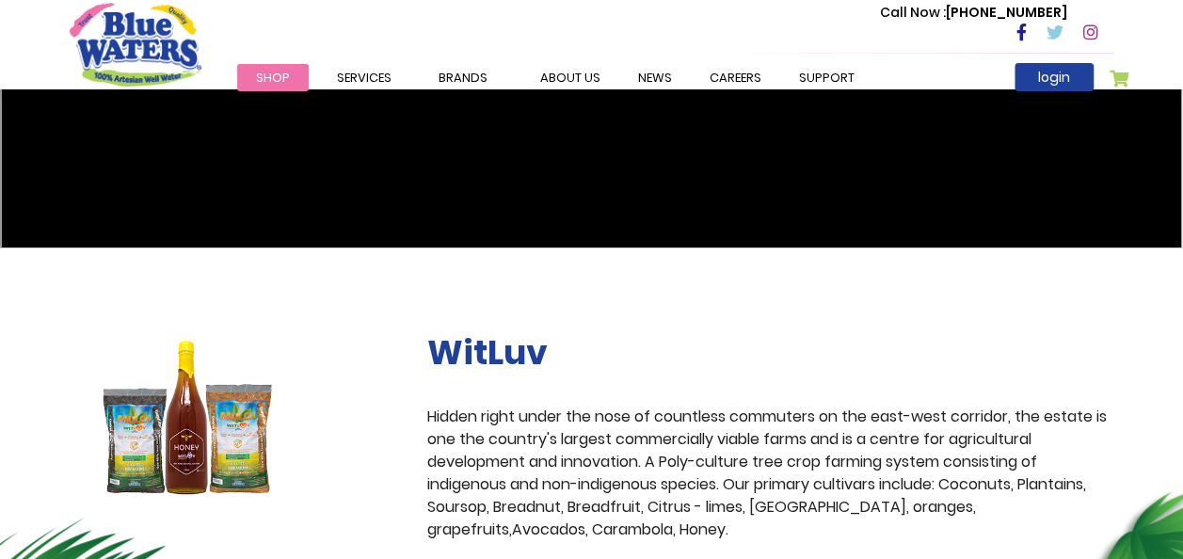
click at [178, 471] on img at bounding box center [188, 417] width 236 height 170
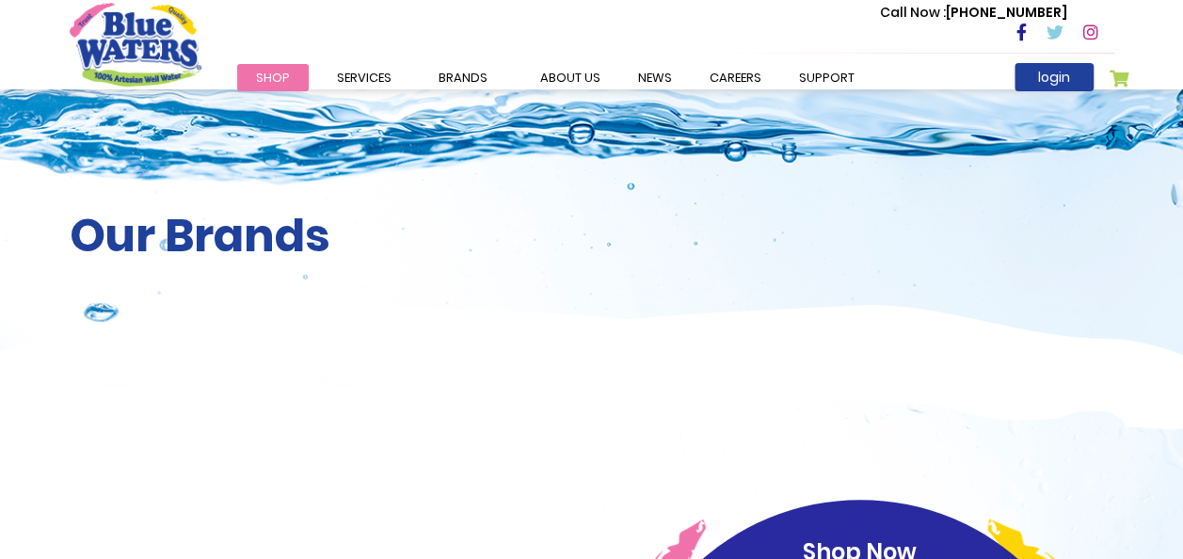
click at [119, 13] on img "store logo" at bounding box center [136, 44] width 132 height 83
